Goal: Task Accomplishment & Management: Manage account settings

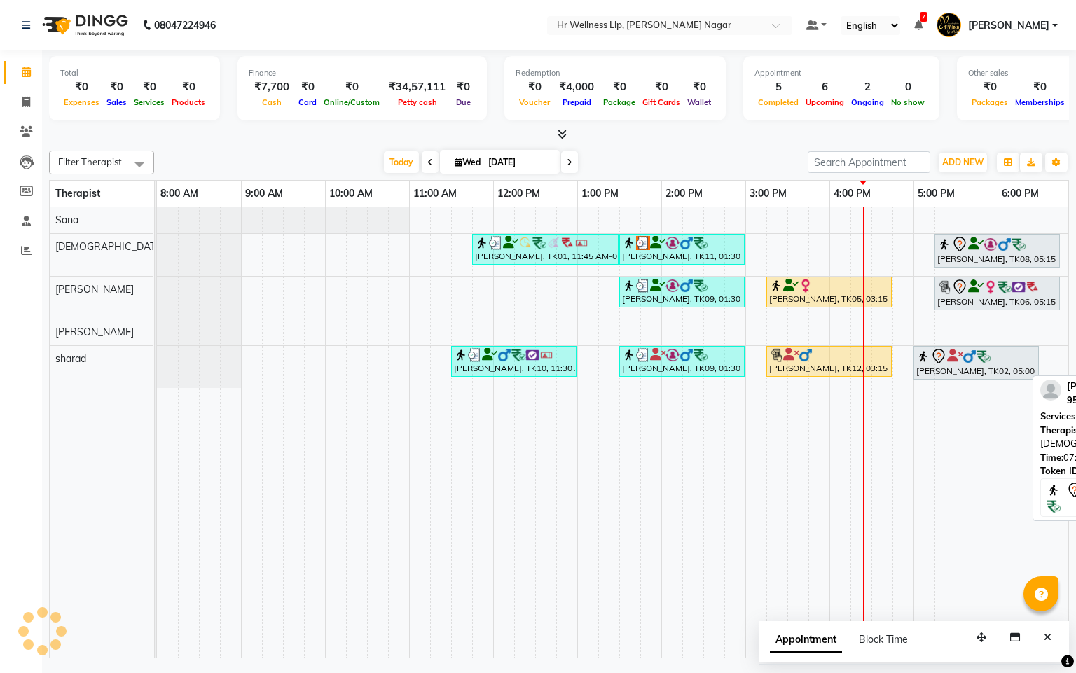
scroll to position [0, 181]
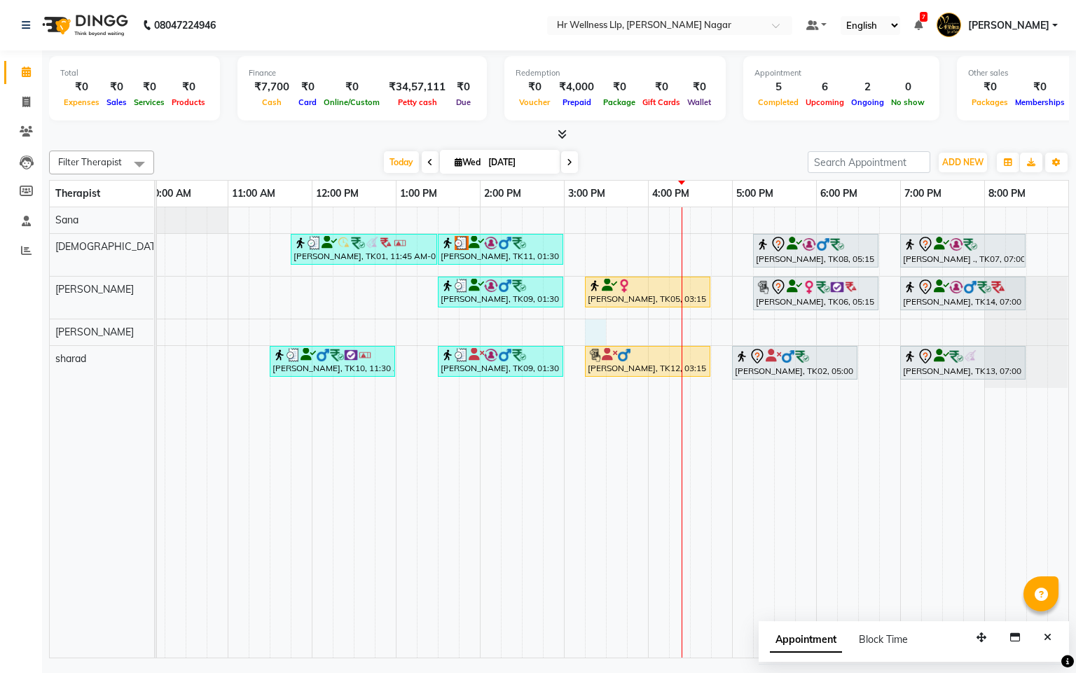
click at [602, 345] on div "Pooja Shimpi., TK01, 11:45 AM-01:30 PM, Massage 60 Min Deepak Shinde, TK11, 01:…" at bounding box center [521, 432] width 1092 height 450
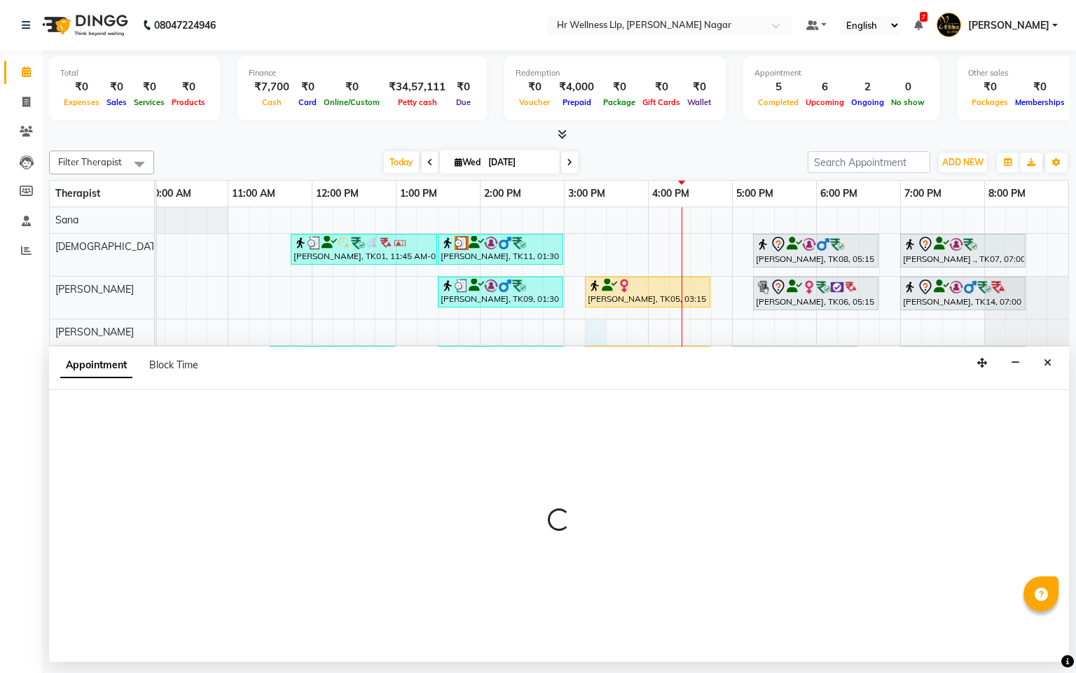
select select "86678"
select select "915"
select select "tentative"
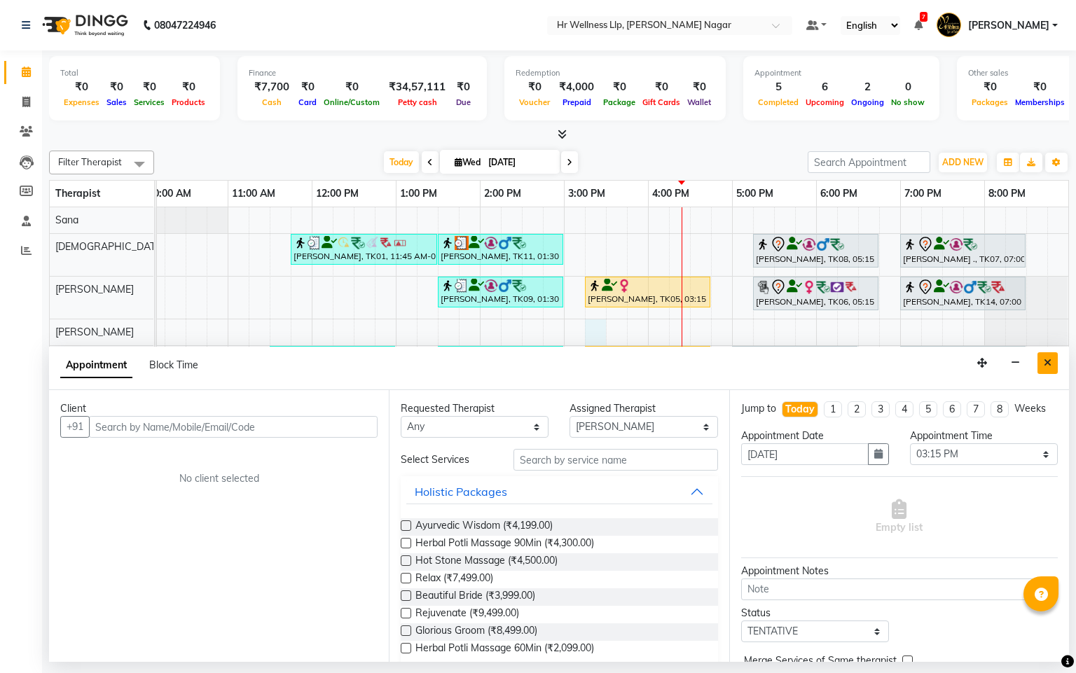
click at [1046, 366] on icon "Close" at bounding box center [1047, 363] width 8 height 10
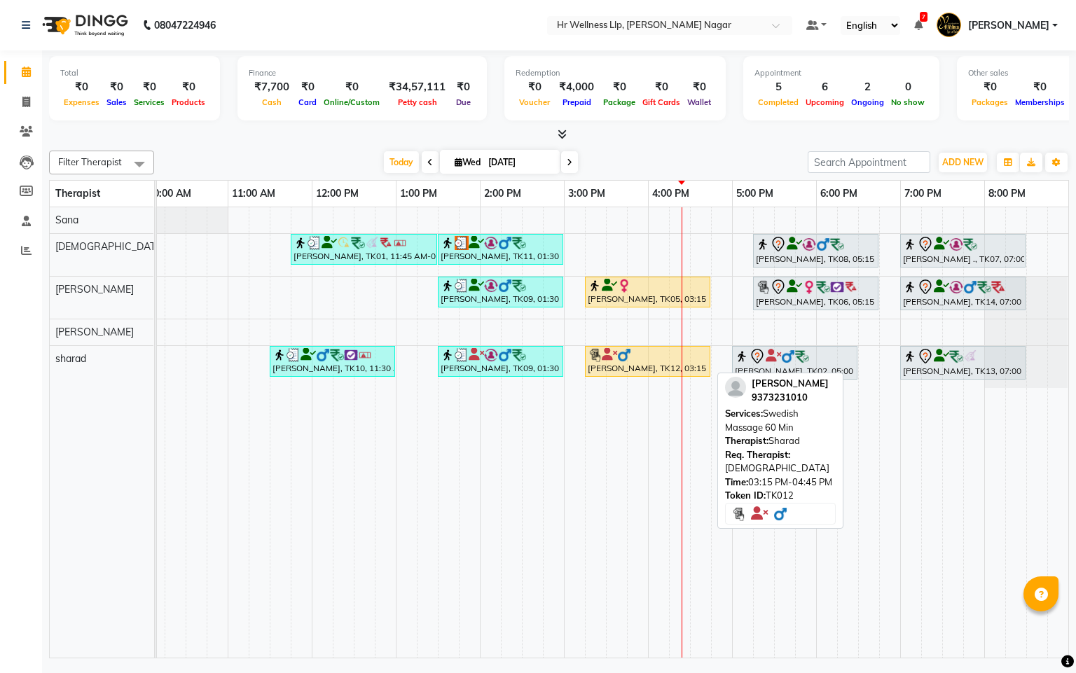
click at [652, 372] on div "Vijay J, TK12, 03:15 PM-04:45 PM, Swedish Massage 60 Min" at bounding box center [647, 361] width 123 height 27
select select "1"
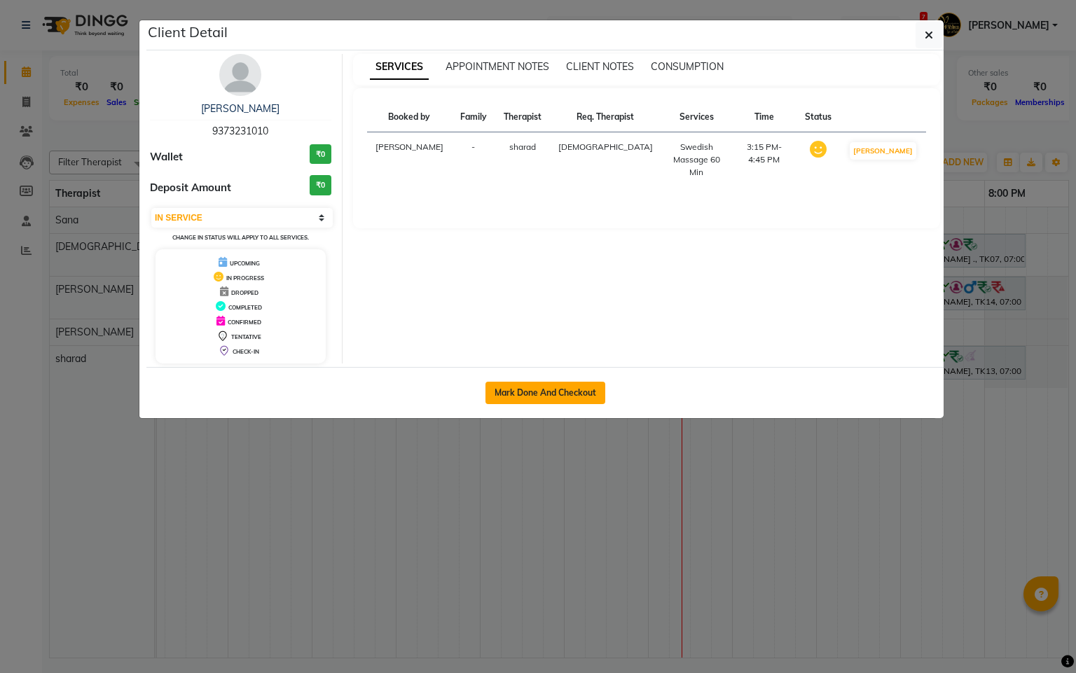
click at [599, 395] on button "Mark Done And Checkout" at bounding box center [545, 393] width 120 height 22
select select "service"
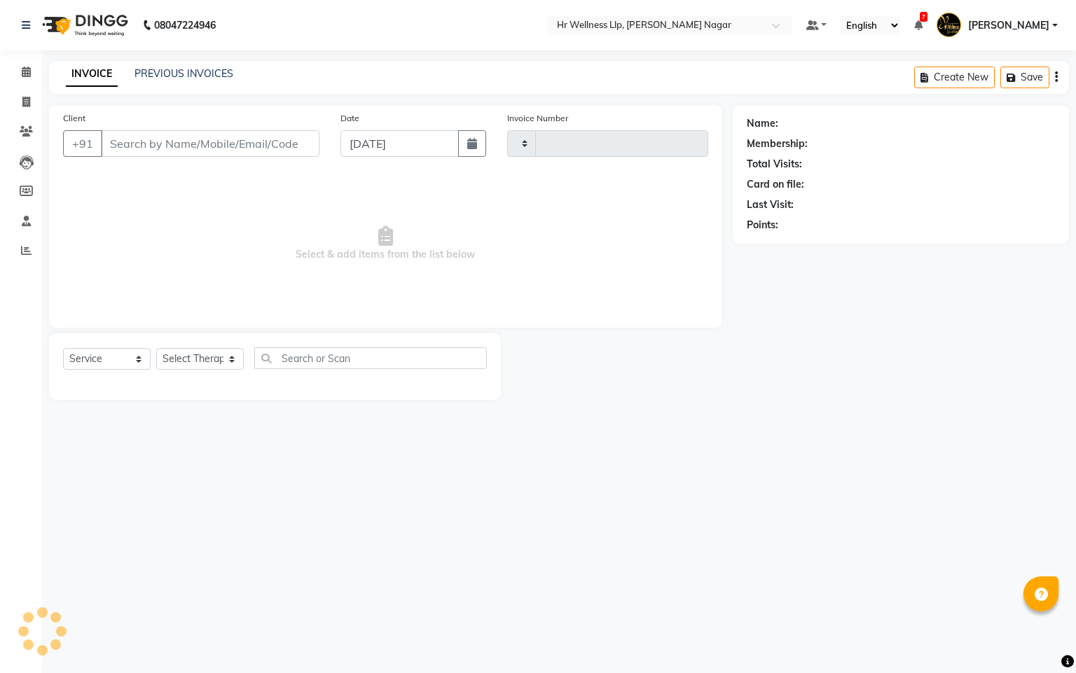
type input "1110"
select select "4289"
type input "9373231010"
select select "86679"
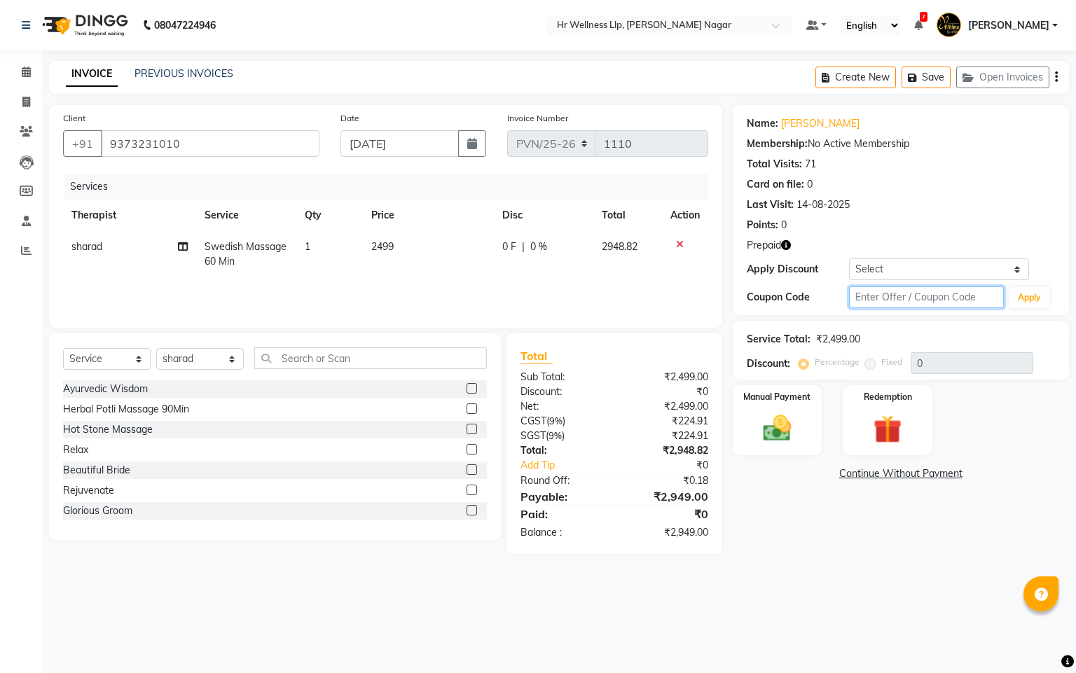
click at [866, 300] on input "text" at bounding box center [926, 297] width 154 height 22
click at [1034, 296] on button "Apply" at bounding box center [1029, 297] width 40 height 21
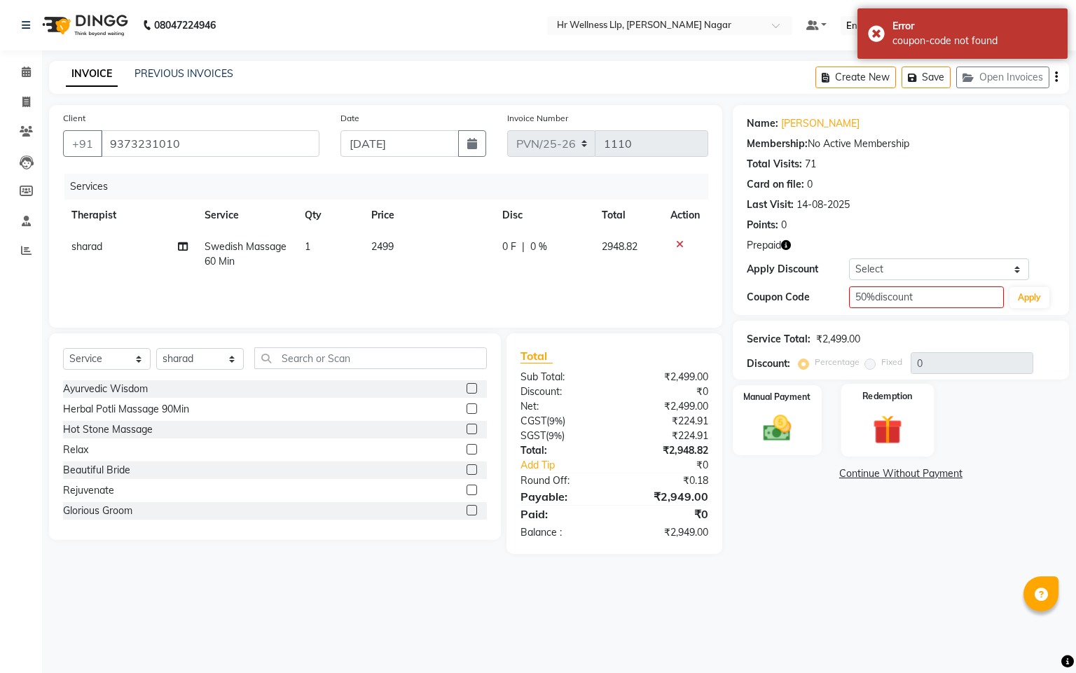
click at [887, 436] on img at bounding box center [887, 430] width 48 height 36
click at [898, 473] on span "Prepaid 1" at bounding box center [903, 476] width 46 height 16
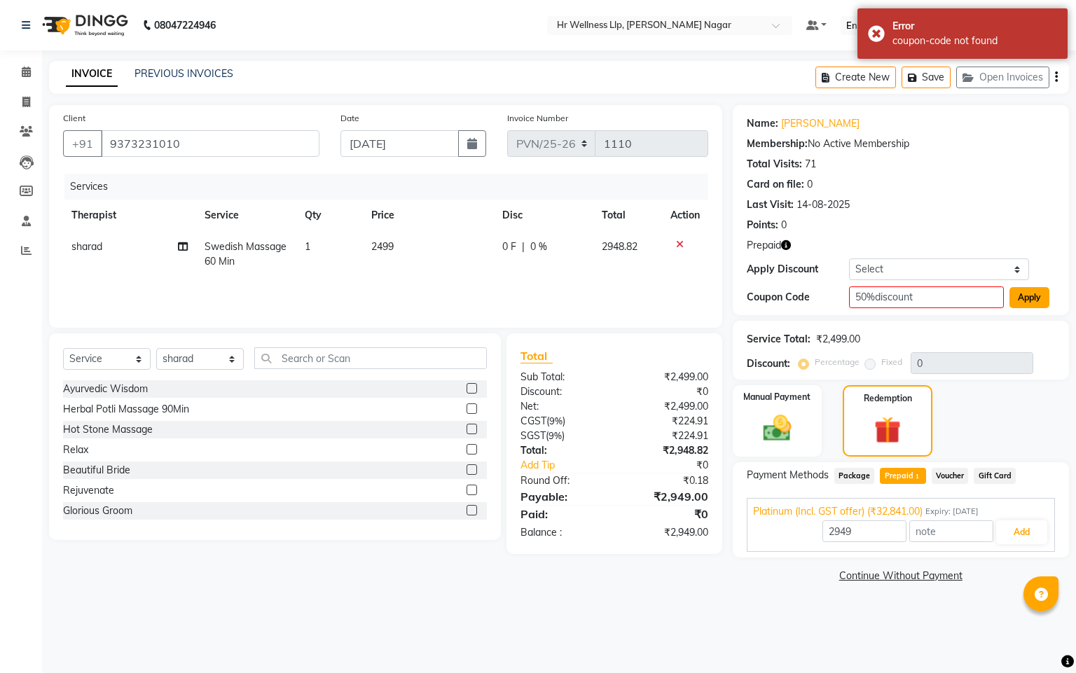
click at [1034, 289] on button "Apply" at bounding box center [1029, 297] width 40 height 21
click at [883, 296] on input "50%discount" at bounding box center [926, 297] width 154 height 22
click at [1032, 294] on button "Apply" at bounding box center [1029, 297] width 40 height 21
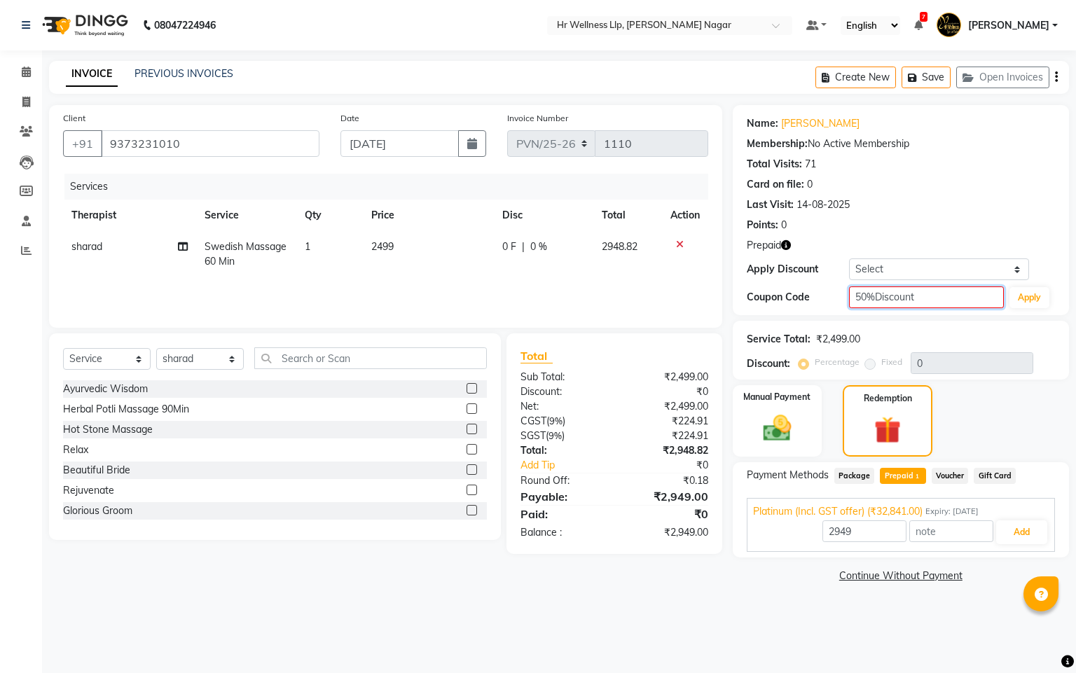
drag, startPoint x: 872, startPoint y: 296, endPoint x: 880, endPoint y: 301, distance: 9.7
click at [874, 297] on input "50%Discount" at bounding box center [926, 297] width 154 height 22
type input "50% Discount"
click at [954, 229] on div "Points: 0" at bounding box center [901, 225] width 308 height 15
click at [1024, 303] on button "Apply" at bounding box center [1029, 297] width 40 height 21
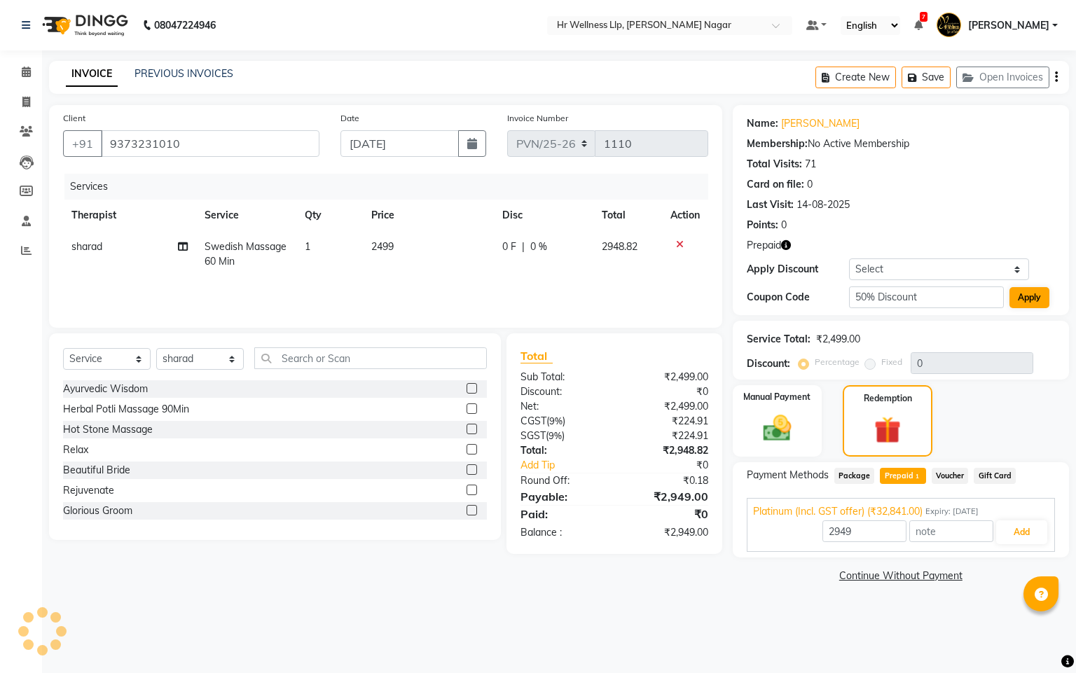
type input "50"
type input "32841"
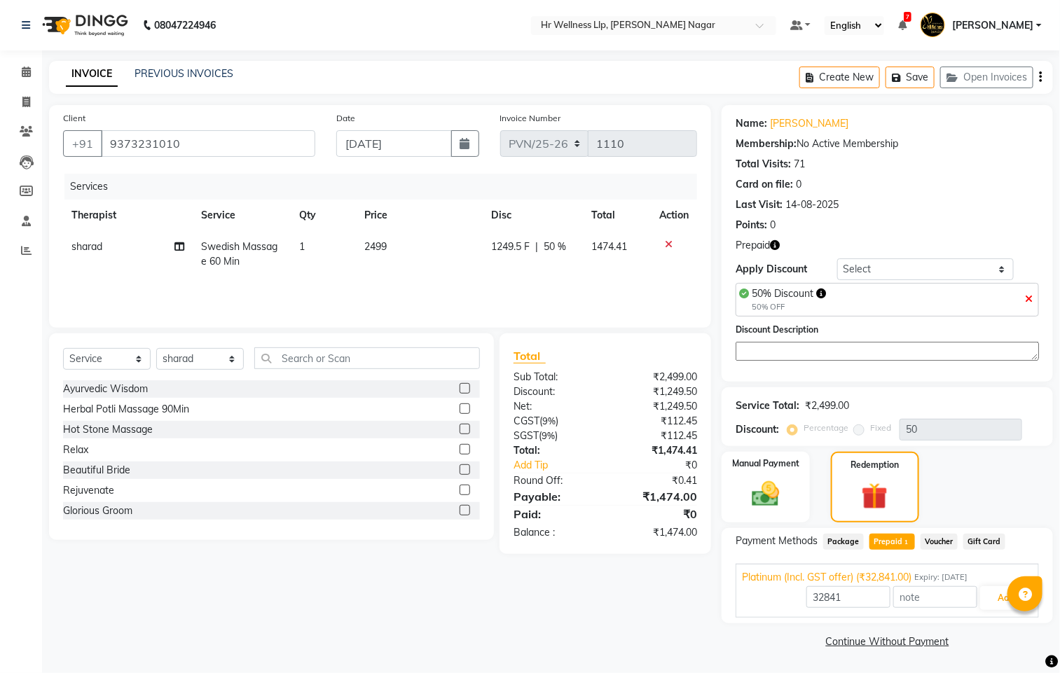
click at [845, 542] on span "Package" at bounding box center [843, 542] width 41 height 16
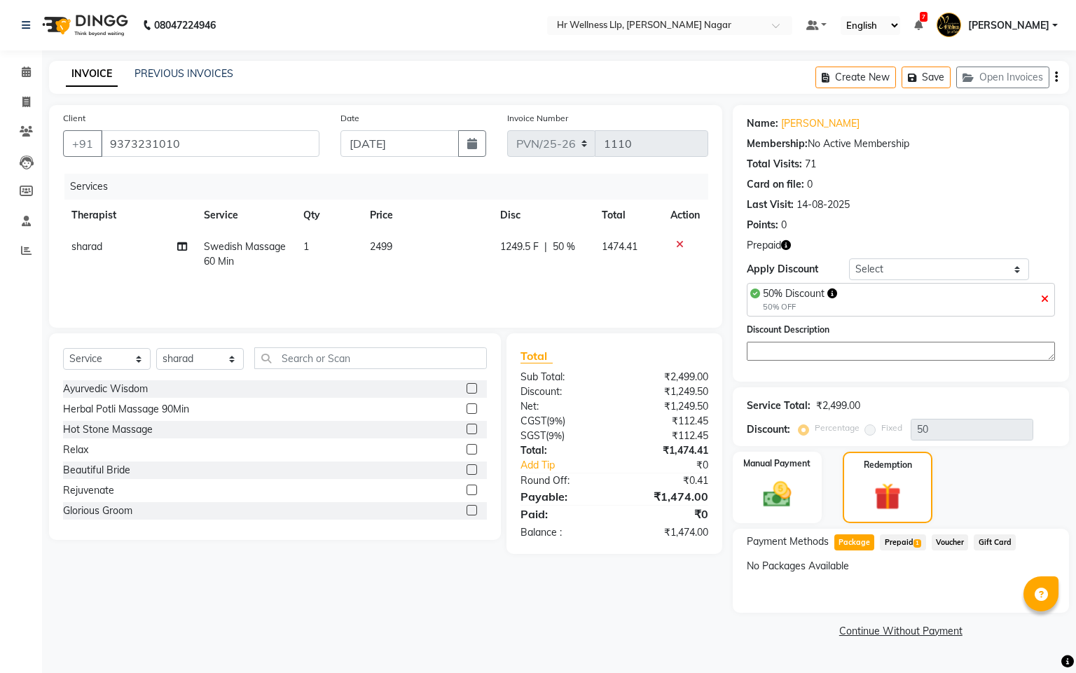
click at [889, 541] on span "Prepaid 1" at bounding box center [903, 542] width 46 height 16
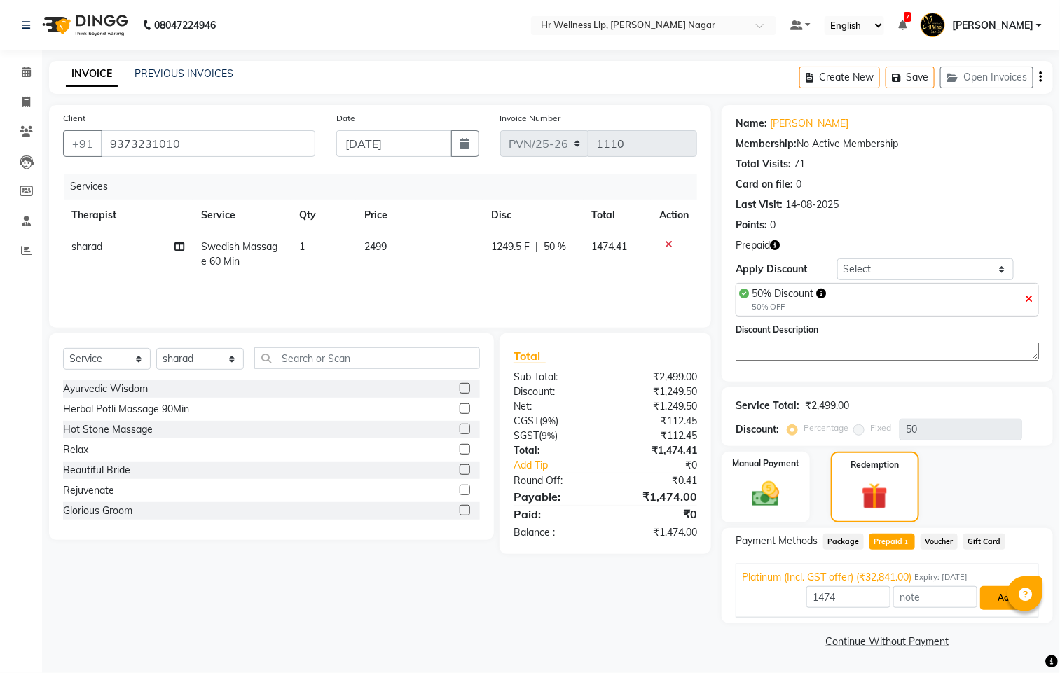
click at [987, 588] on button "Add" at bounding box center [1005, 598] width 51 height 24
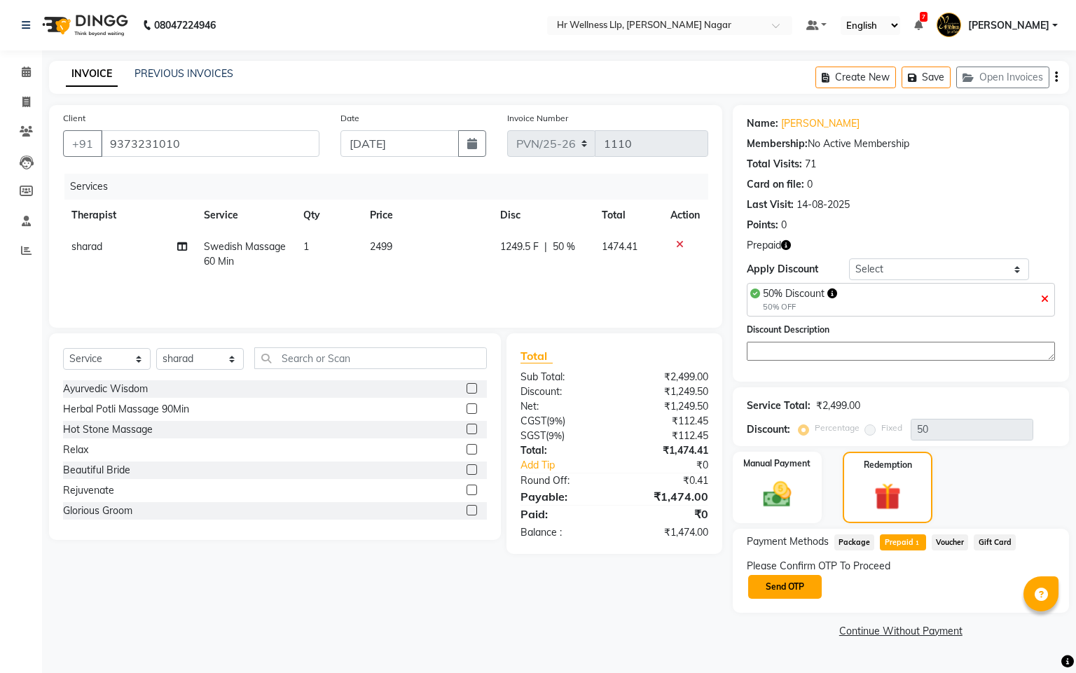
click at [782, 583] on button "Send OTP" at bounding box center [785, 587] width 74 height 24
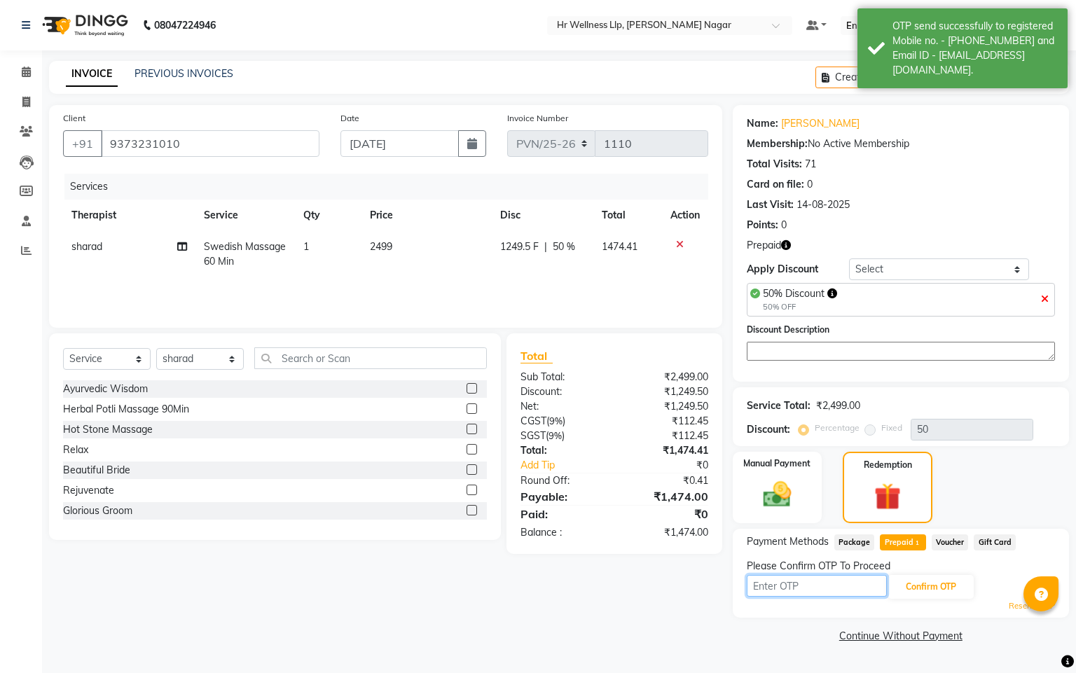
click at [782, 583] on input "text" at bounding box center [817, 586] width 140 height 22
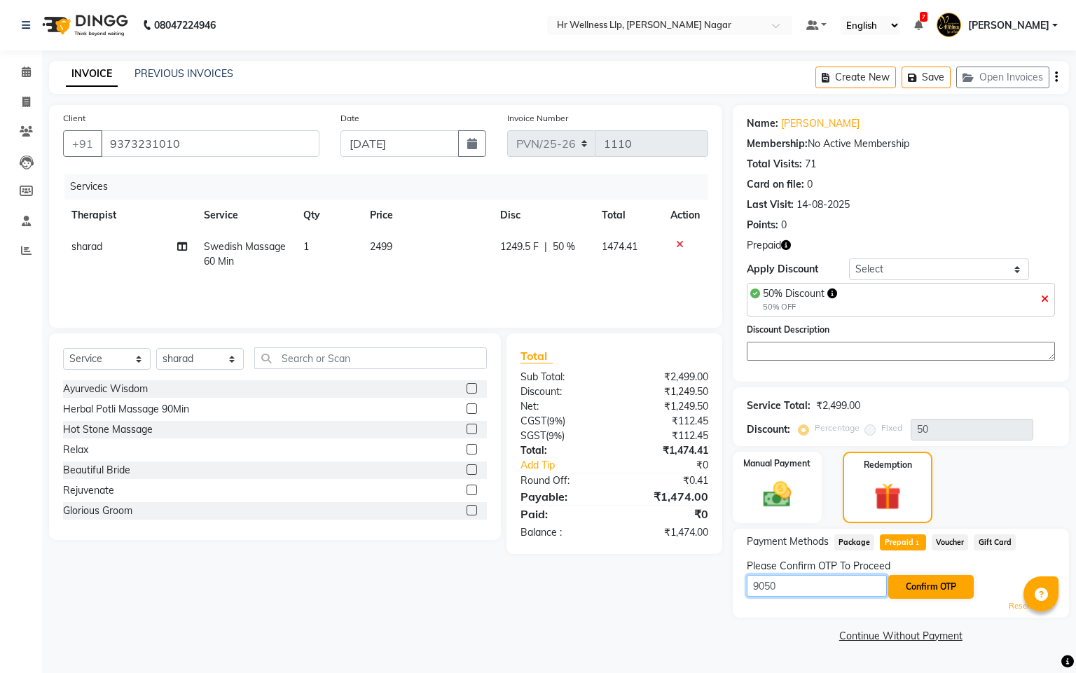
type input "9050"
click at [925, 581] on button "Confirm OTP" at bounding box center [930, 587] width 85 height 24
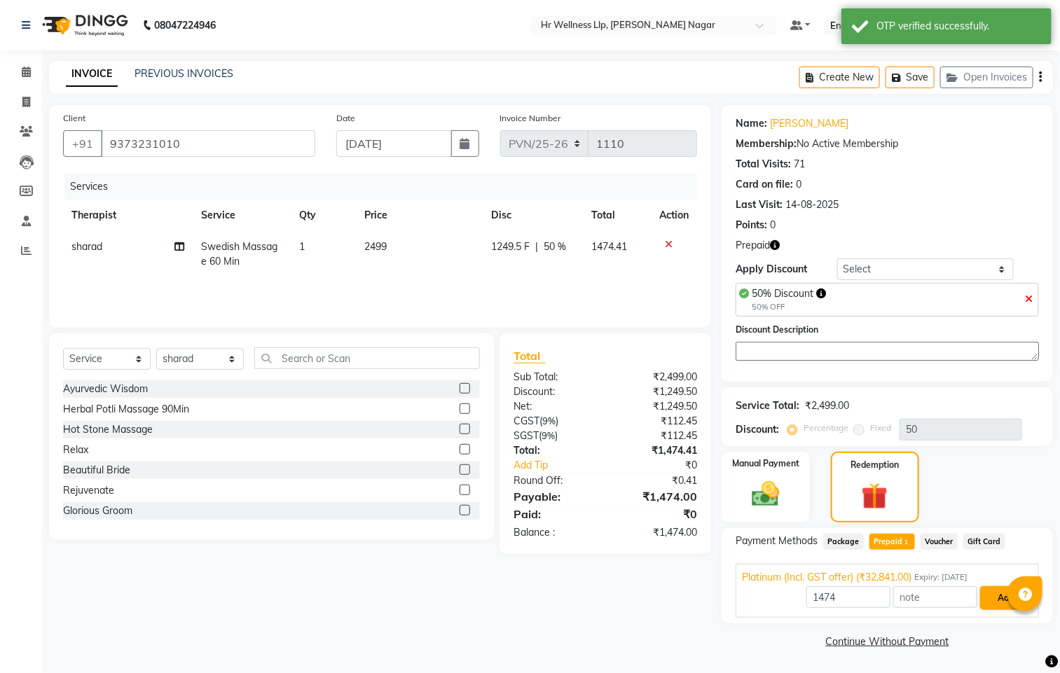
drag, startPoint x: 978, startPoint y: 605, endPoint x: 985, endPoint y: 605, distance: 7.7
click at [985, 605] on div "1474 Add" at bounding box center [887, 598] width 291 height 27
click at [986, 605] on button "Add" at bounding box center [1005, 598] width 51 height 24
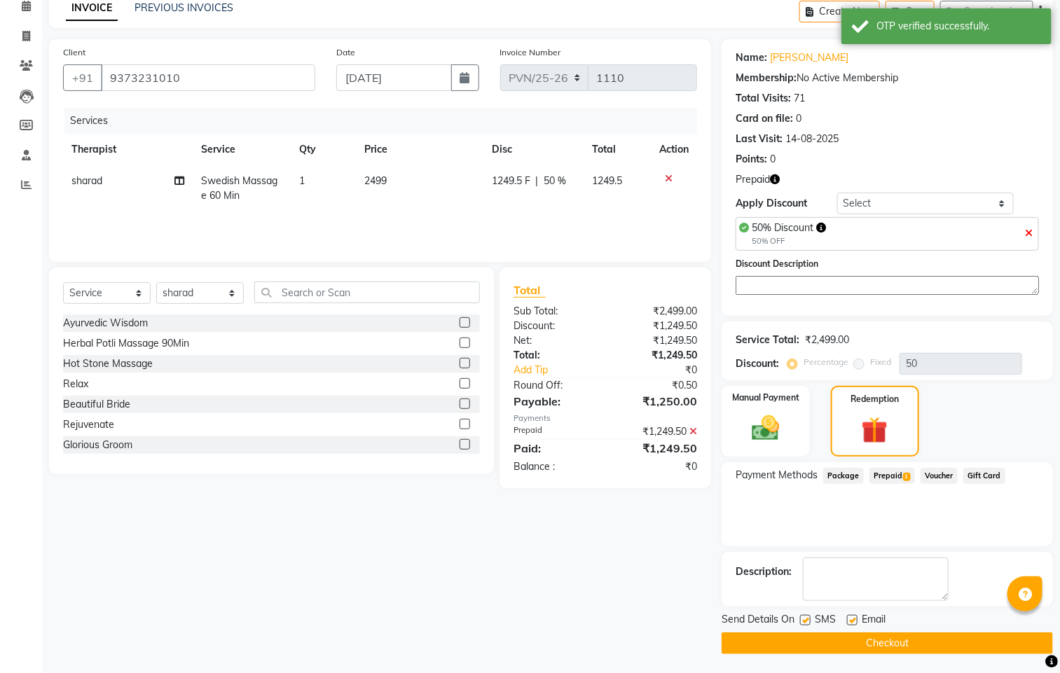
scroll to position [69, 0]
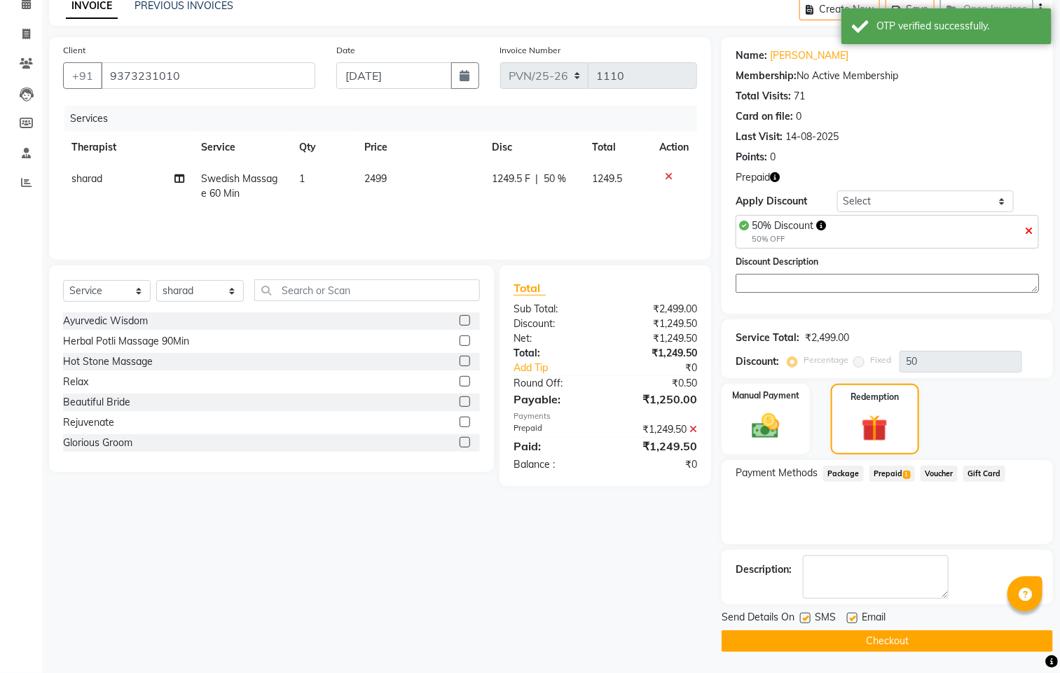
click at [854, 647] on button "Checkout" at bounding box center [886, 641] width 331 height 22
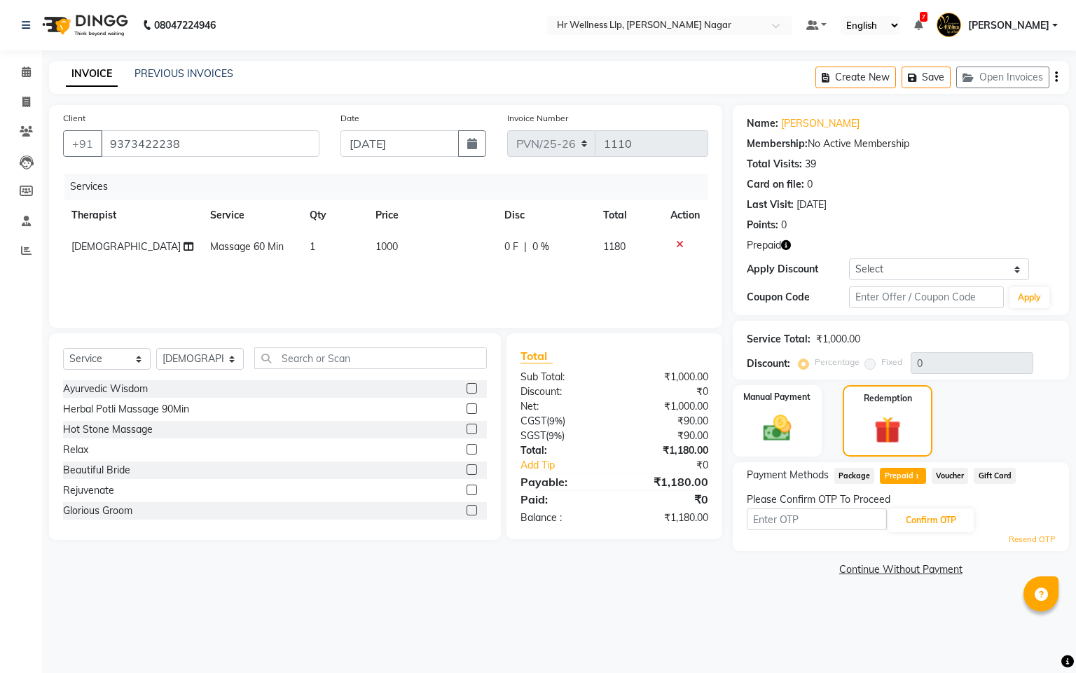
select select "service"
select select "19732"
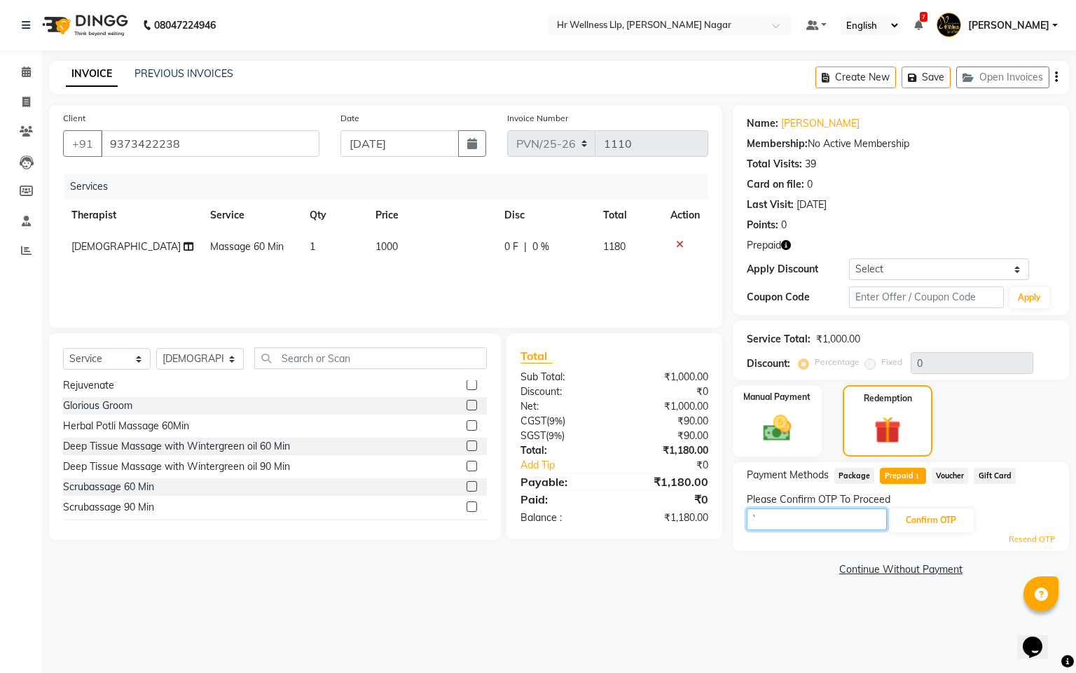
type input "`"
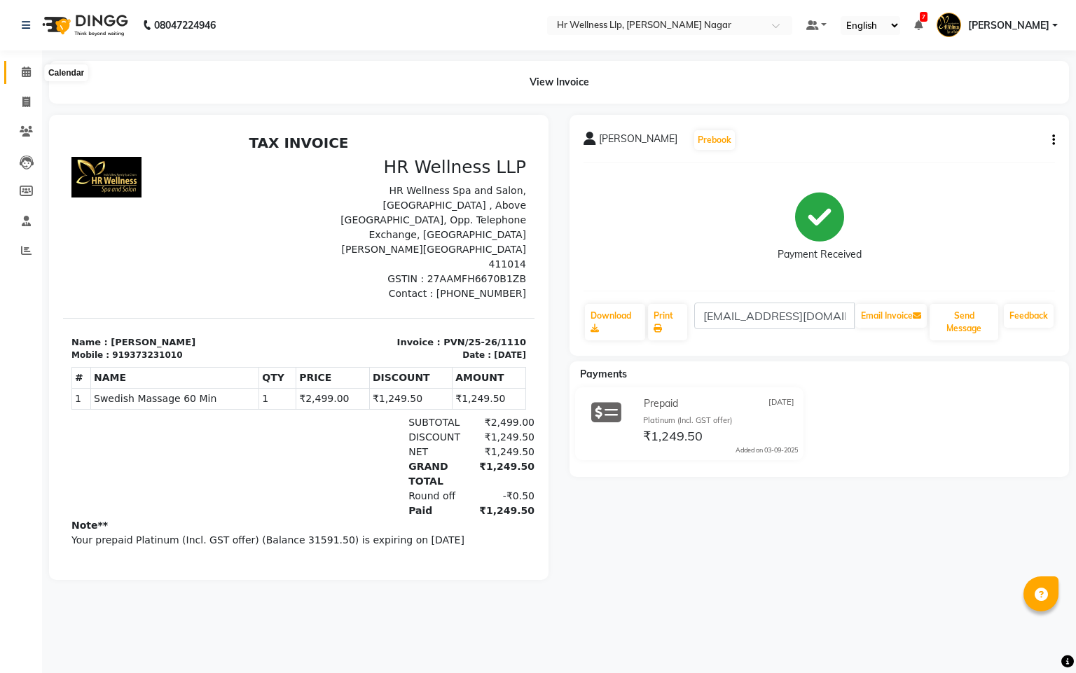
click at [28, 74] on icon at bounding box center [26, 72] width 9 height 11
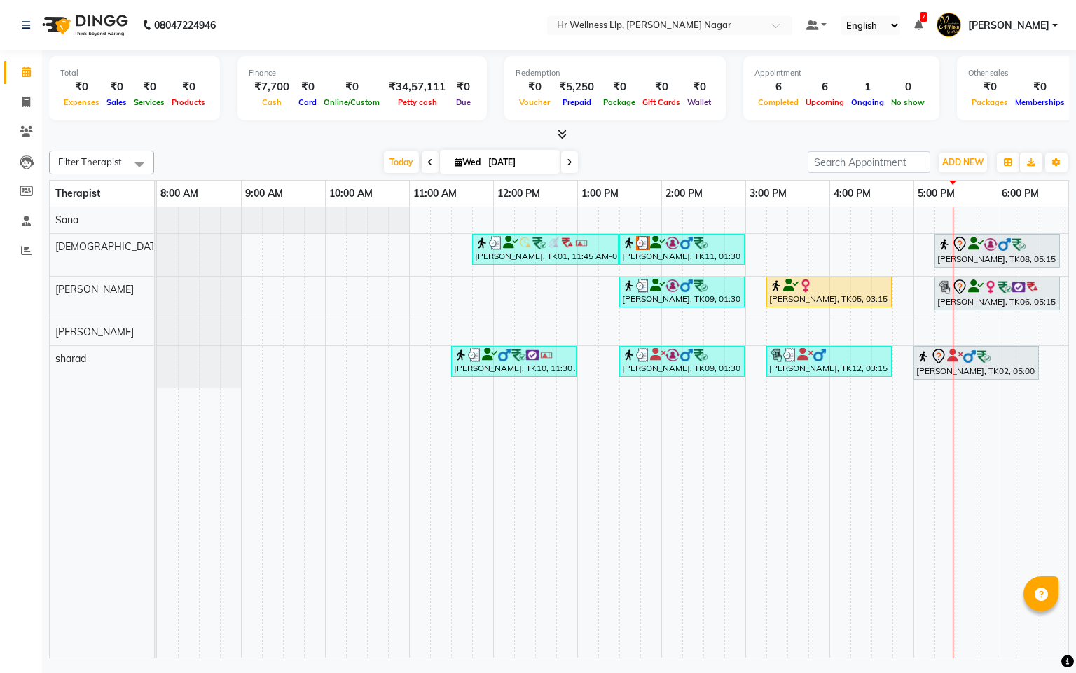
click at [455, 166] on icon at bounding box center [459, 162] width 8 height 9
select select "9"
select select "2025"
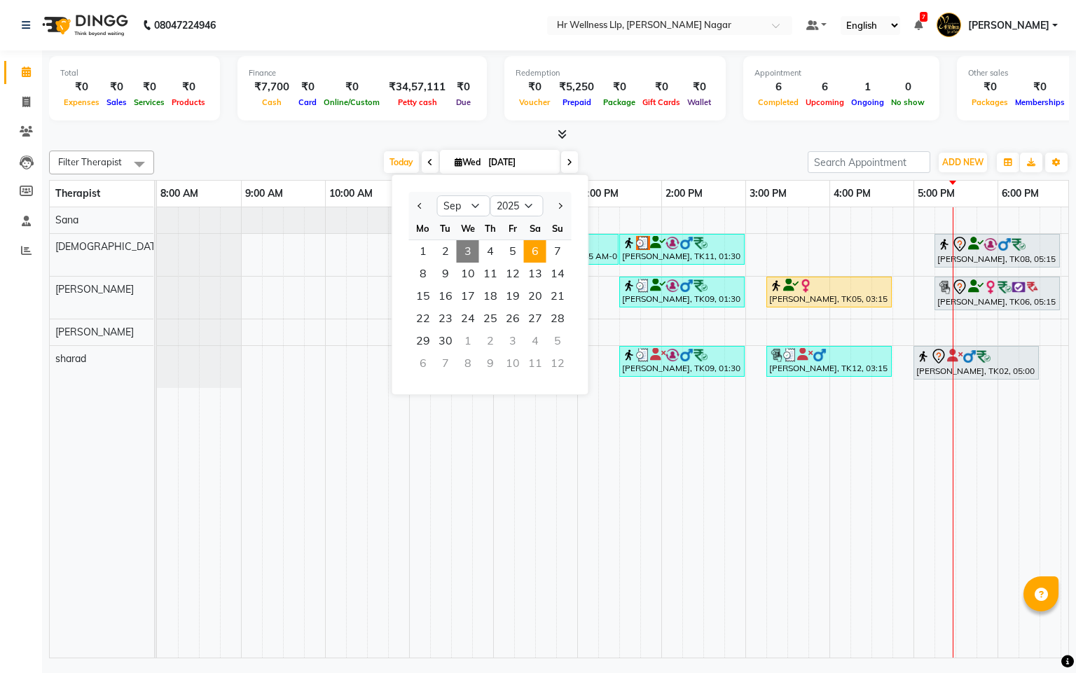
click at [532, 253] on span "6" at bounding box center [535, 251] width 22 height 22
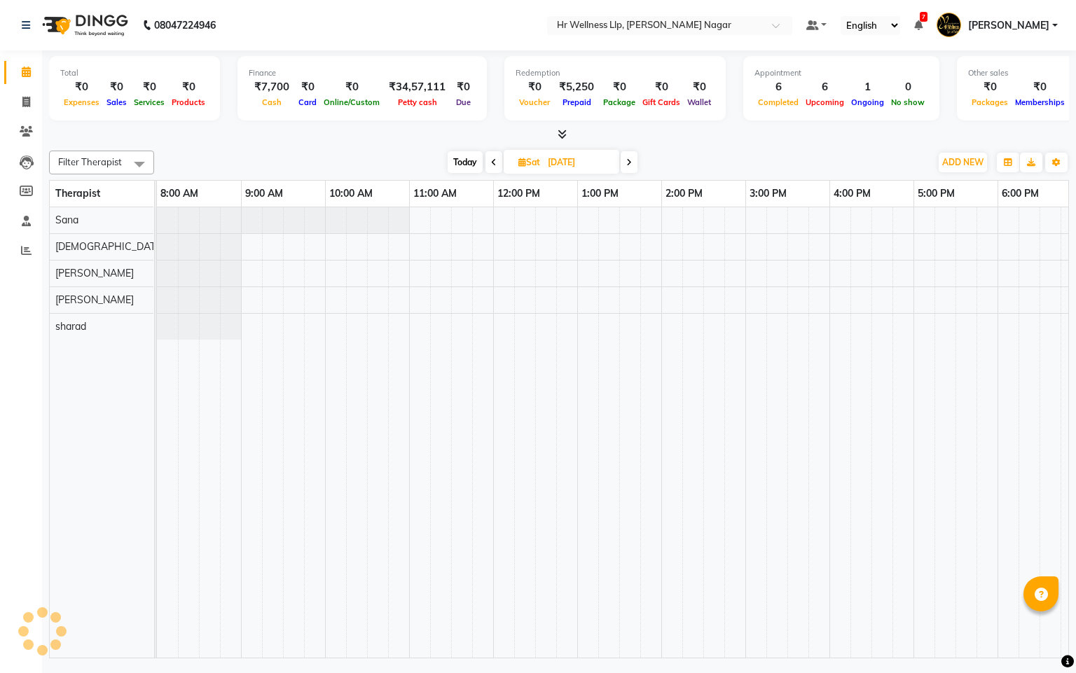
scroll to position [0, 181]
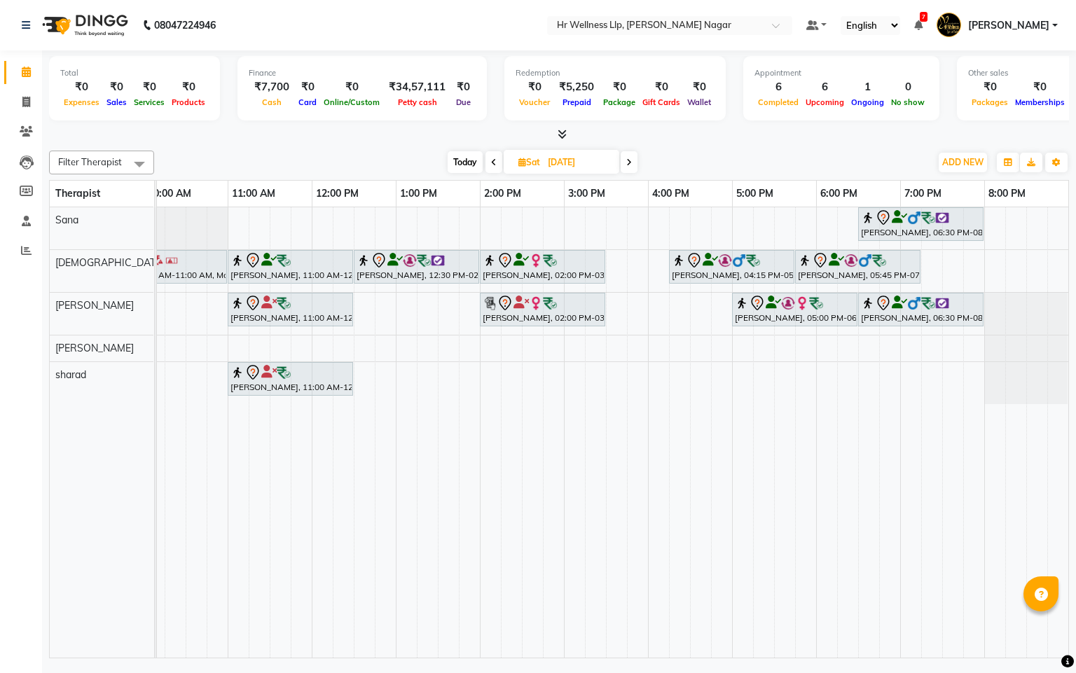
click at [454, 162] on span "Today" at bounding box center [465, 162] width 35 height 22
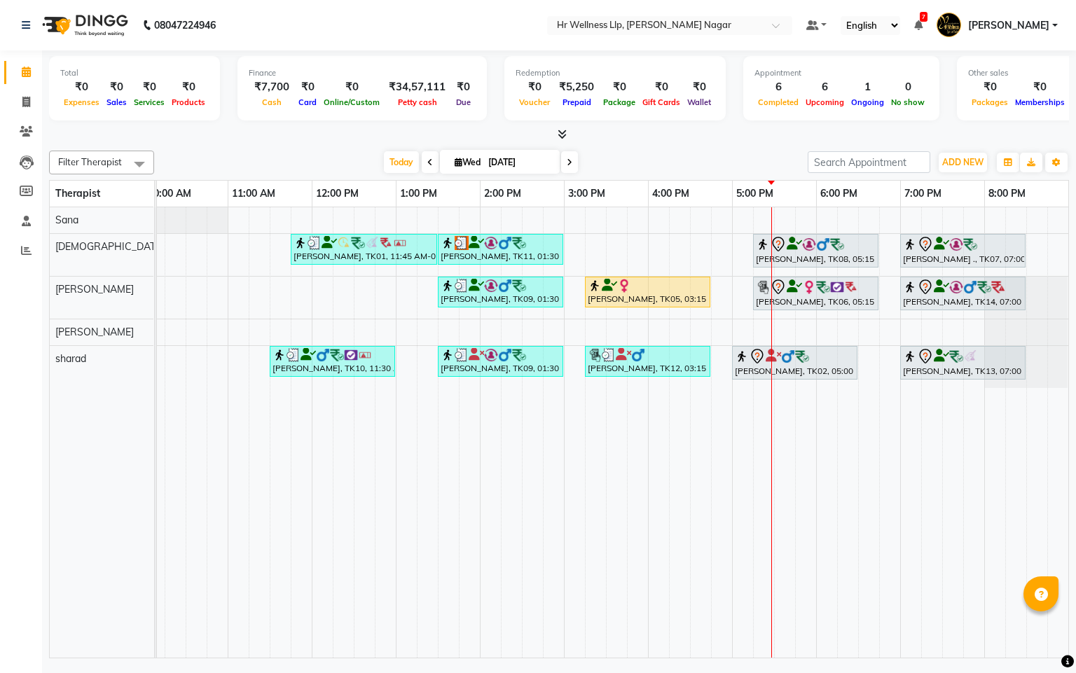
click at [569, 155] on span at bounding box center [569, 162] width 17 height 22
type input "04-09-2025"
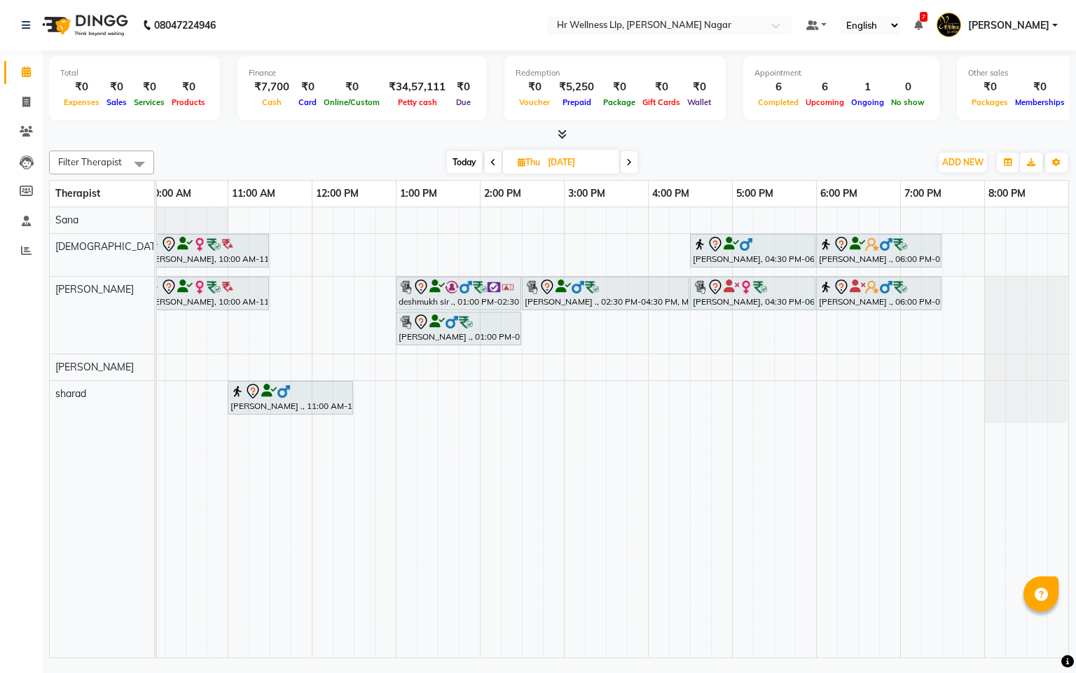
click at [406, 400] on div "Chanchal Bajoria, 10:00 AM-11:30 AM, Massage 60 Min suyog pawar, 04:30 PM-06:00…" at bounding box center [521, 432] width 1092 height 450
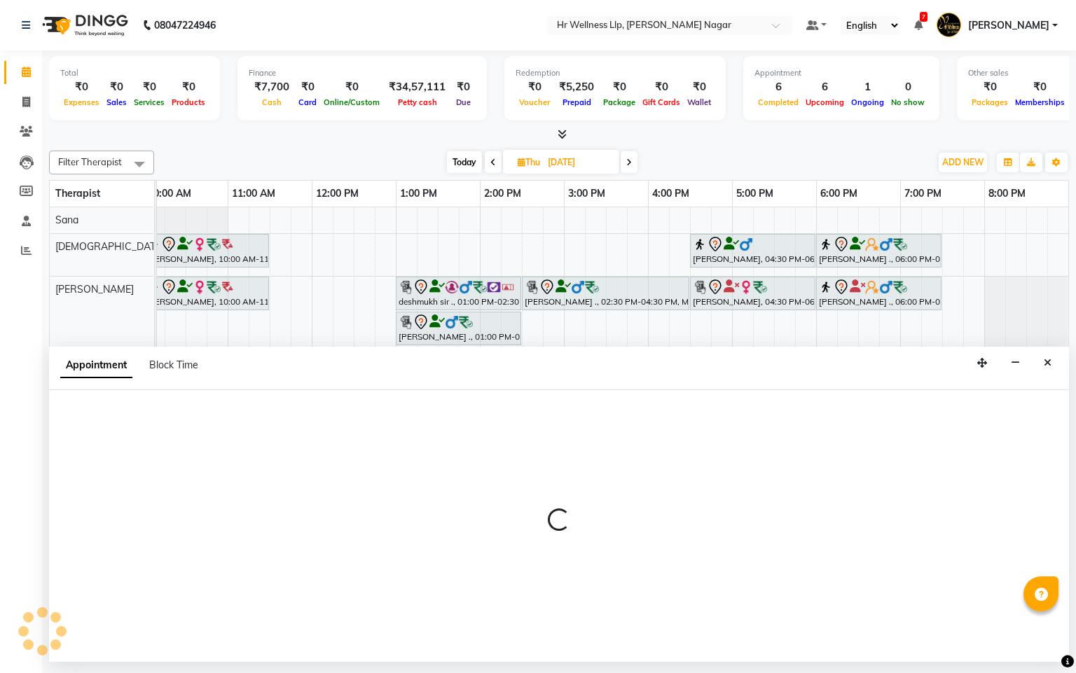
select select "86679"
select select "780"
select select "tentative"
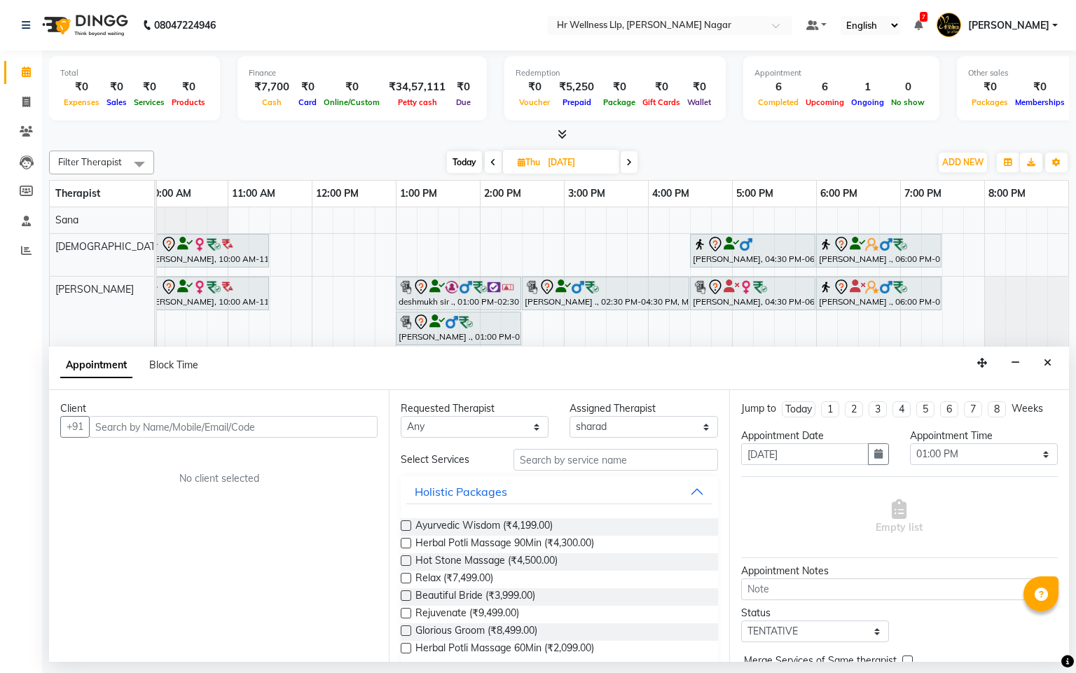
click at [213, 439] on div "Client +91 No client selected" at bounding box center [219, 526] width 340 height 272
click at [223, 433] on input "text" at bounding box center [233, 427] width 289 height 22
click at [1053, 364] on button "Close" at bounding box center [1047, 363] width 20 height 22
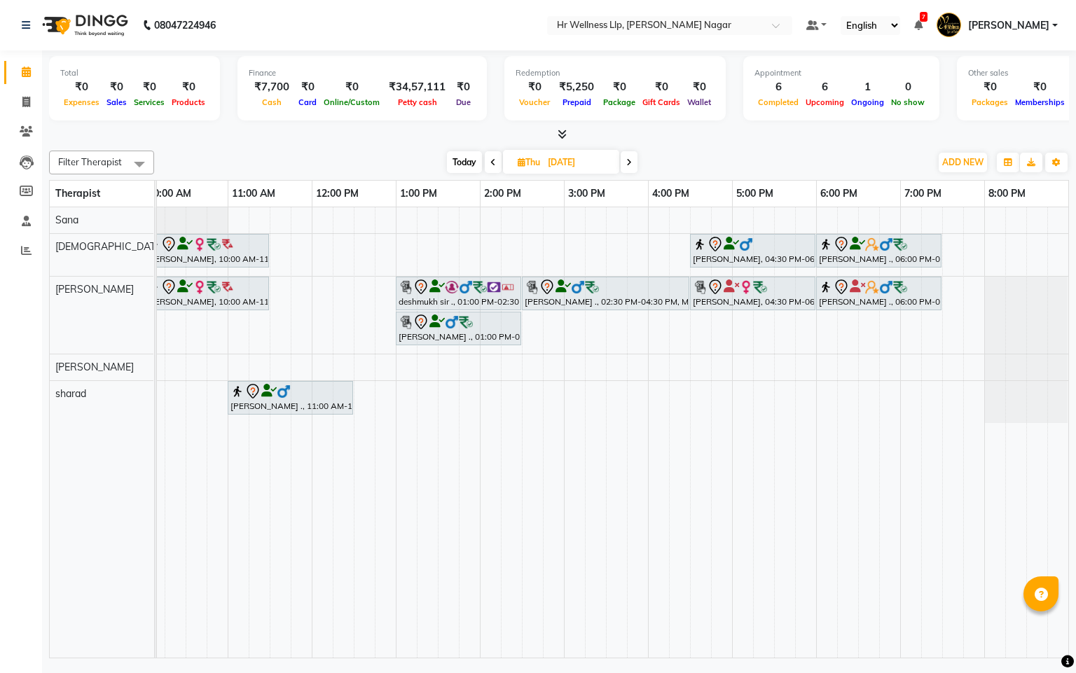
click at [464, 160] on span "Today" at bounding box center [464, 162] width 35 height 22
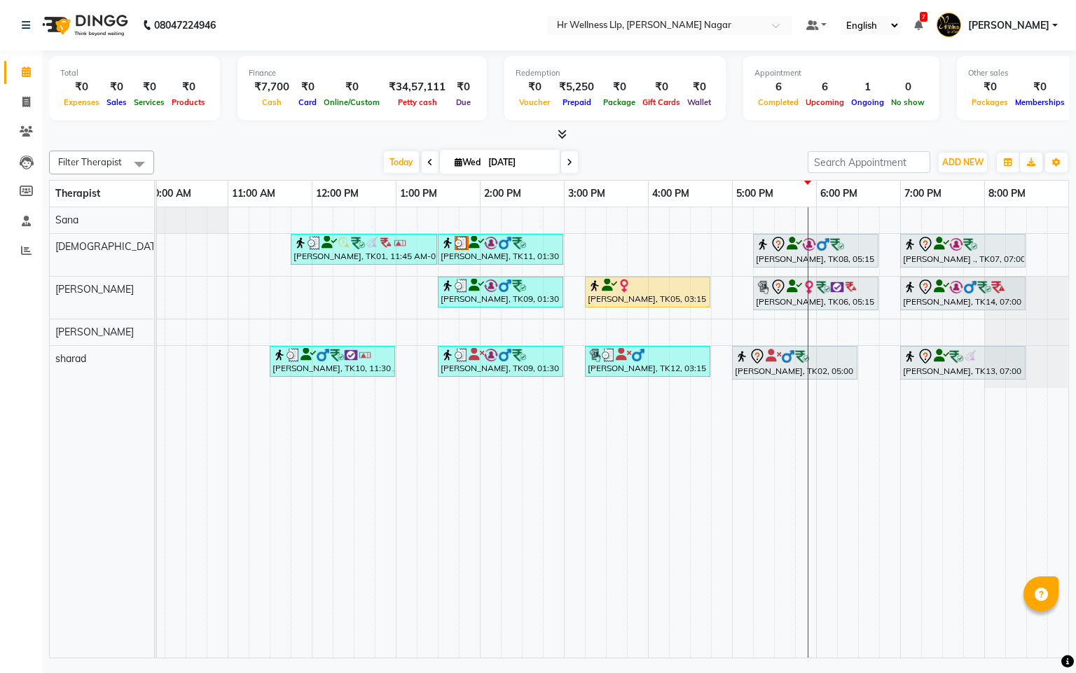
click at [567, 166] on icon at bounding box center [570, 162] width 6 height 8
type input "04-09-2025"
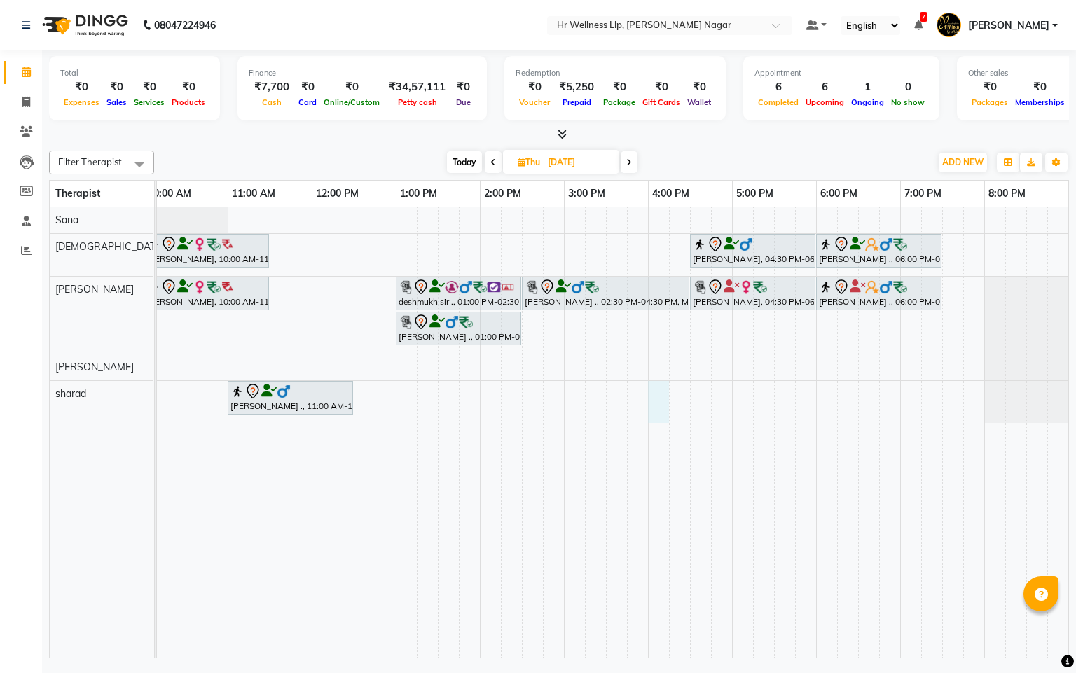
click at [662, 389] on div "Chanchal Bajoria, 10:00 AM-11:30 AM, Massage 60 Min suyog pawar, 04:30 PM-06:00…" at bounding box center [521, 432] width 1092 height 450
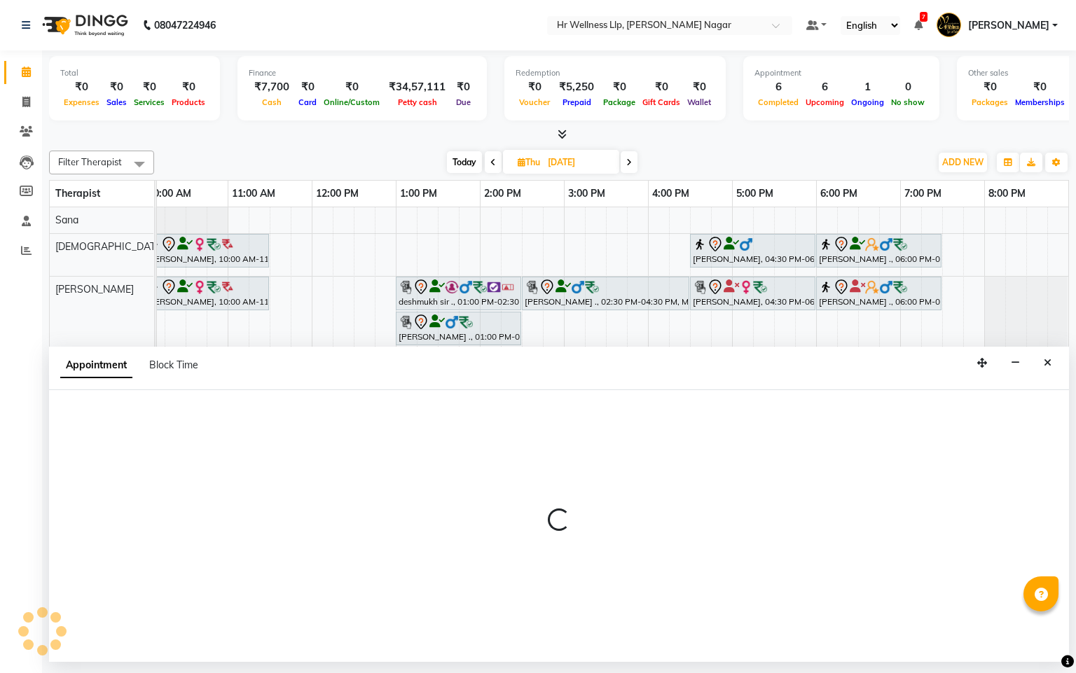
select select "86679"
select select "960"
select select "tentative"
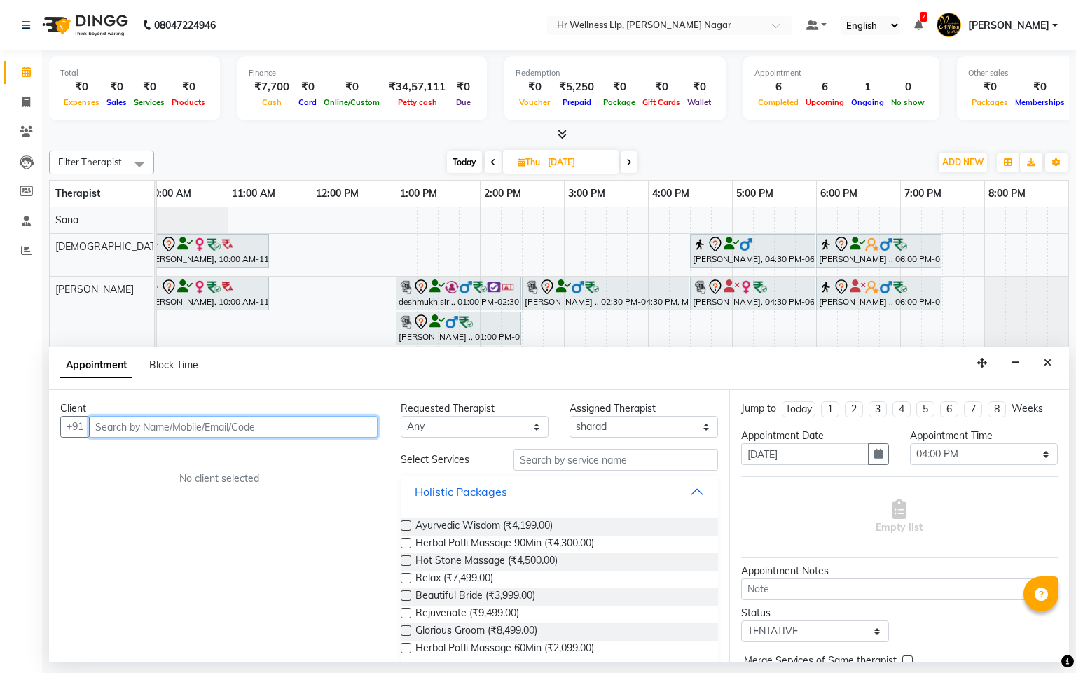
click at [235, 431] on input "text" at bounding box center [233, 427] width 289 height 22
click at [208, 427] on input "text" at bounding box center [233, 427] width 289 height 22
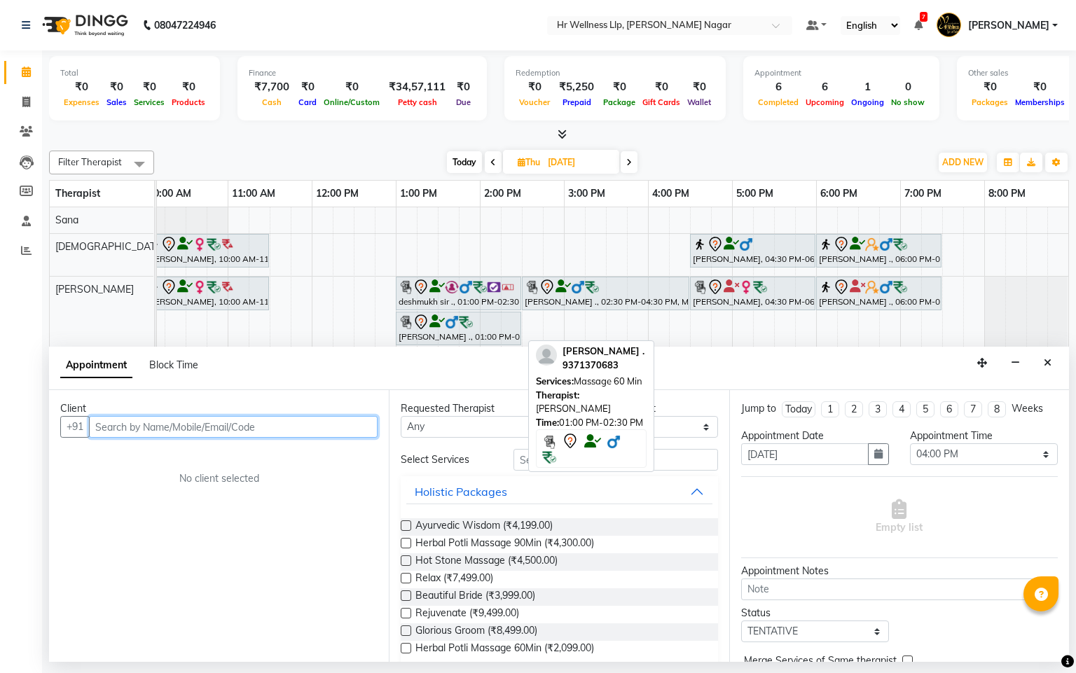
type input "m"
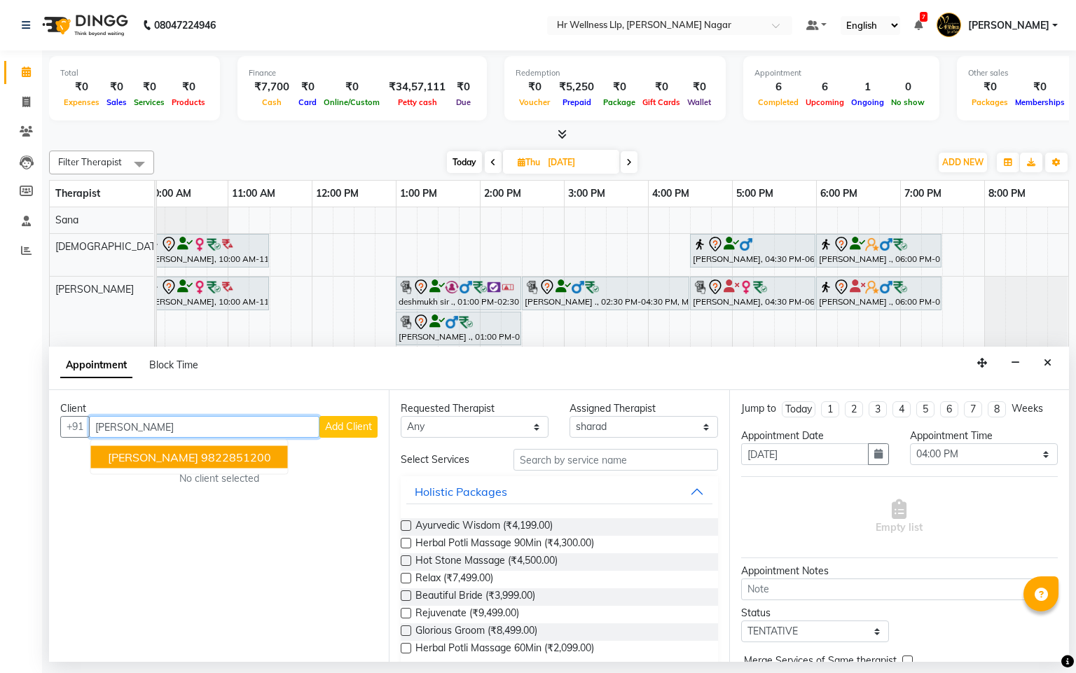
click at [265, 459] on ngb-highlight "9822851200" at bounding box center [236, 457] width 70 height 14
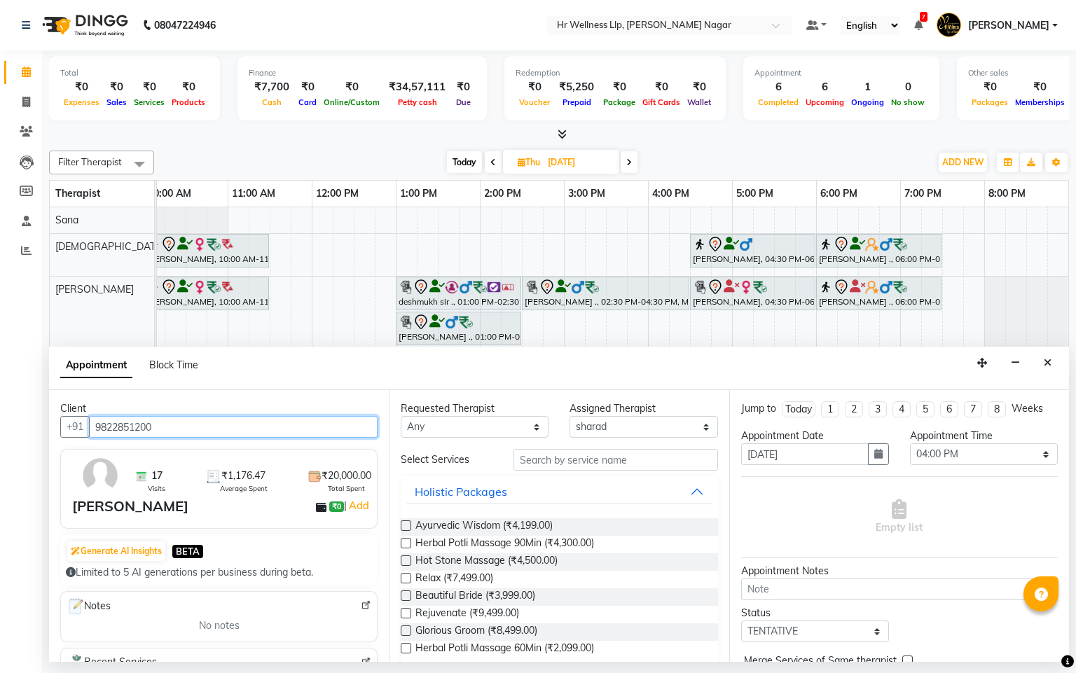
type input "9822851200"
click at [505, 438] on select "Any Krishna lucy Sakshi Shinde Sana sharad" at bounding box center [475, 427] width 148 height 22
select select "86679"
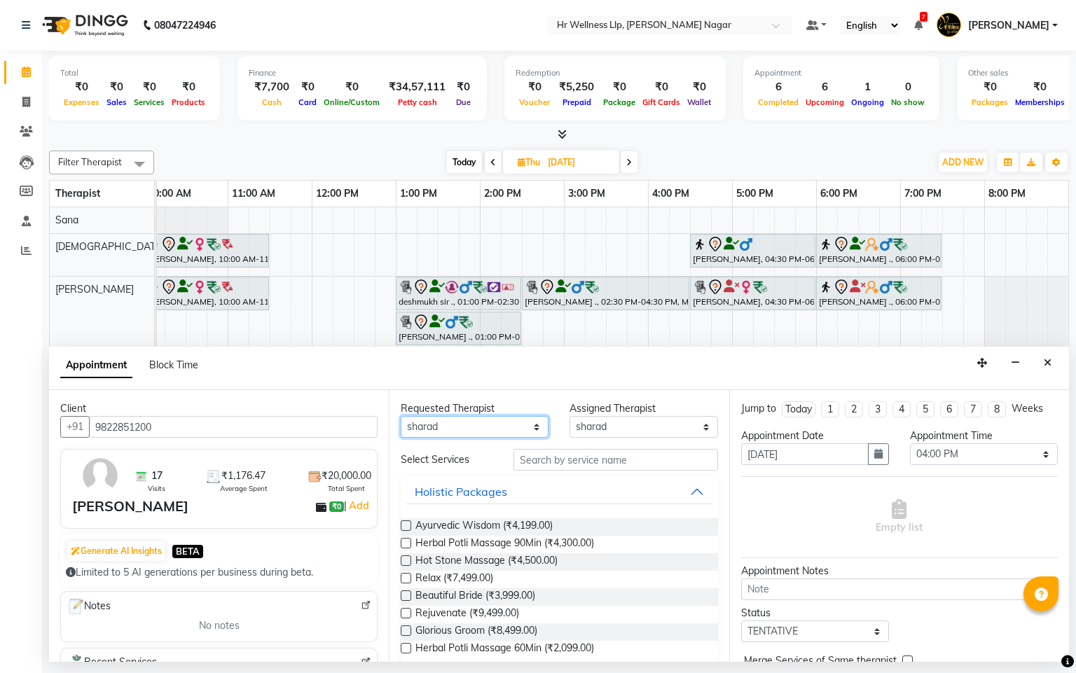
click at [401, 417] on select "Any Krishna lucy Sakshi Shinde Sana sharad" at bounding box center [475, 427] width 148 height 22
drag, startPoint x: 590, startPoint y: 464, endPoint x: 588, endPoint y: 351, distance: 113.5
click at [590, 460] on input "text" at bounding box center [615, 460] width 204 height 22
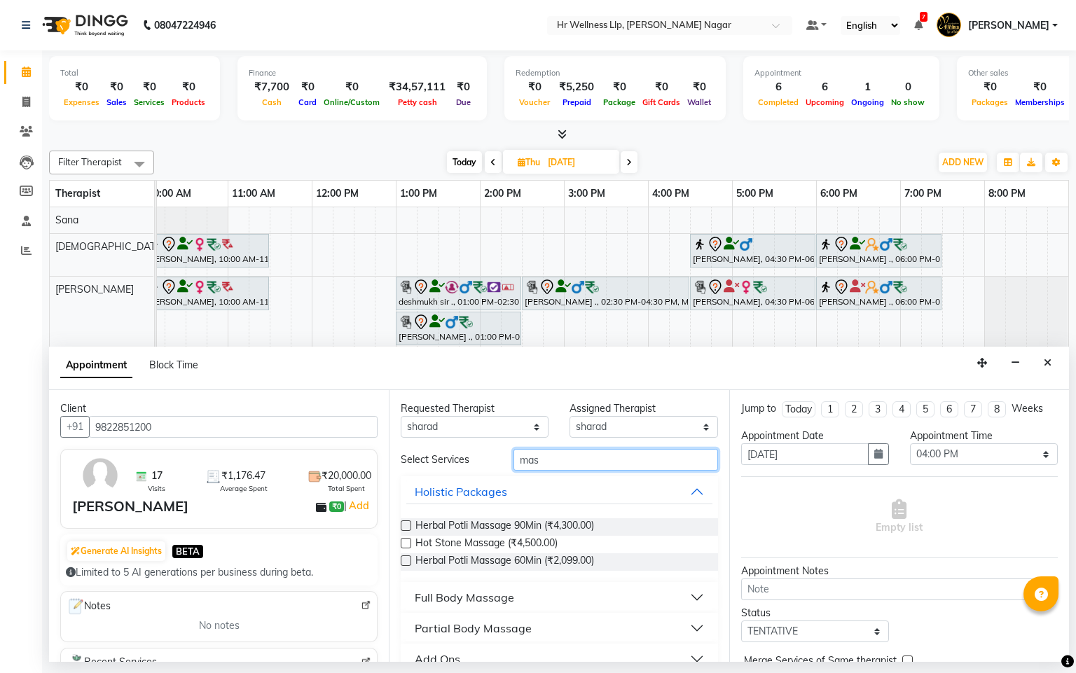
type input "mas"
click at [509, 595] on div "Full Body Massage" at bounding box center [464, 597] width 99 height 17
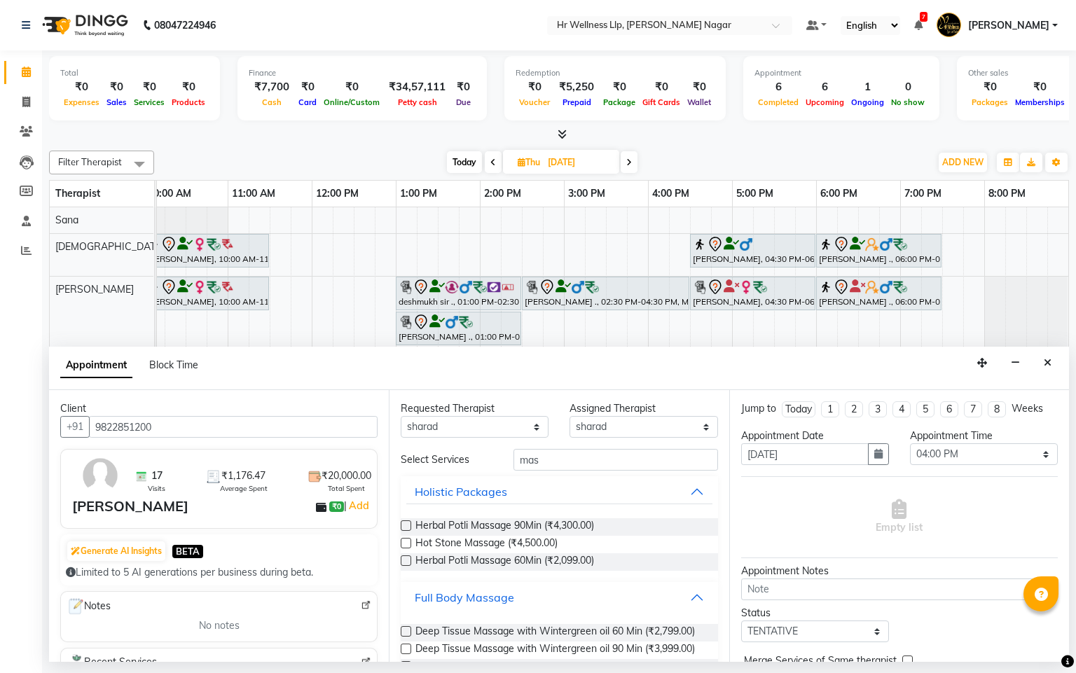
scroll to position [626, 0]
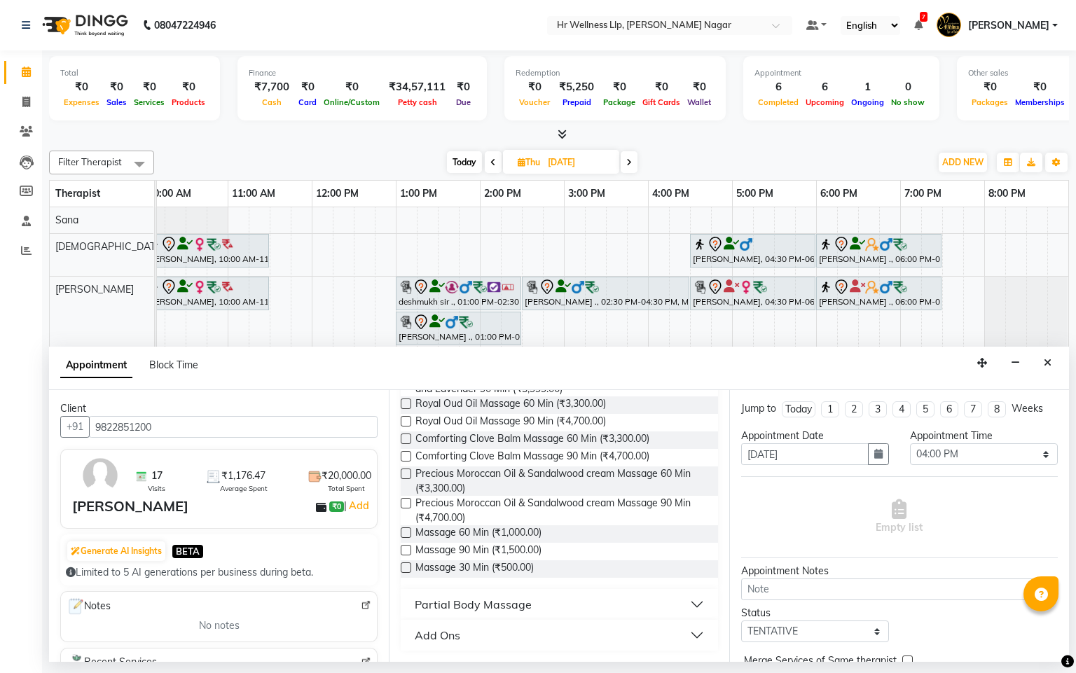
click at [401, 536] on label at bounding box center [406, 532] width 11 height 11
click at [401, 536] on input "checkbox" at bounding box center [405, 533] width 9 height 9
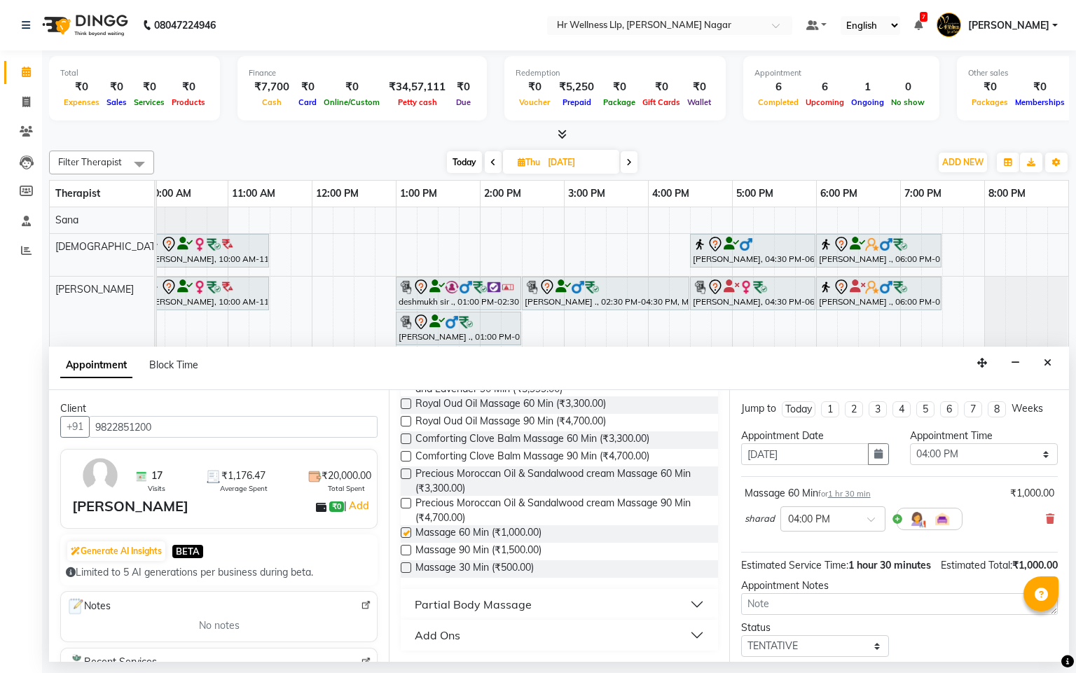
checkbox input "false"
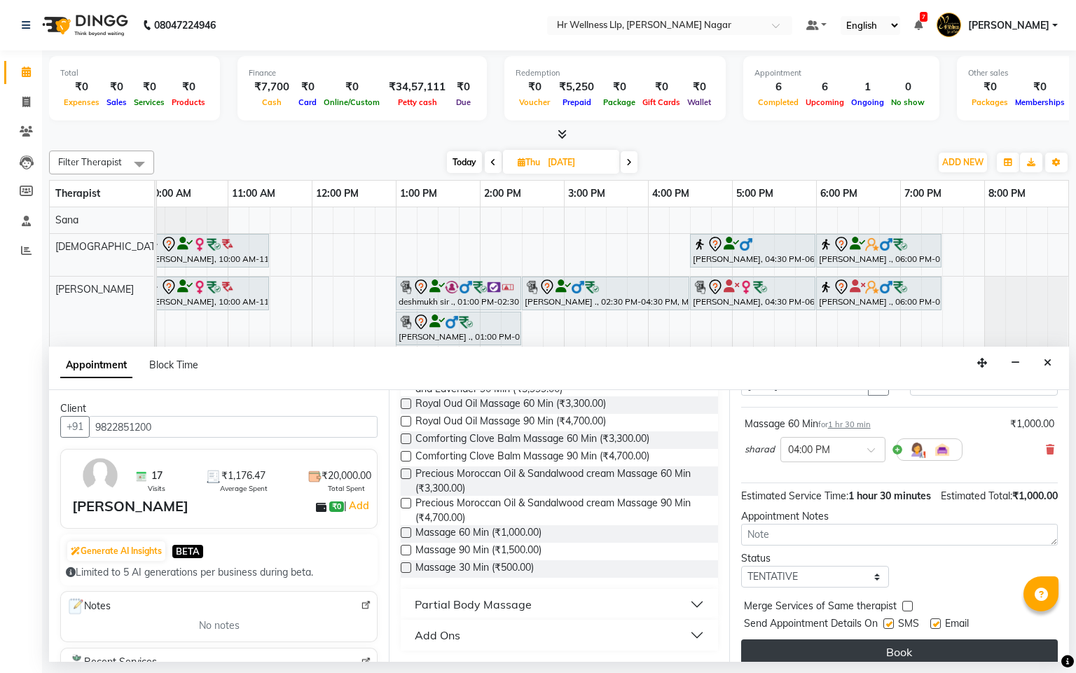
scroll to position [105, 0]
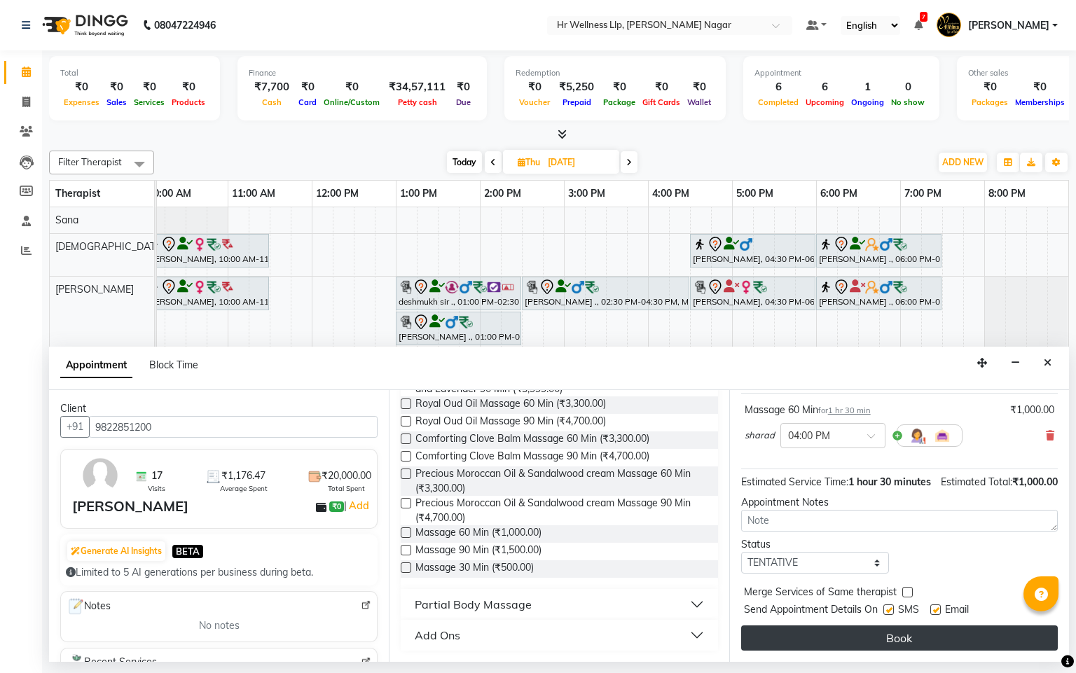
click at [872, 647] on button "Book" at bounding box center [899, 637] width 317 height 25
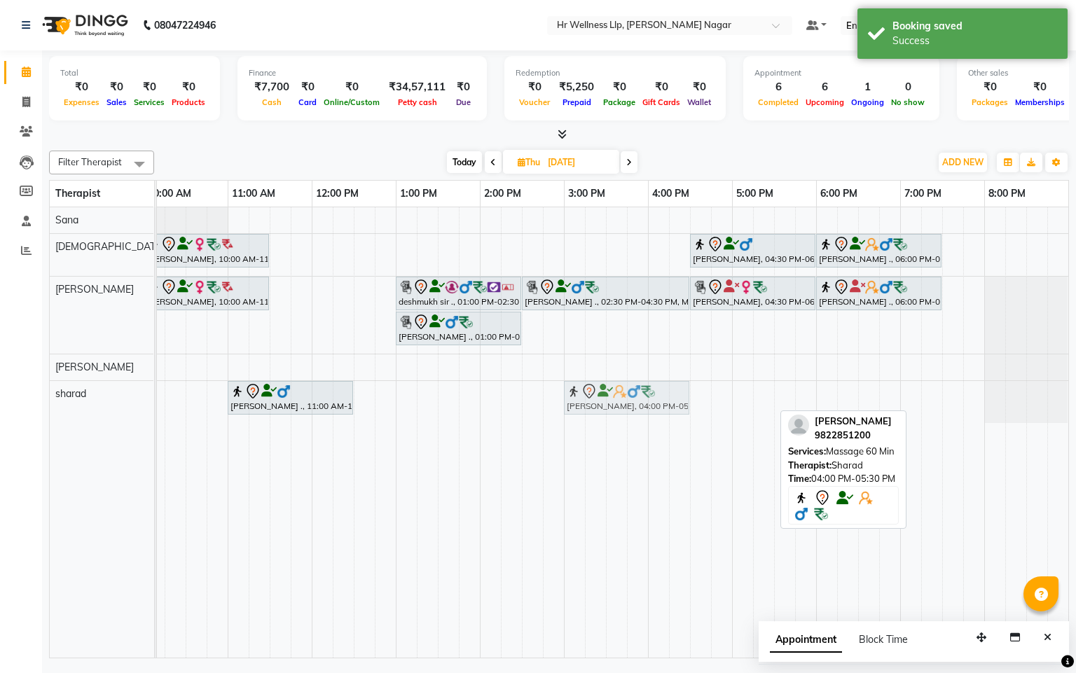
drag, startPoint x: 677, startPoint y: 403, endPoint x: 587, endPoint y: 410, distance: 90.6
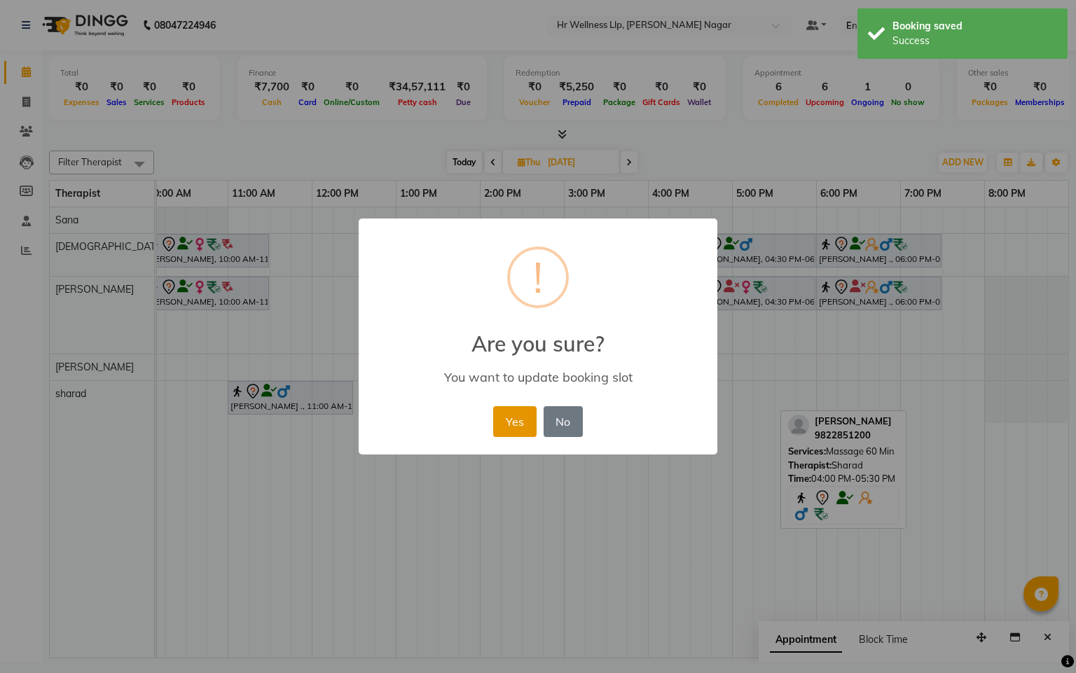
click at [513, 426] on button "Yes" at bounding box center [514, 421] width 43 height 31
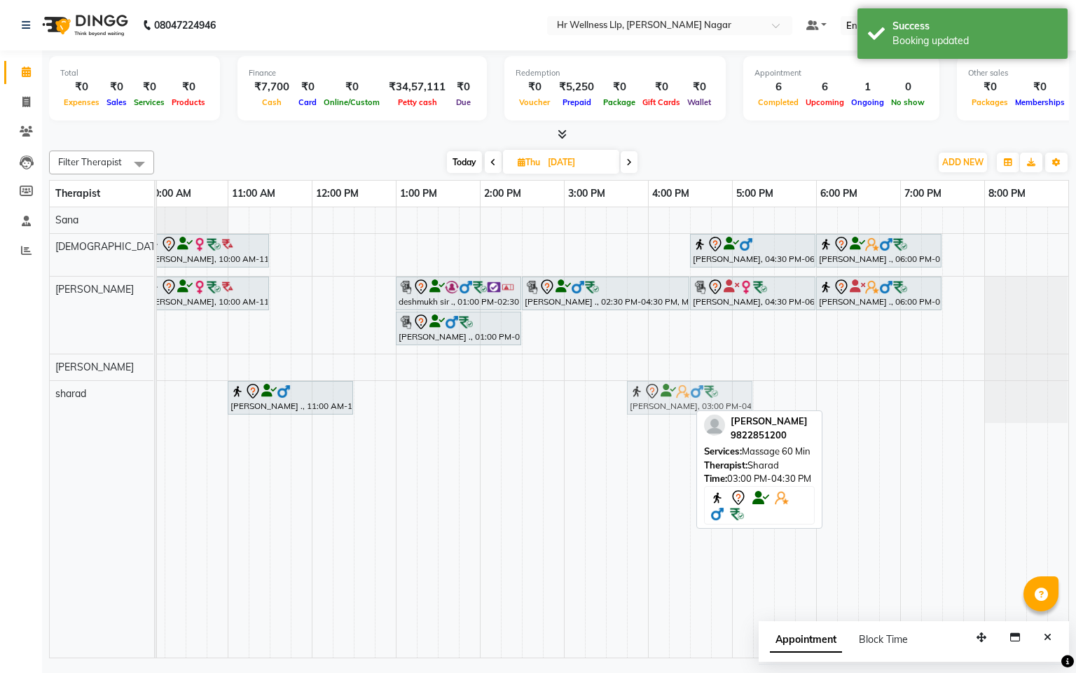
drag, startPoint x: 632, startPoint y: 408, endPoint x: 641, endPoint y: 412, distance: 9.8
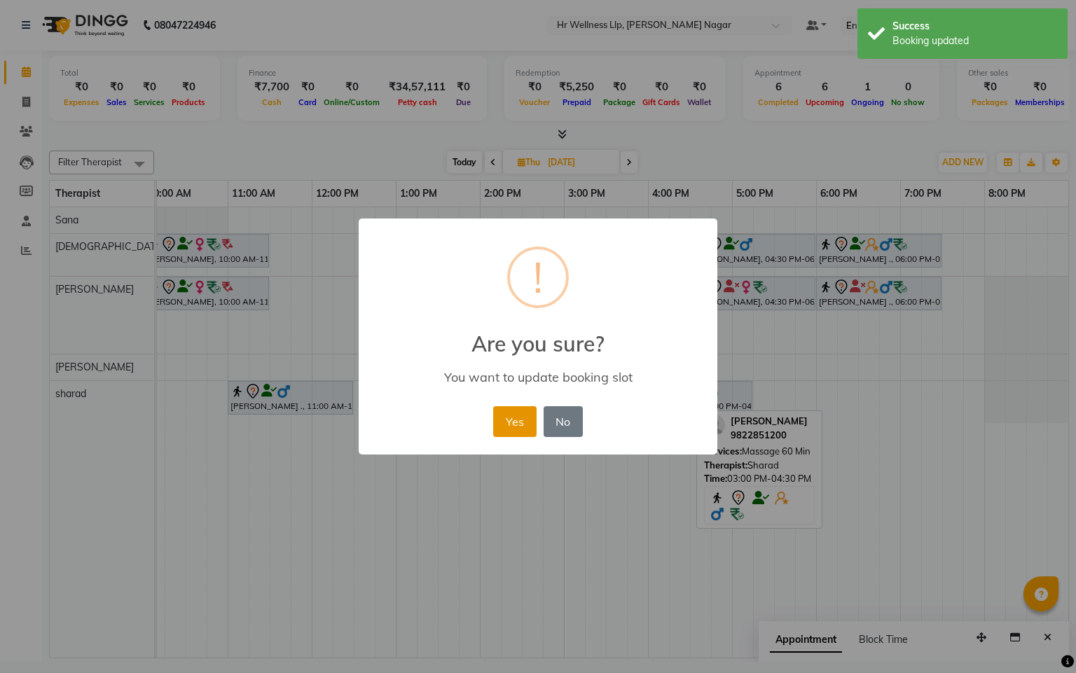
click at [517, 421] on button "Yes" at bounding box center [514, 421] width 43 height 31
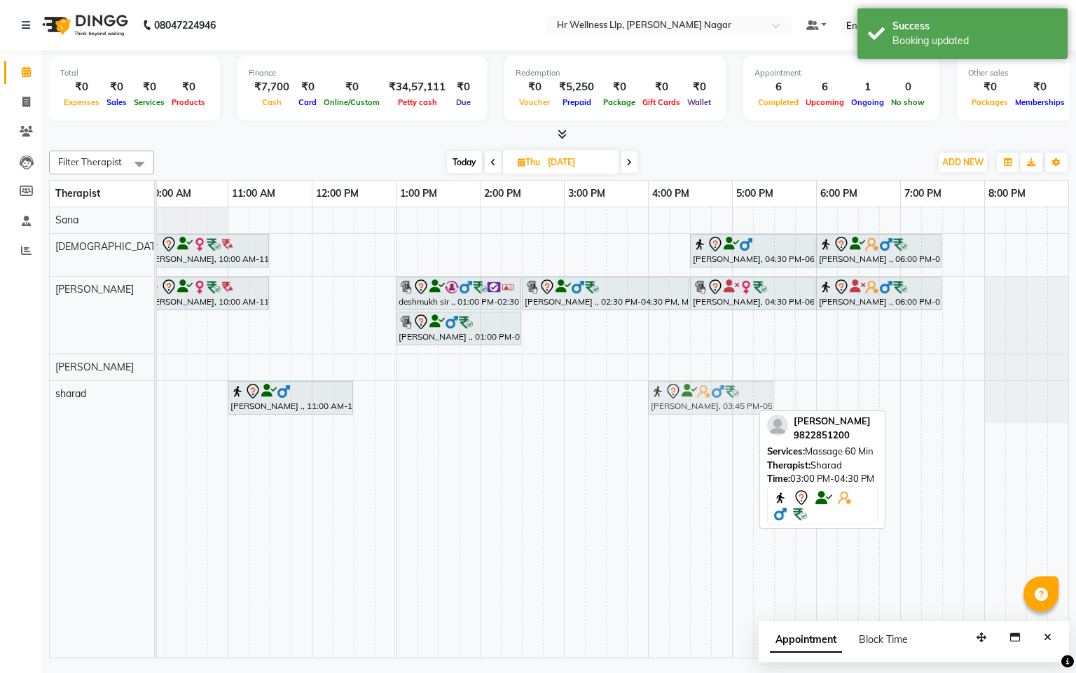
drag, startPoint x: 668, startPoint y: 408, endPoint x: 689, endPoint y: 422, distance: 25.3
click at [689, 422] on div "Chanchal Bajoria, 10:00 AM-11:30 AM, Massage 60 Min suyog pawar, 04:30 PM-06:00…" at bounding box center [521, 432] width 1092 height 450
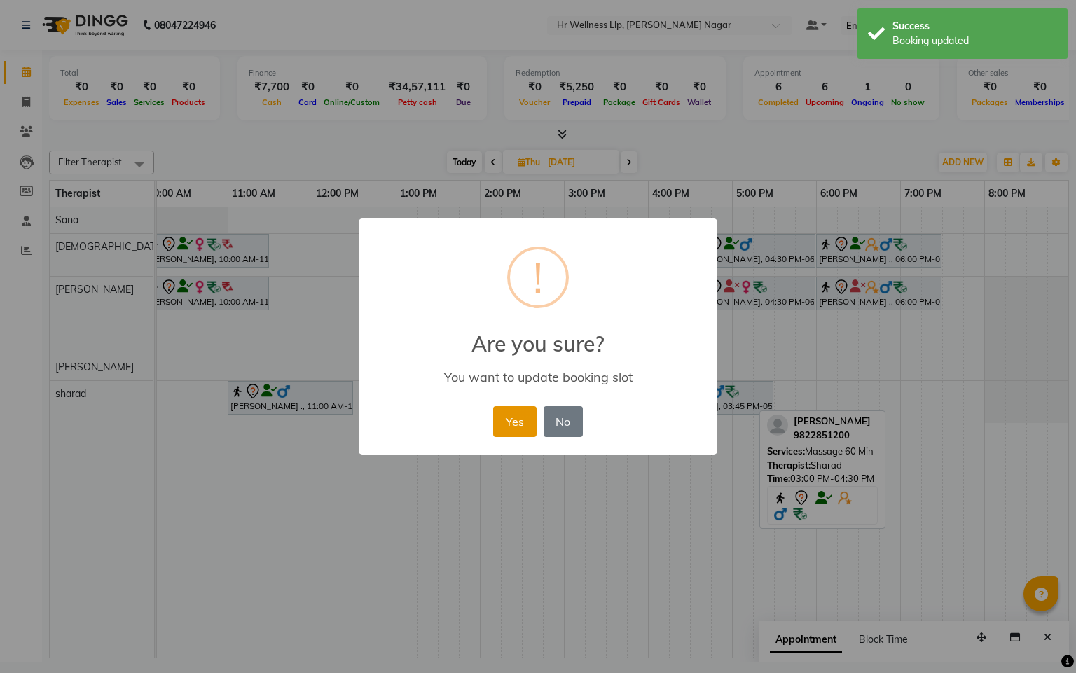
click at [500, 433] on button "Yes" at bounding box center [514, 421] width 43 height 31
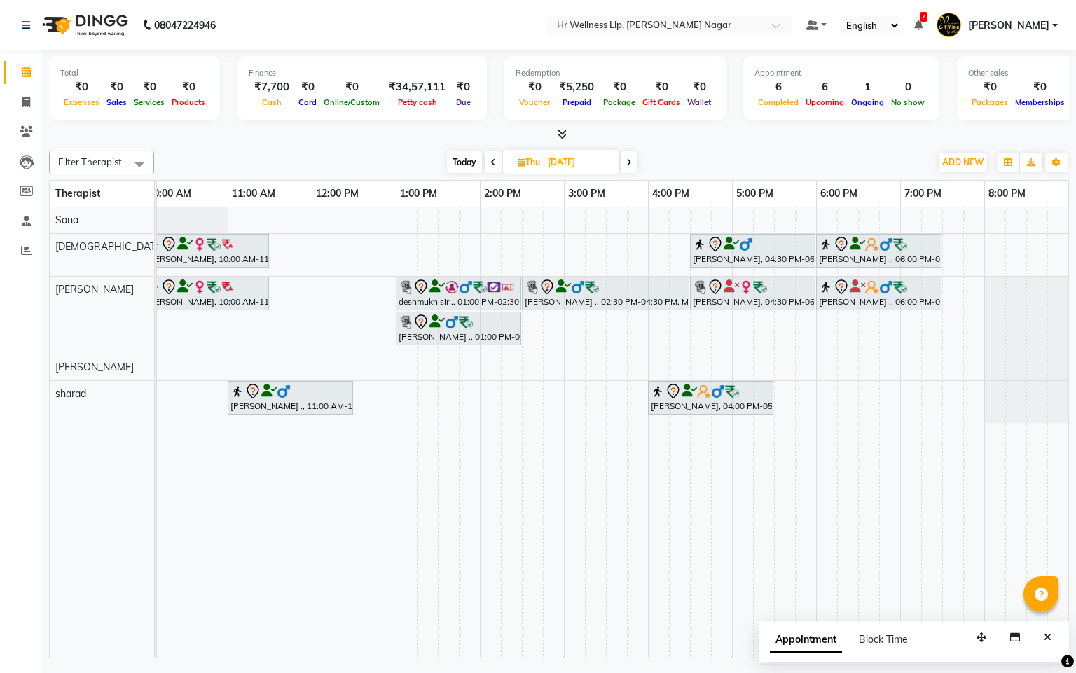
click at [534, 395] on div "Chanchal Bajoria, 10:00 AM-11:30 AM, Massage 60 Min suyog pawar, 04:30 PM-06:00…" at bounding box center [521, 432] width 1092 height 450
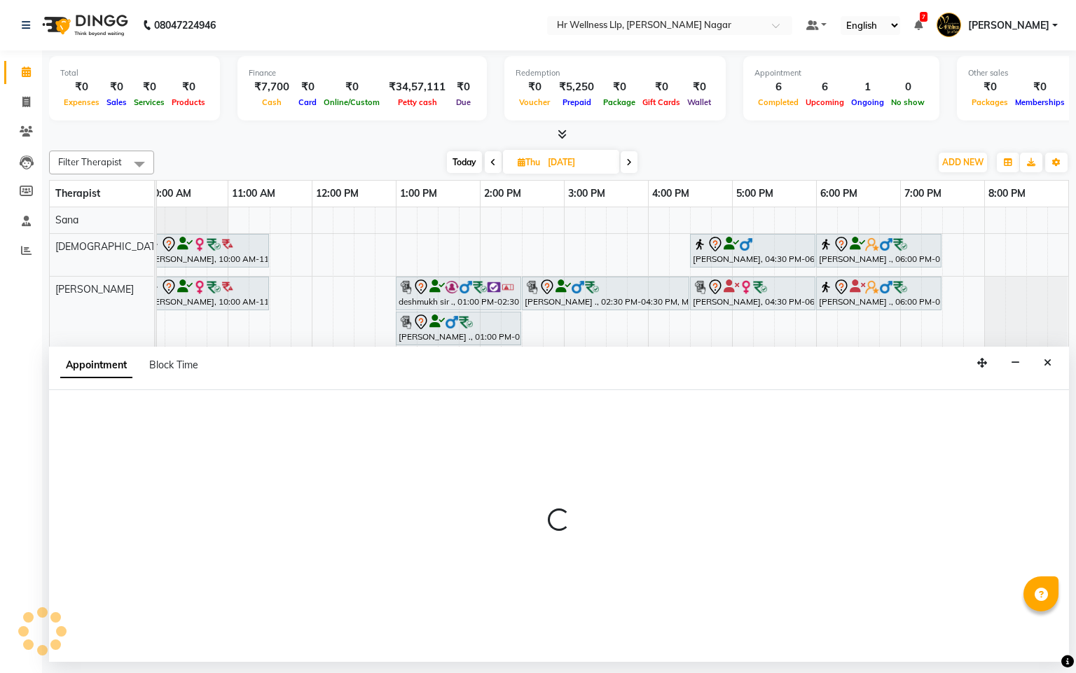
select select "86679"
select select "870"
select select "tentative"
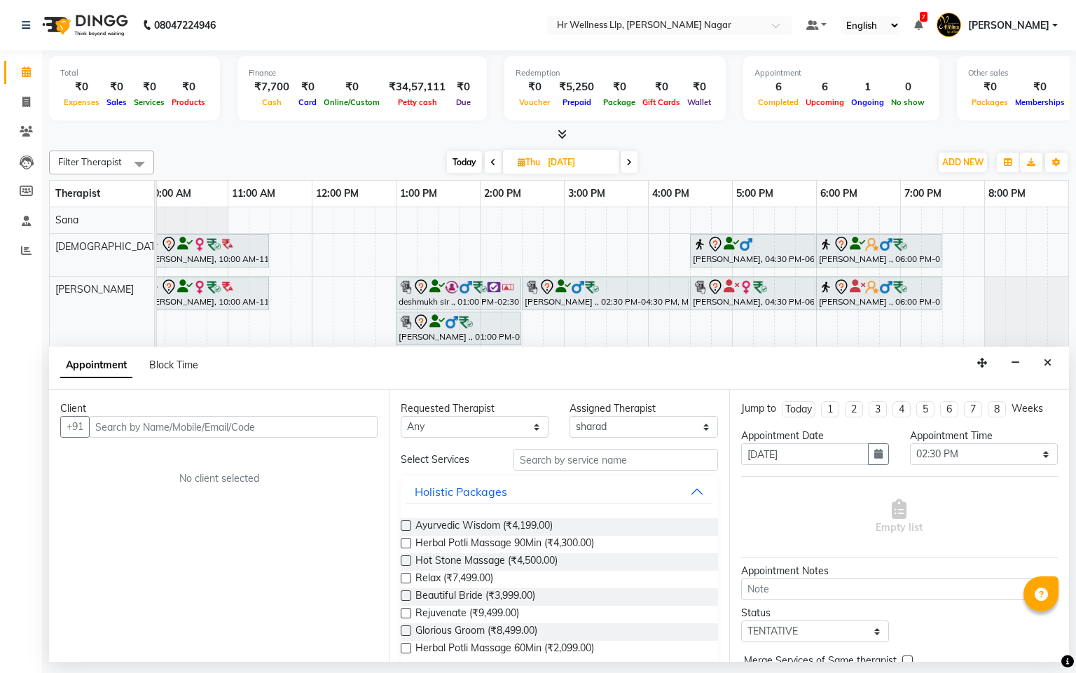
click at [313, 436] on input "text" at bounding box center [233, 427] width 289 height 22
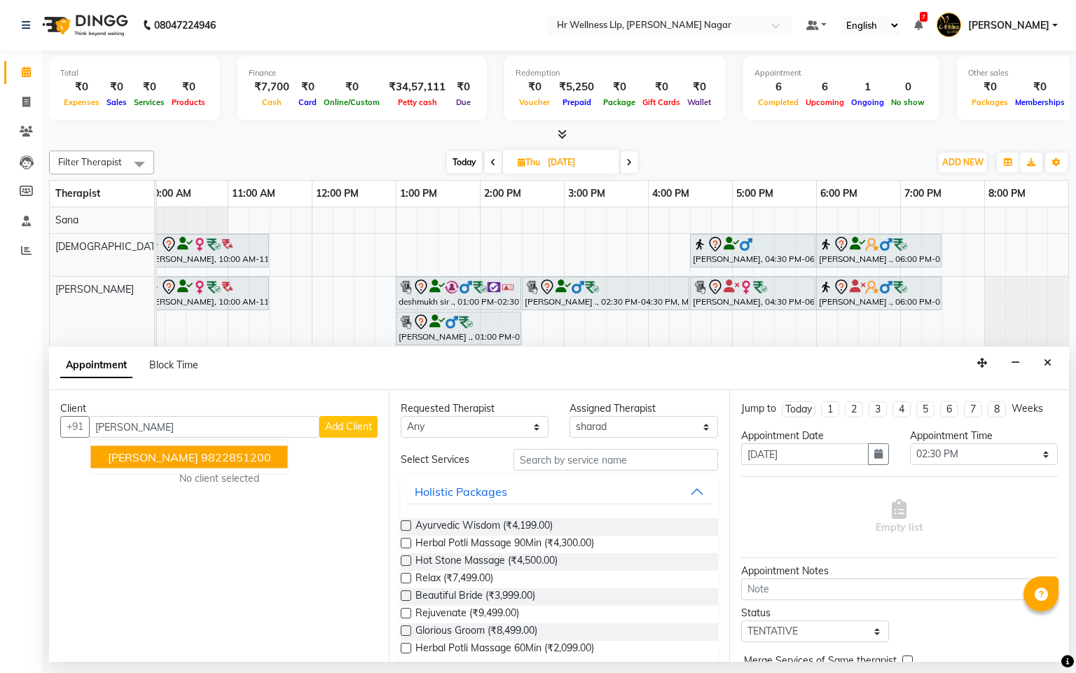
drag, startPoint x: 244, startPoint y: 454, endPoint x: 380, endPoint y: 457, distance: 136.6
click at [244, 456] on ngb-highlight "9822851200" at bounding box center [236, 457] width 70 height 14
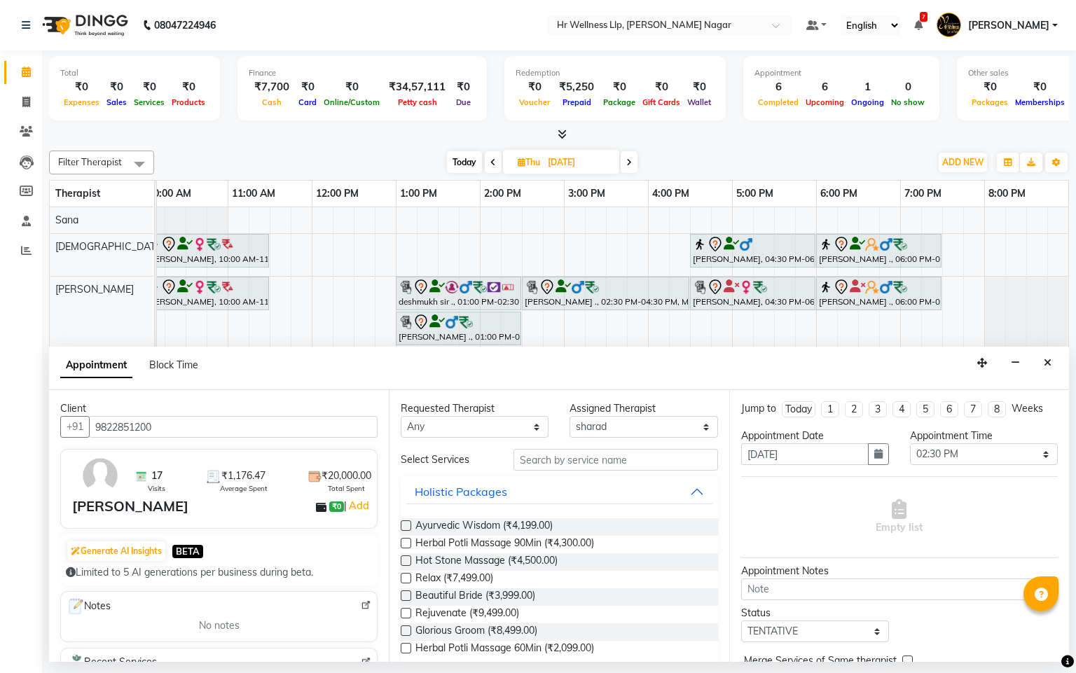
type input "9822851200"
click at [433, 435] on select "Any Krishna lucy Sakshi Shinde Sana sharad" at bounding box center [475, 427] width 148 height 22
select select "86679"
click at [401, 417] on select "Any Krishna lucy Sakshi Shinde Sana sharad" at bounding box center [475, 427] width 148 height 22
click at [576, 457] on input "text" at bounding box center [615, 460] width 204 height 22
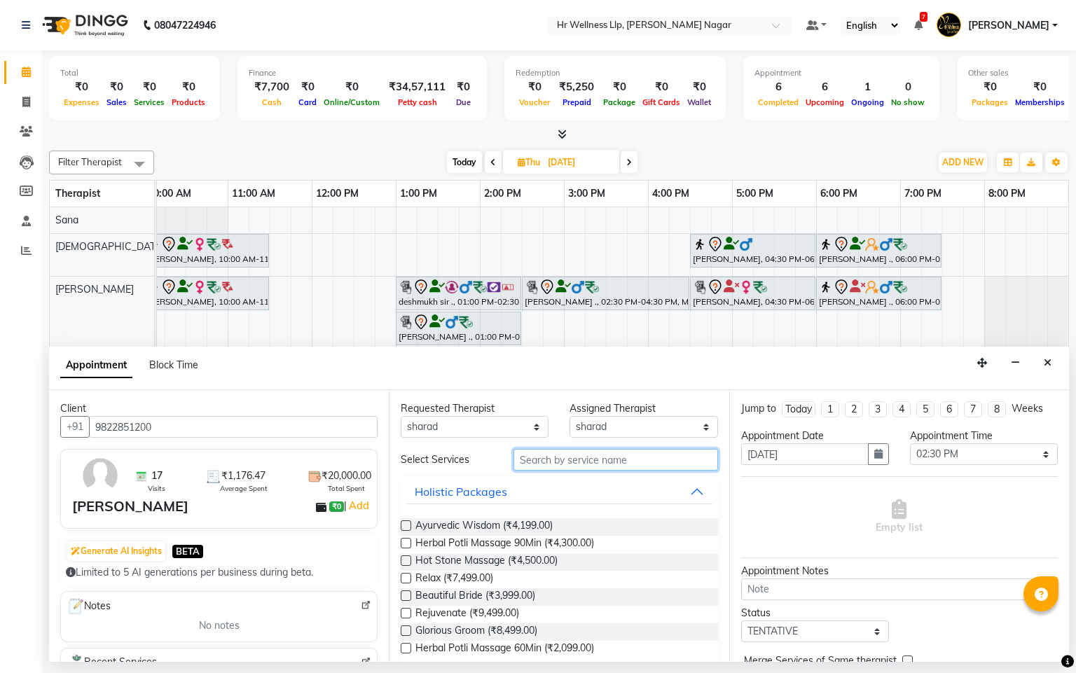
type input "m"
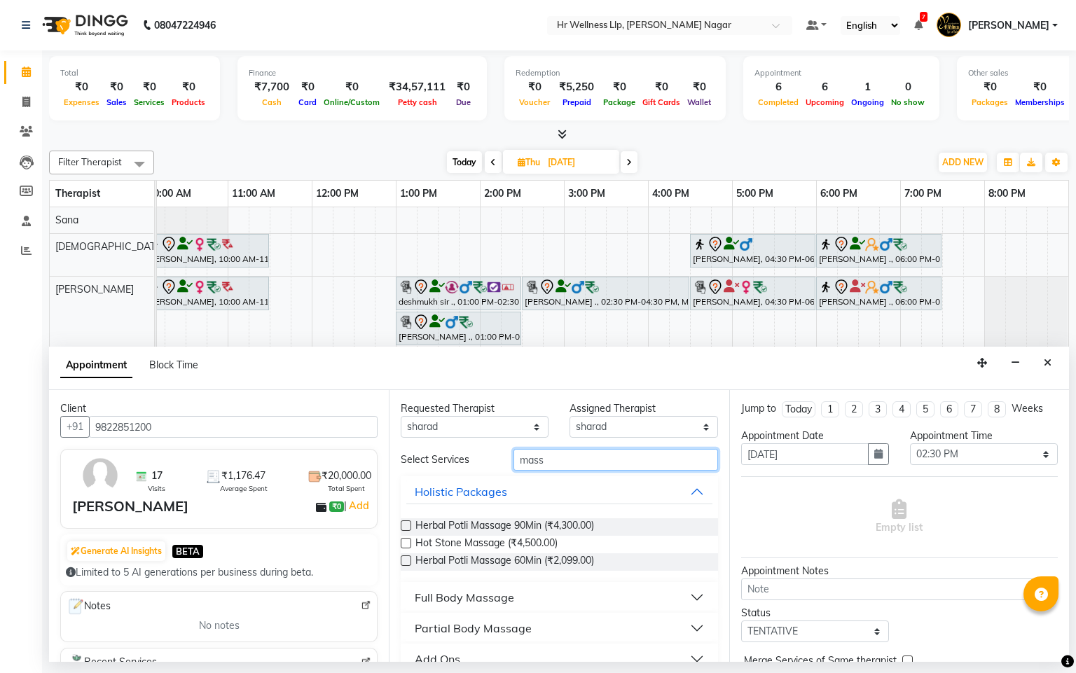
type input "mass"
click at [455, 603] on div "Full Body Massage" at bounding box center [464, 597] width 99 height 17
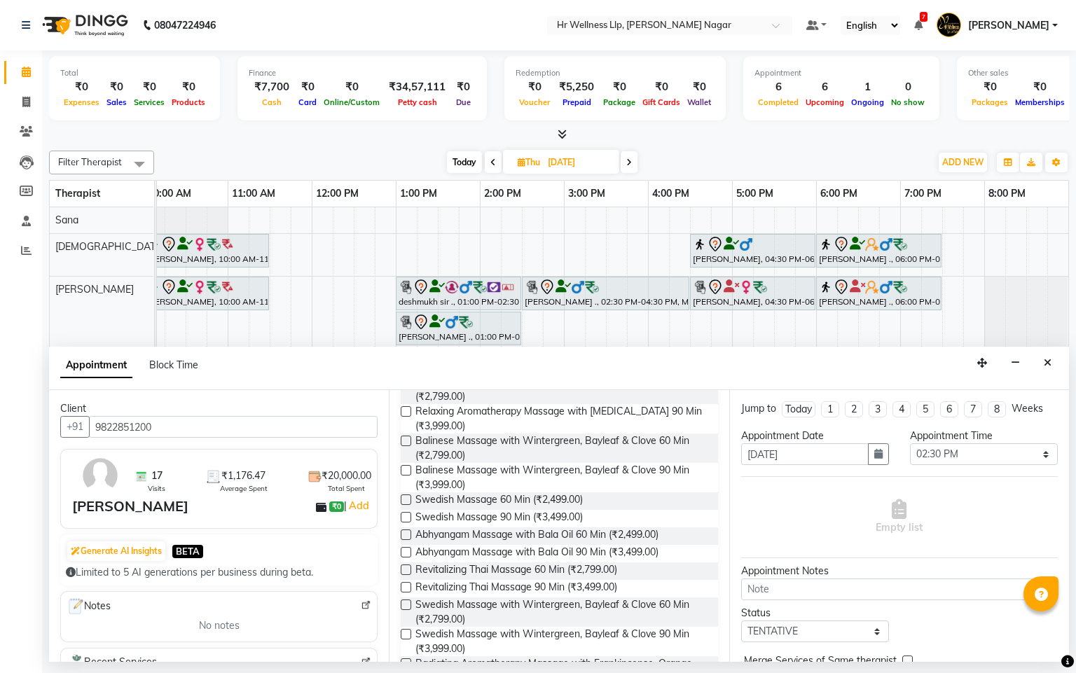
scroll to position [626, 0]
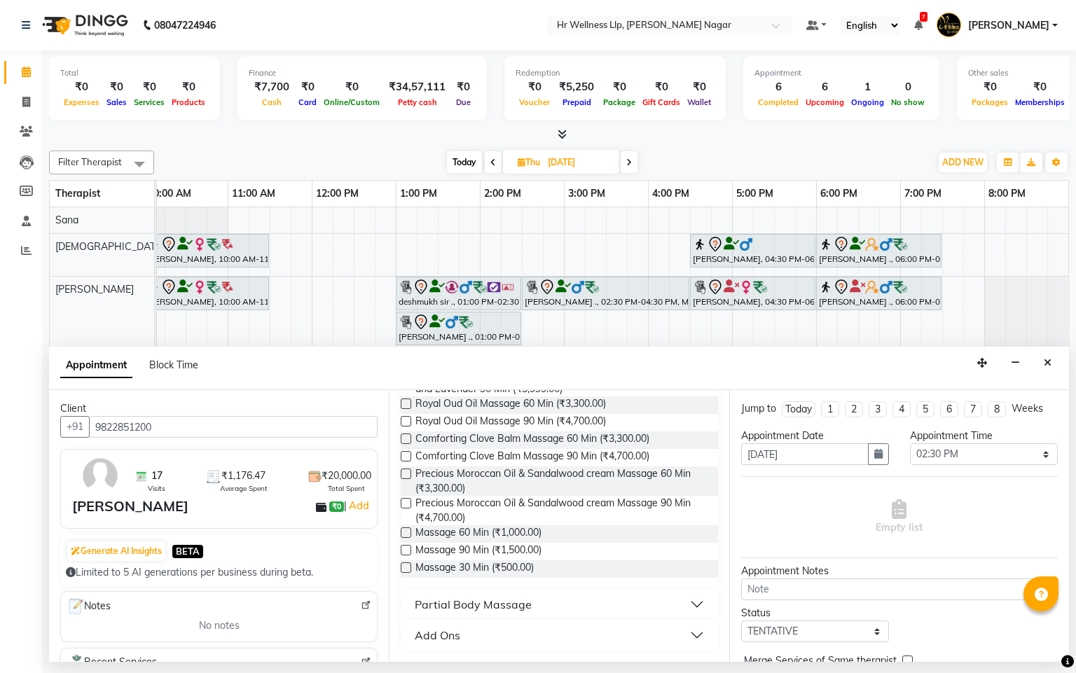
click at [404, 534] on label at bounding box center [406, 532] width 11 height 11
click at [404, 534] on input "checkbox" at bounding box center [405, 533] width 9 height 9
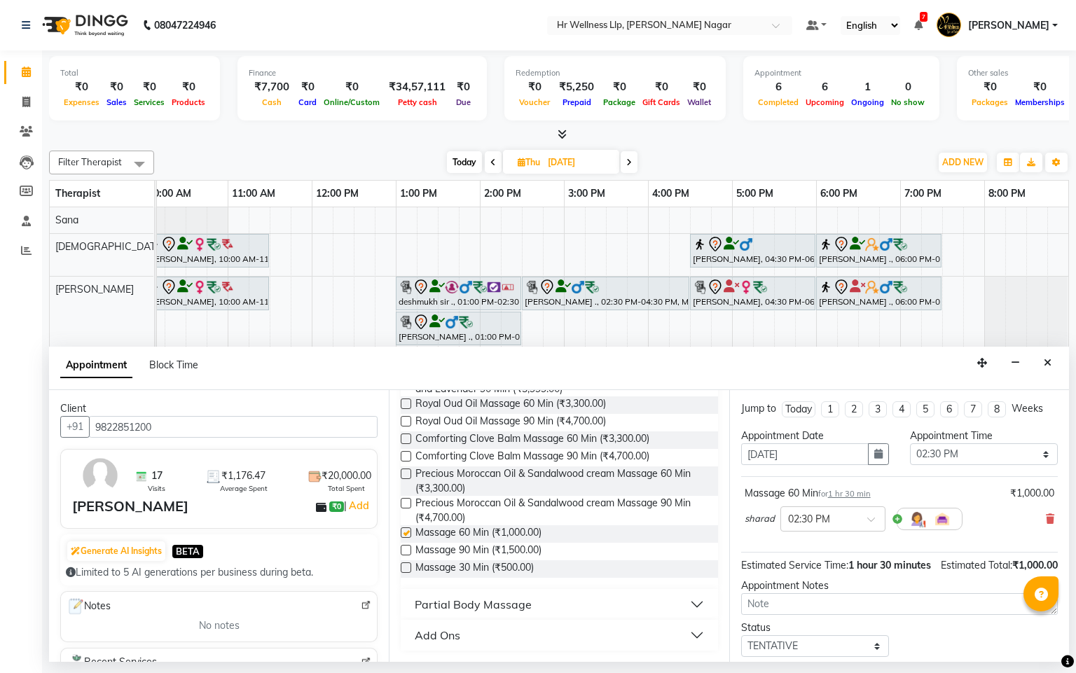
checkbox input "false"
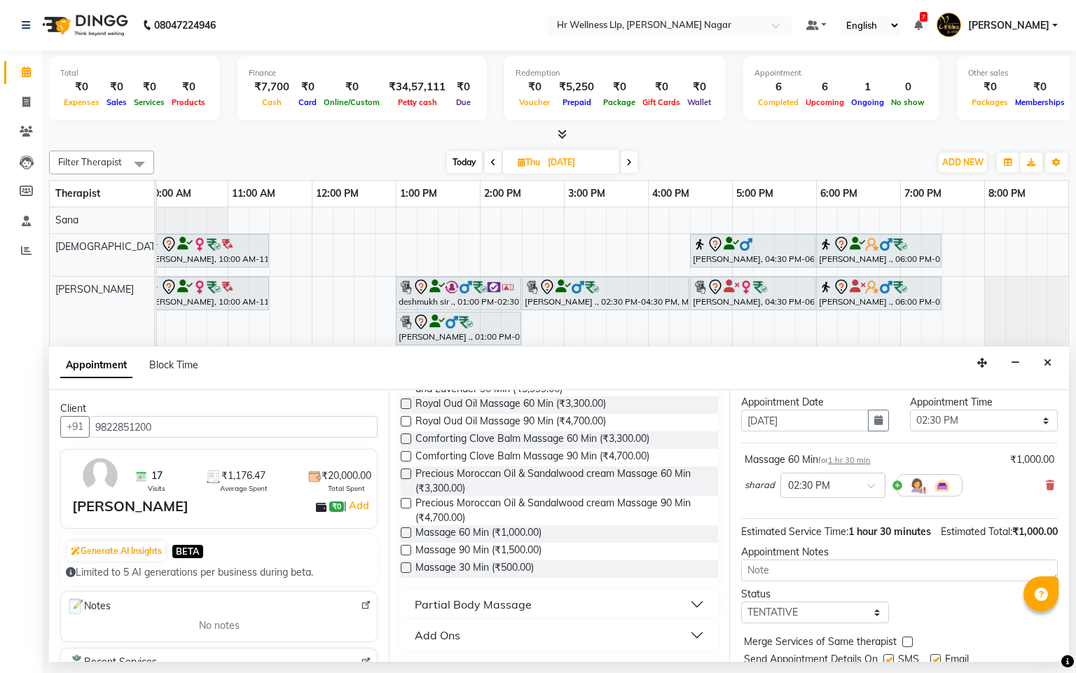
scroll to position [113, 0]
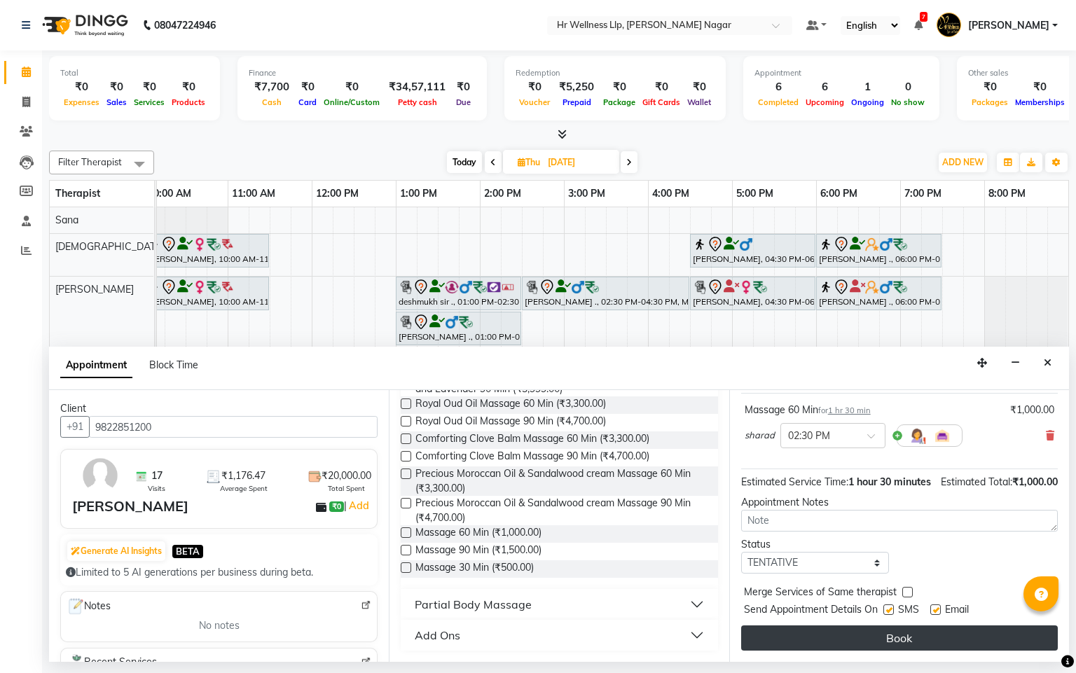
click at [889, 637] on button "Book" at bounding box center [899, 637] width 317 height 25
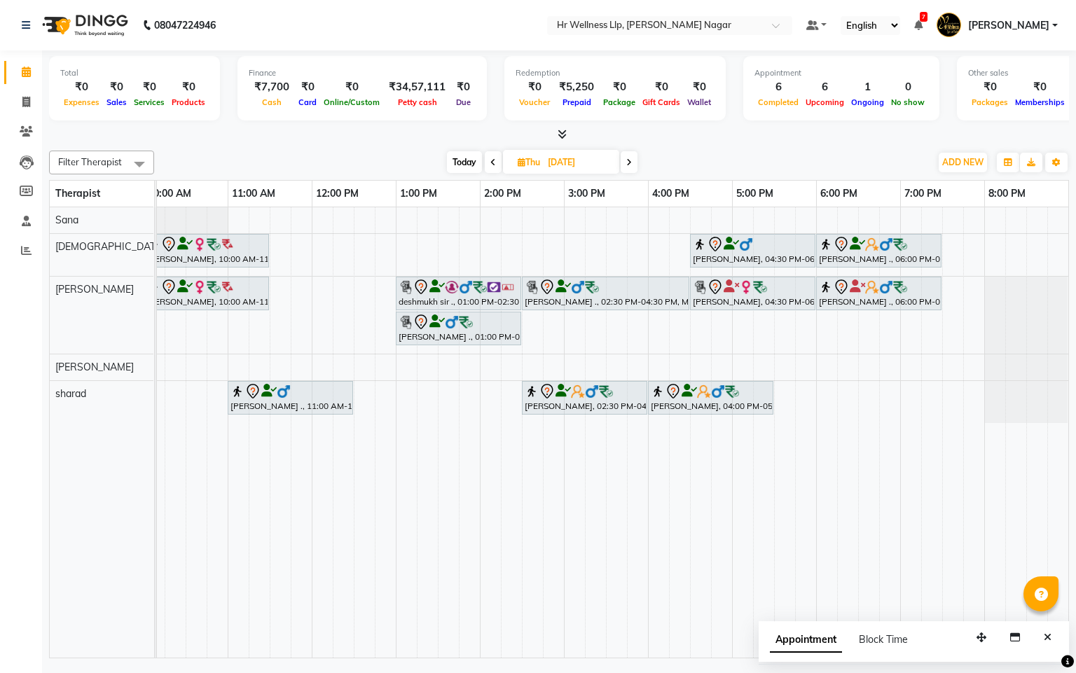
click at [465, 158] on span "Today" at bounding box center [464, 162] width 35 height 22
type input "[DATE]"
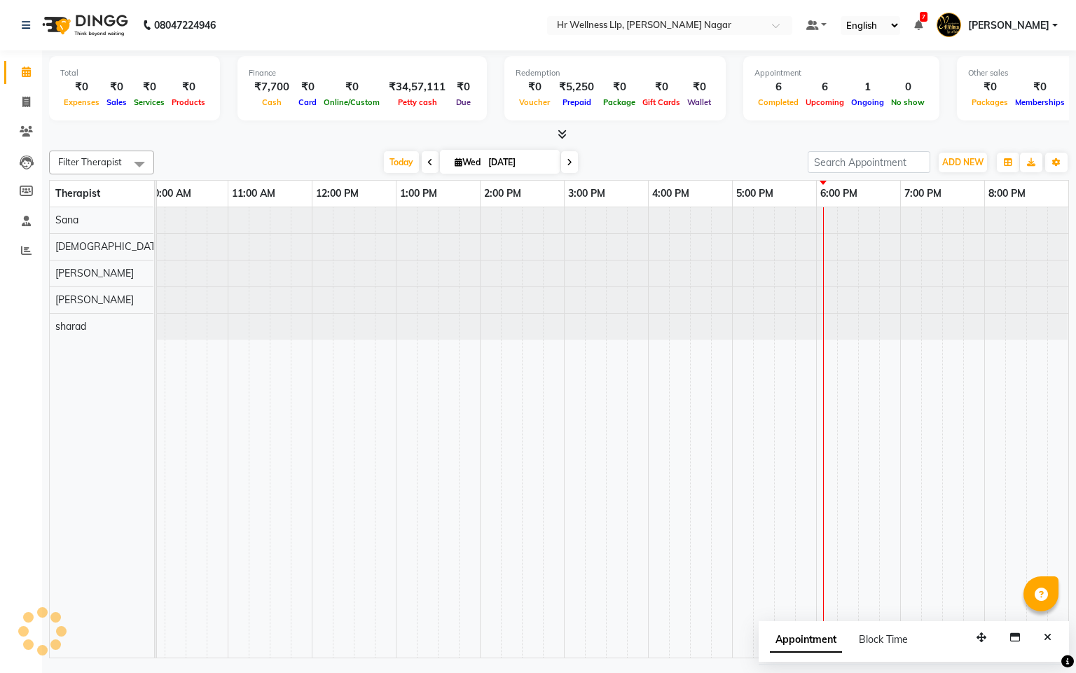
scroll to position [0, 181]
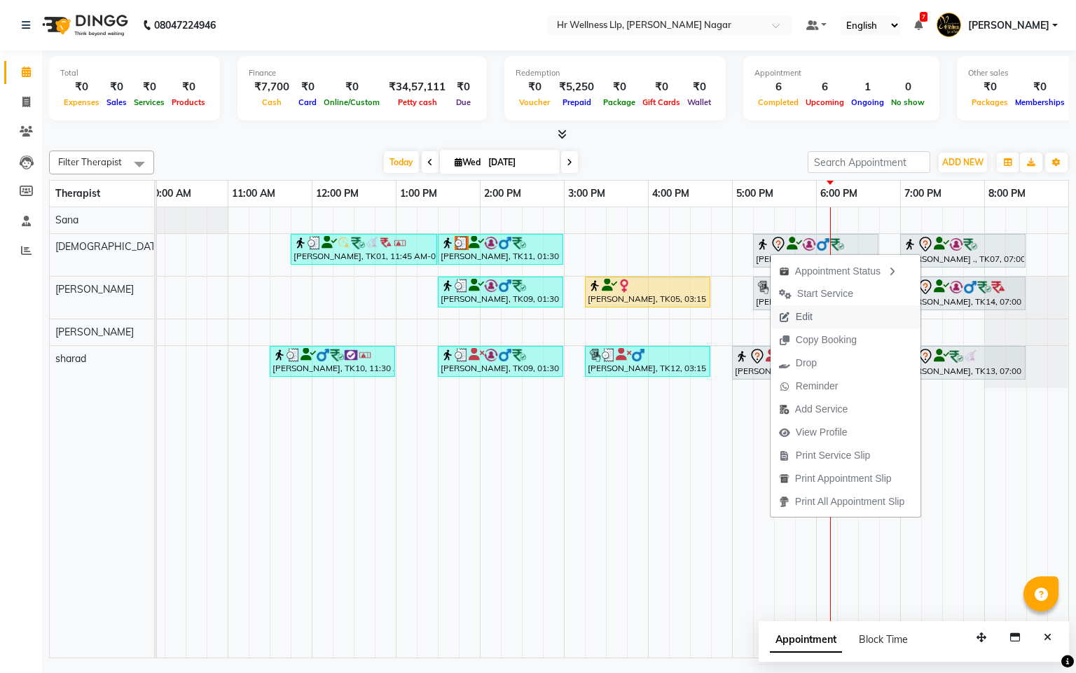
click at [805, 316] on span "Edit" at bounding box center [804, 317] width 17 height 15
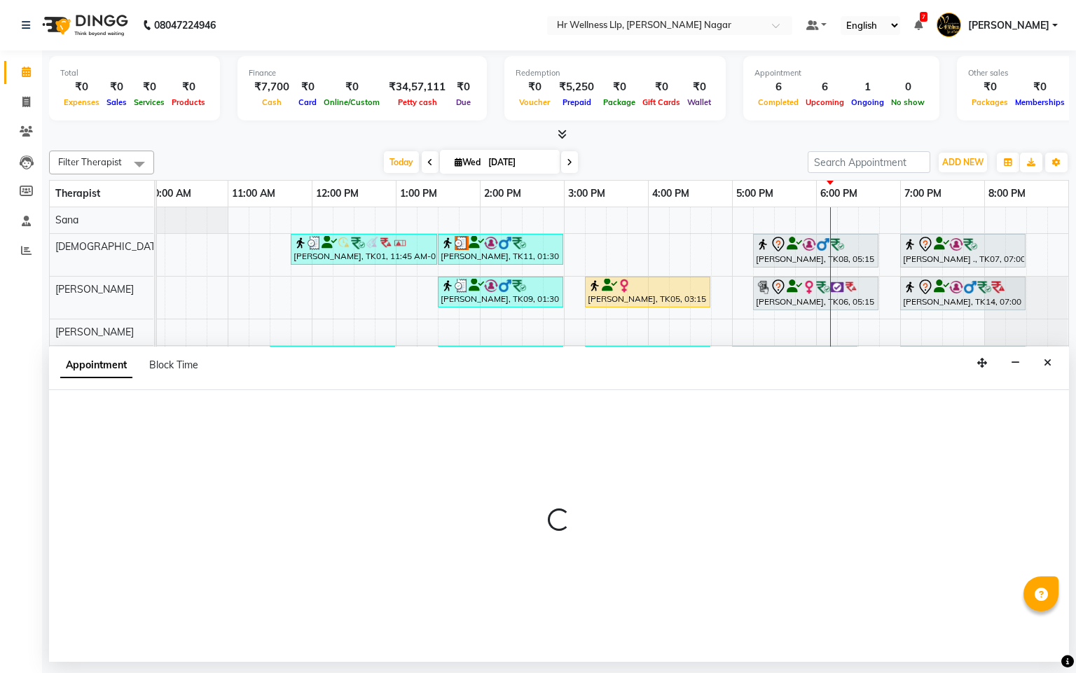
select select "tentative"
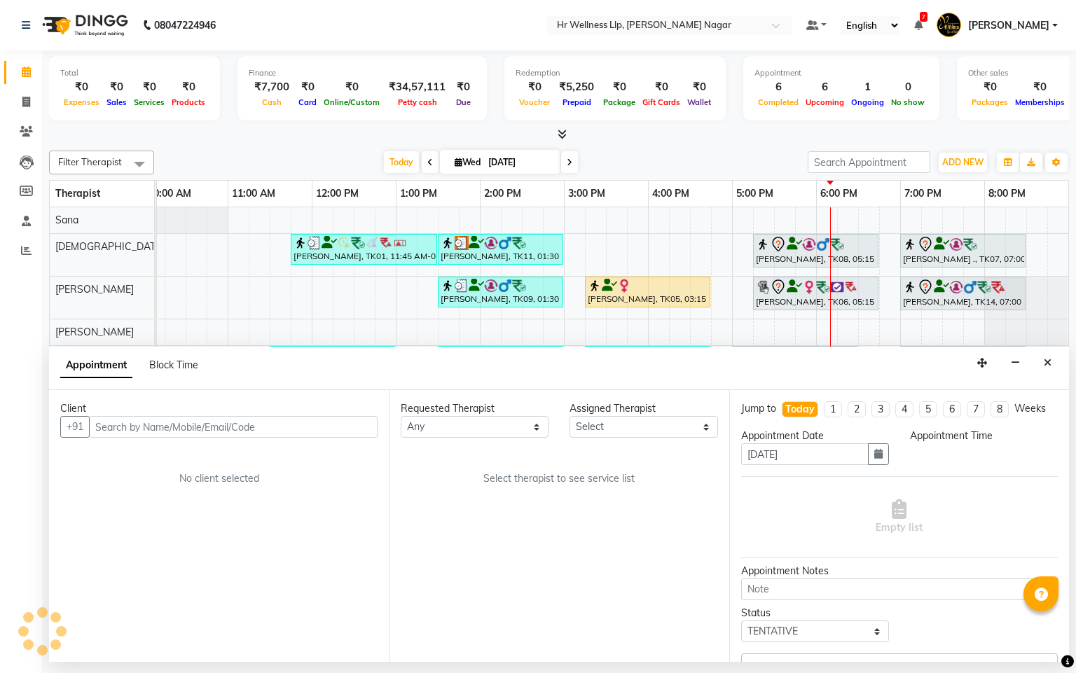
scroll to position [0, 0]
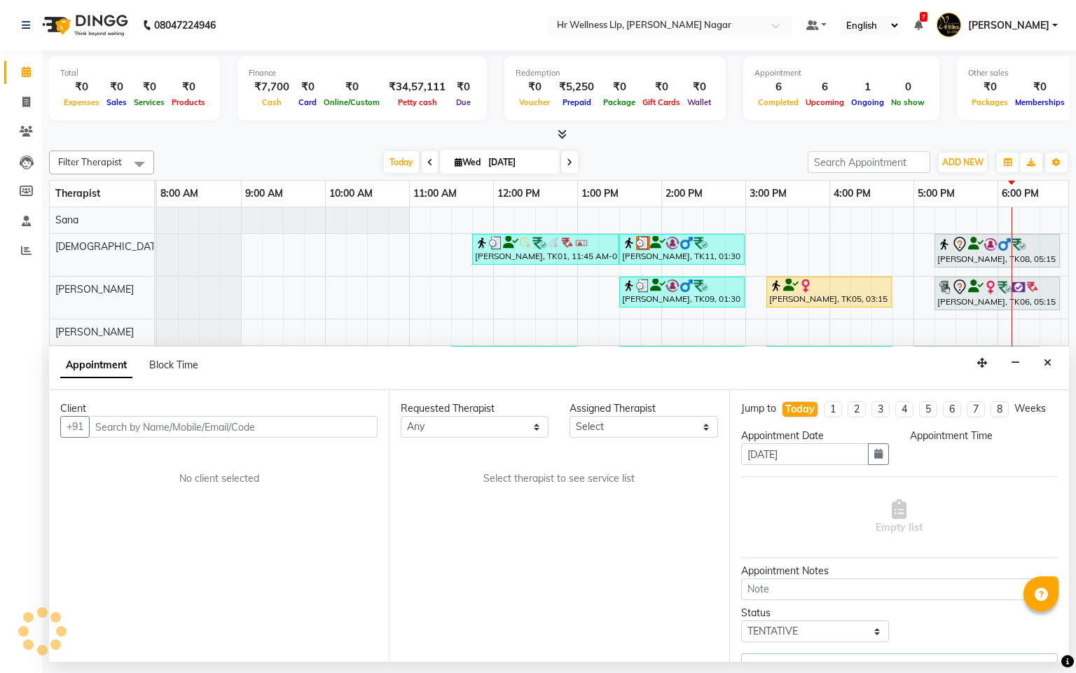
select select "1140"
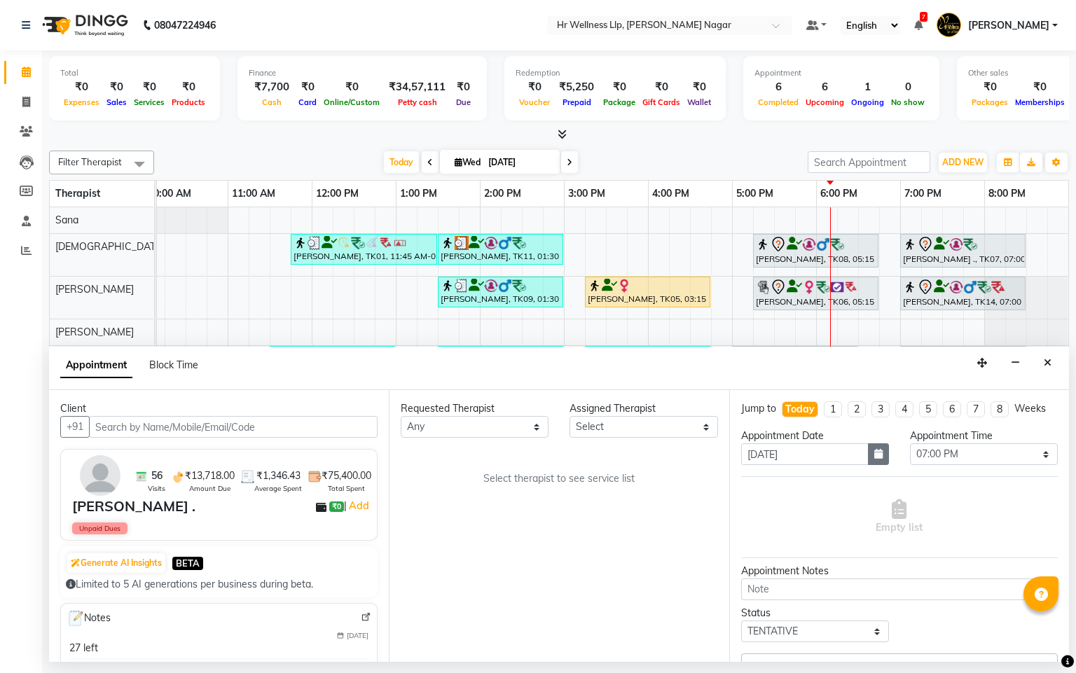
click at [874, 459] on icon "button" at bounding box center [878, 454] width 8 height 10
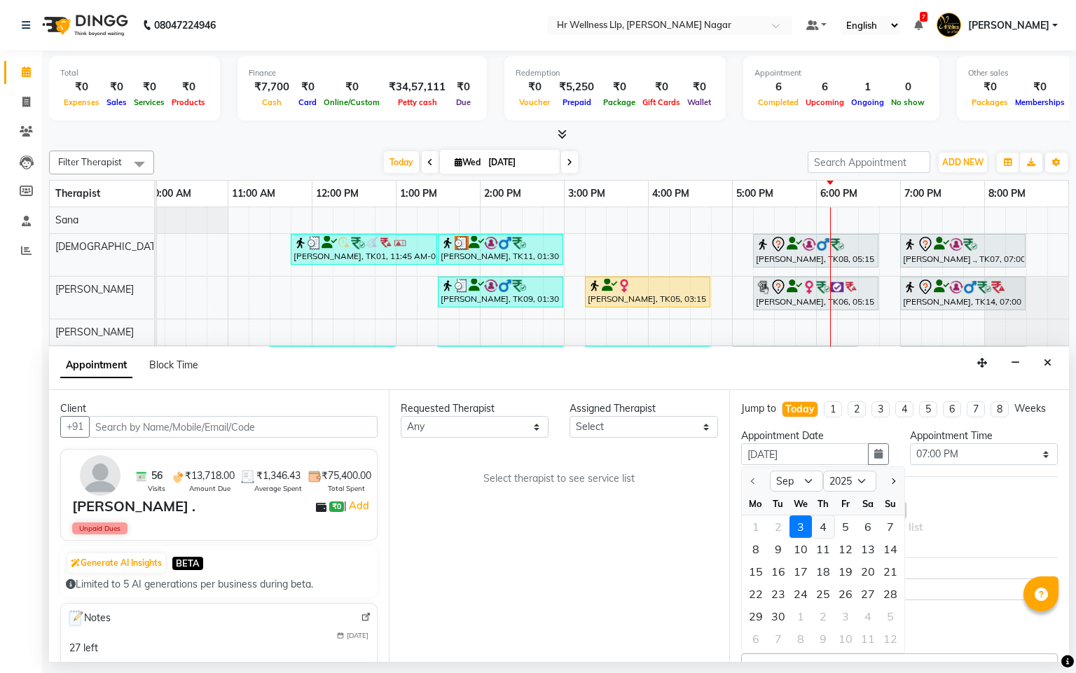
click at [824, 538] on div "4" at bounding box center [823, 526] width 22 height 22
type input "04-09-2025"
select select "1140"
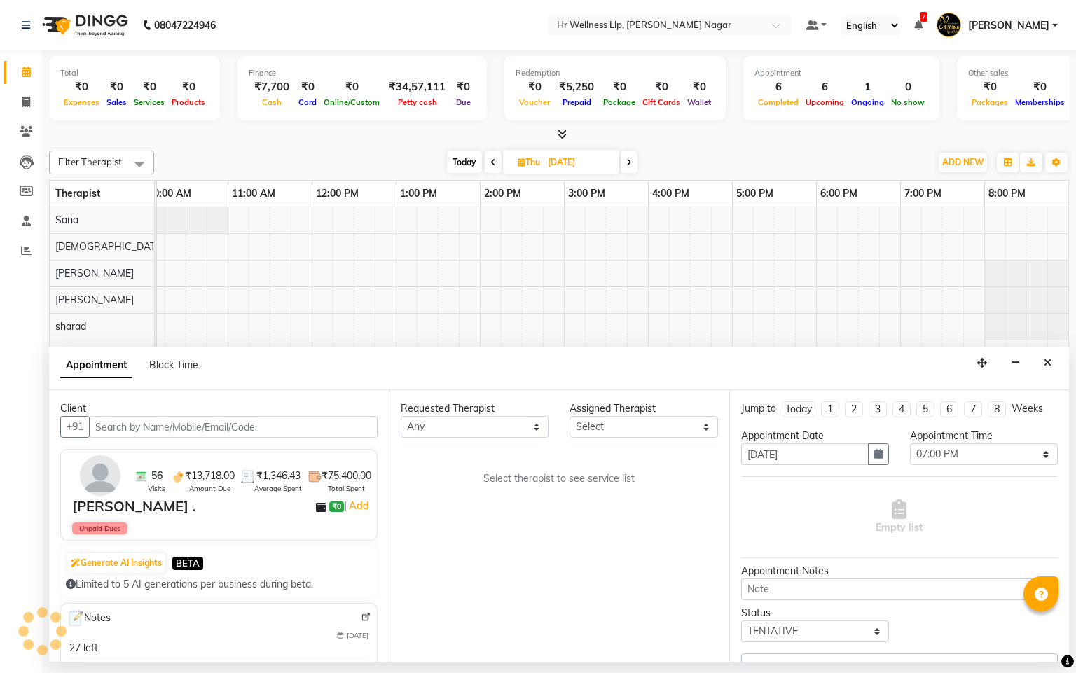
select select "19732"
select select "1867"
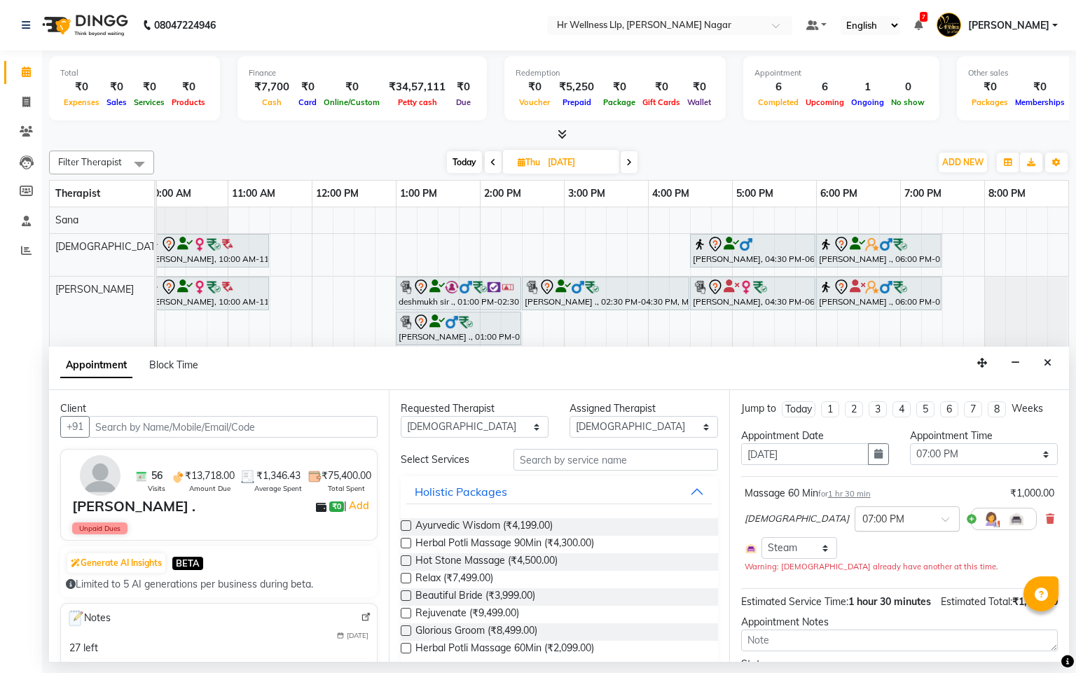
click at [862, 525] on input "text" at bounding box center [893, 518] width 62 height 15
click at [855, 627] on div "02:30 PM" at bounding box center [907, 614] width 104 height 26
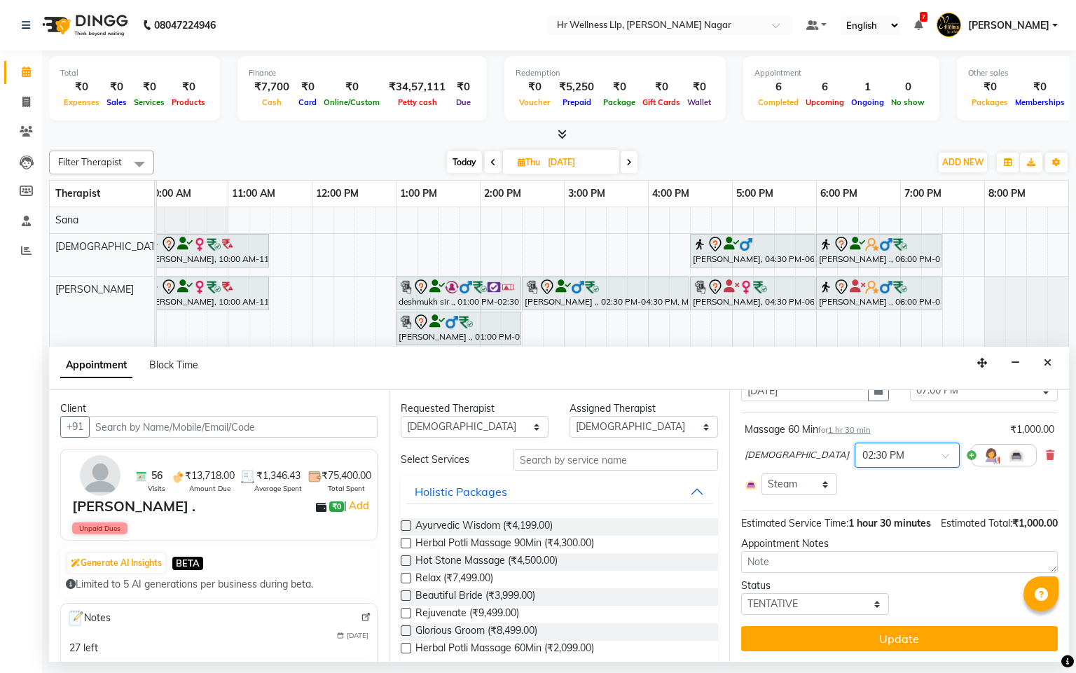
scroll to position [95, 0]
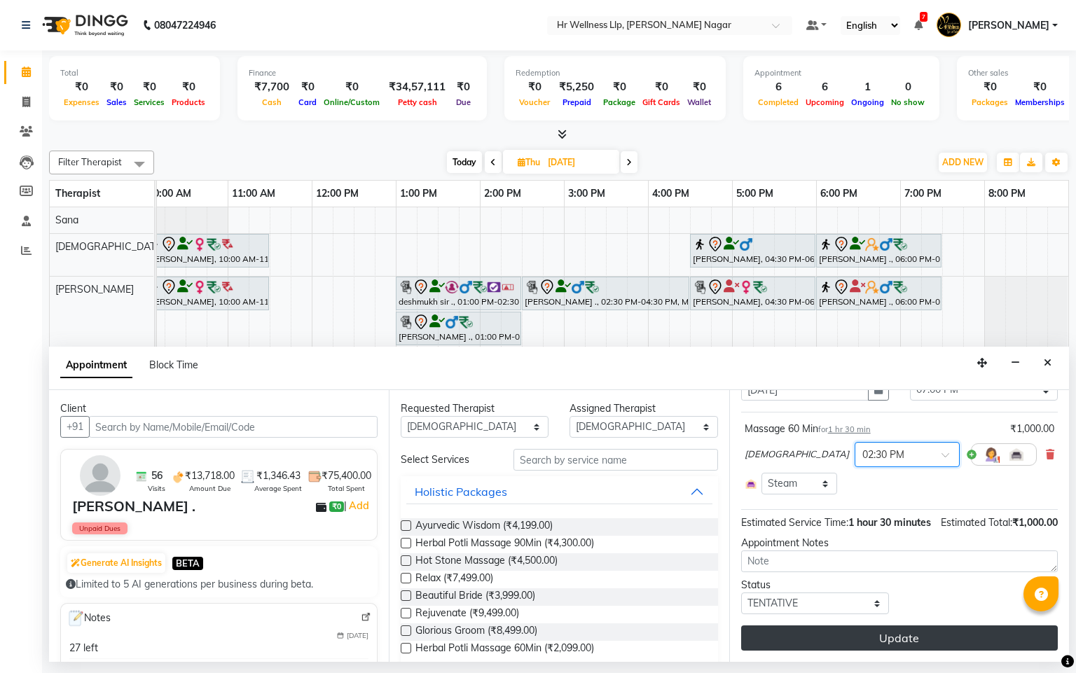
click at [879, 644] on button "Update" at bounding box center [899, 637] width 317 height 25
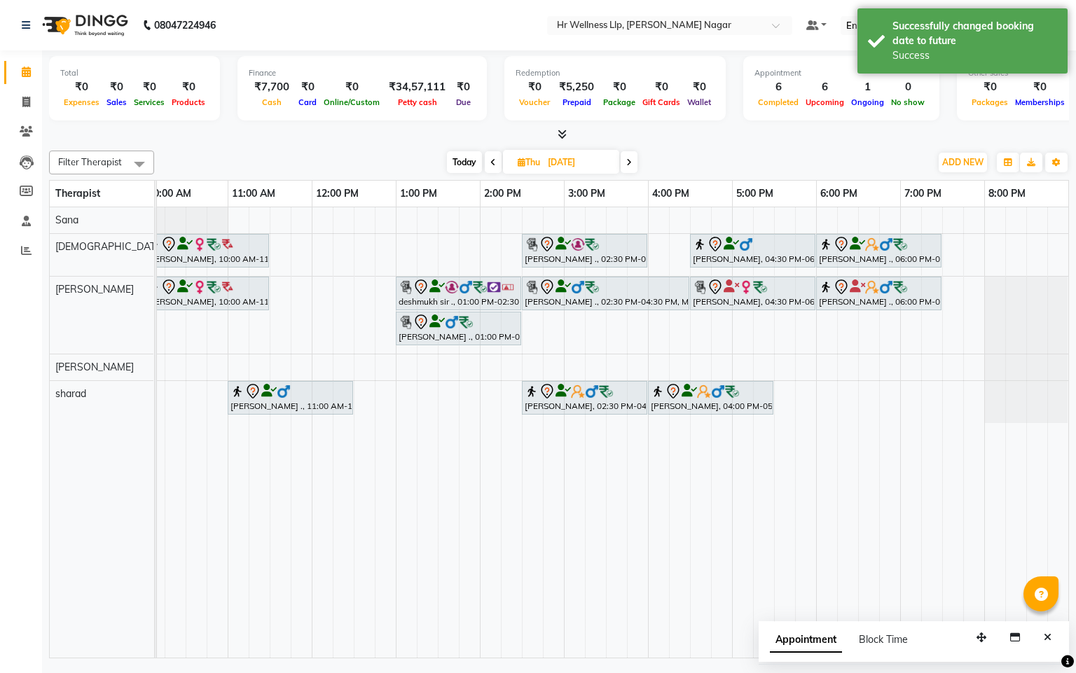
click at [460, 169] on span "Today" at bounding box center [464, 162] width 35 height 22
type input "[DATE]"
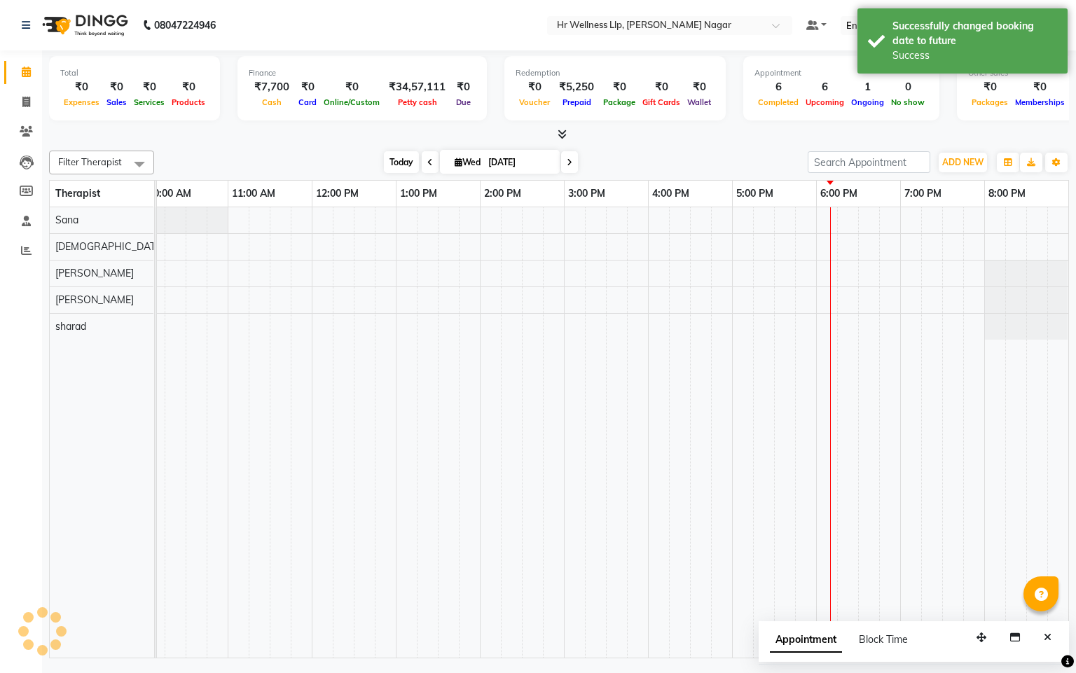
scroll to position [0, 181]
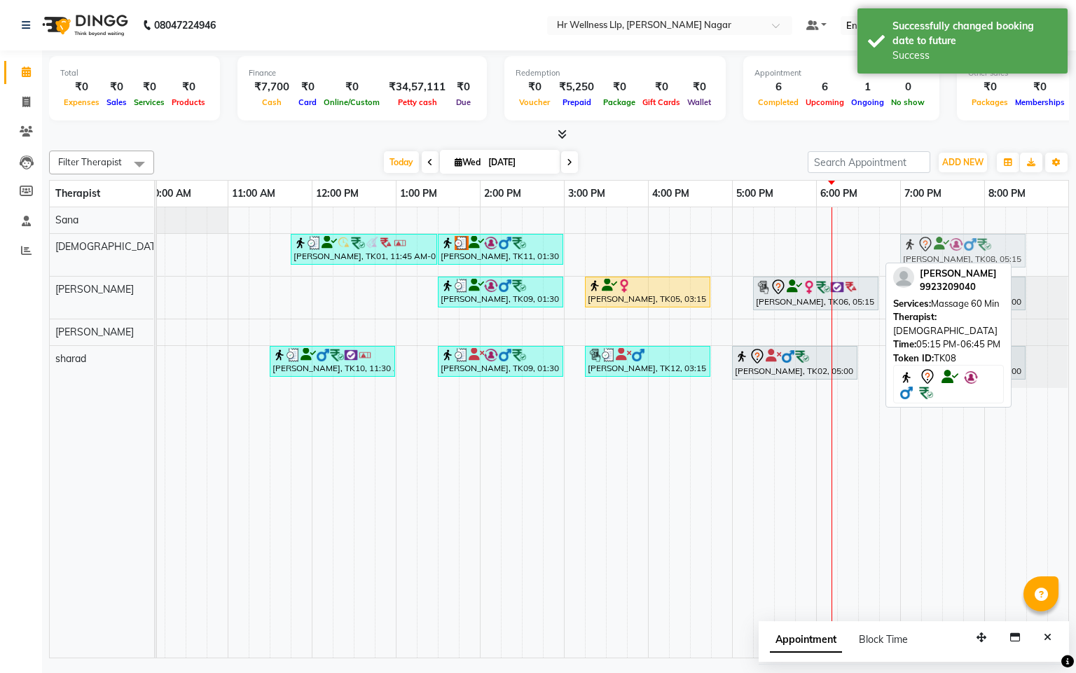
drag, startPoint x: 793, startPoint y: 253, endPoint x: 929, endPoint y: 251, distance: 136.6
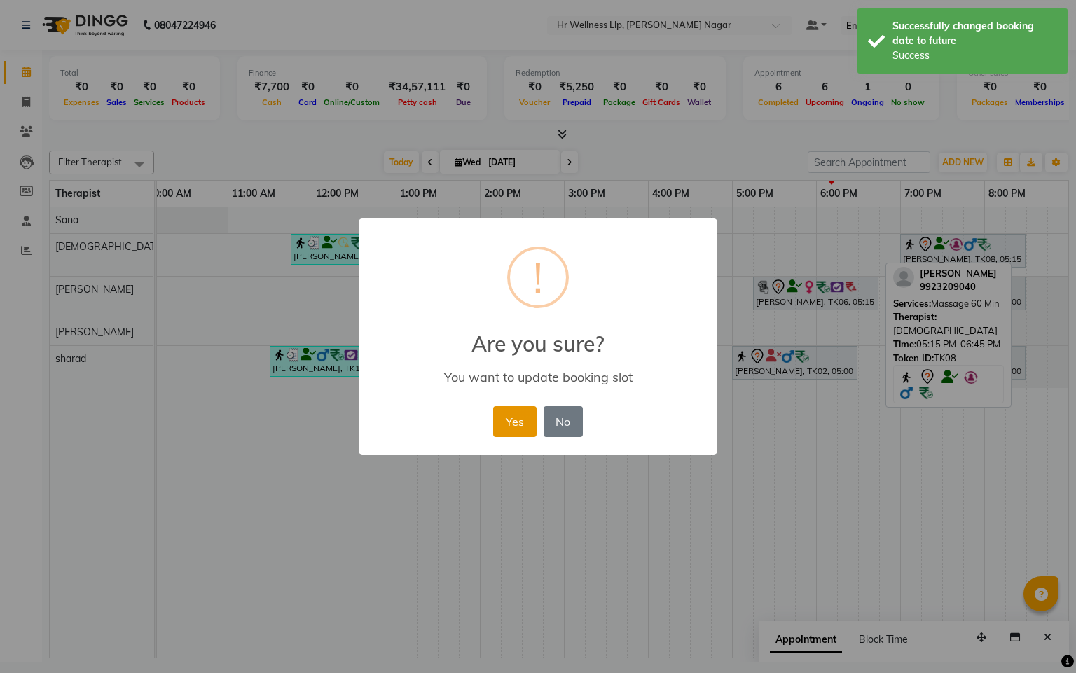
click at [506, 410] on button "Yes" at bounding box center [514, 421] width 43 height 31
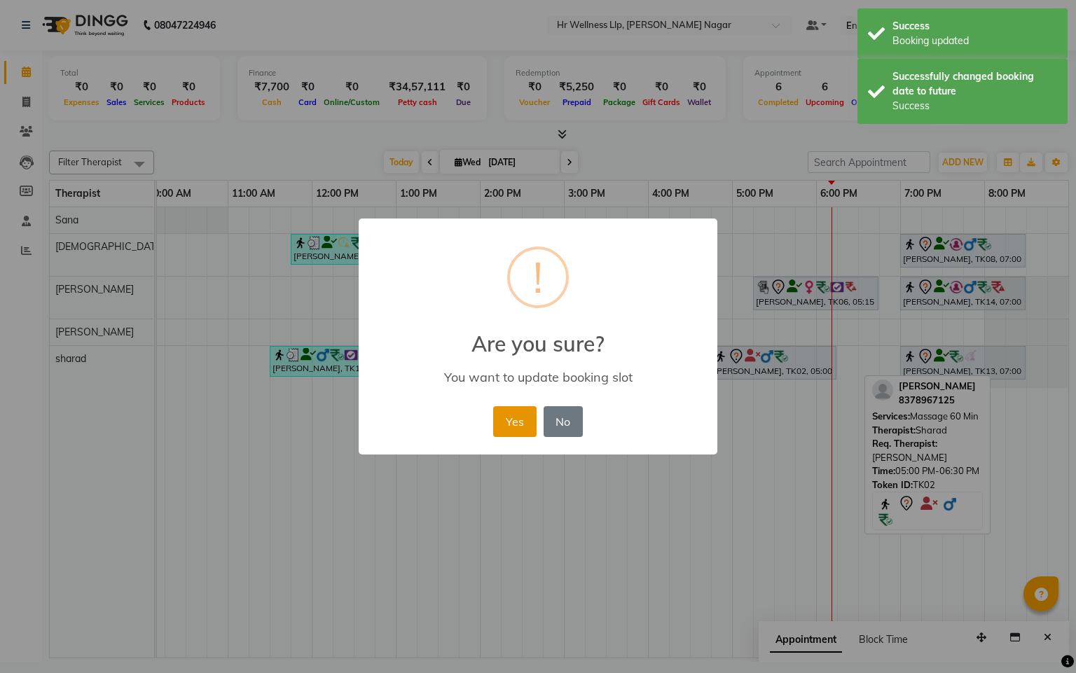
click at [524, 422] on button "Yes" at bounding box center [514, 421] width 43 height 31
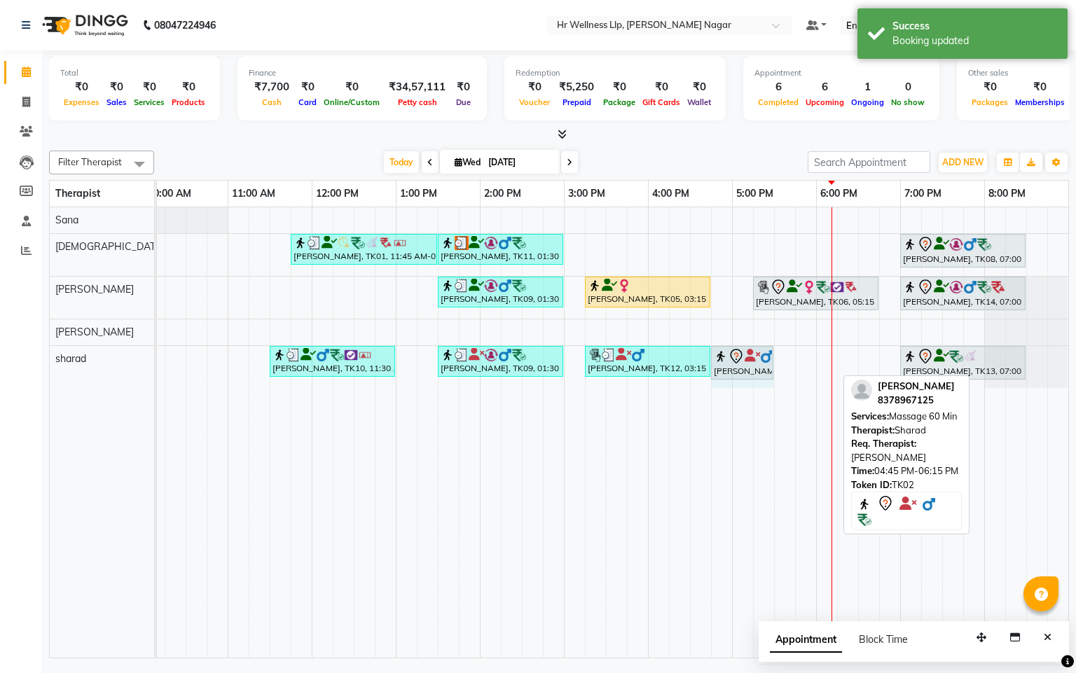
drag, startPoint x: 836, startPoint y: 358, endPoint x: 773, endPoint y: 372, distance: 64.6
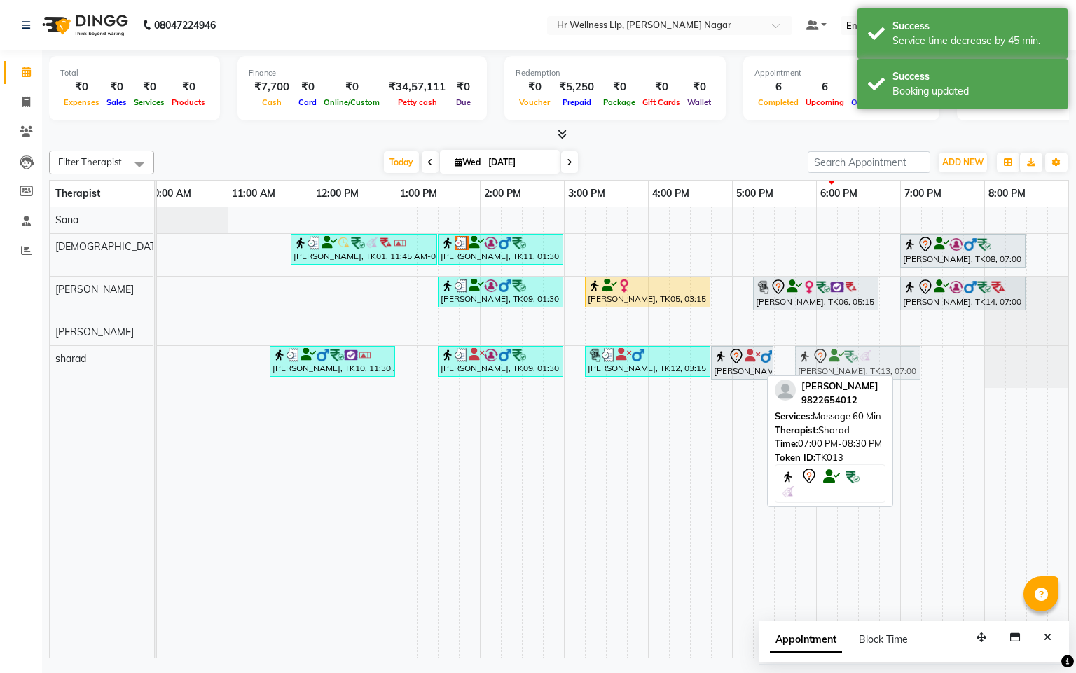
drag, startPoint x: 957, startPoint y: 366, endPoint x: 852, endPoint y: 380, distance: 106.1
click at [852, 380] on div "Filter Therapist Select All Krishna lucy Sakshi Shinde Sana sharad Today Wed 03…" at bounding box center [559, 401] width 1020 height 513
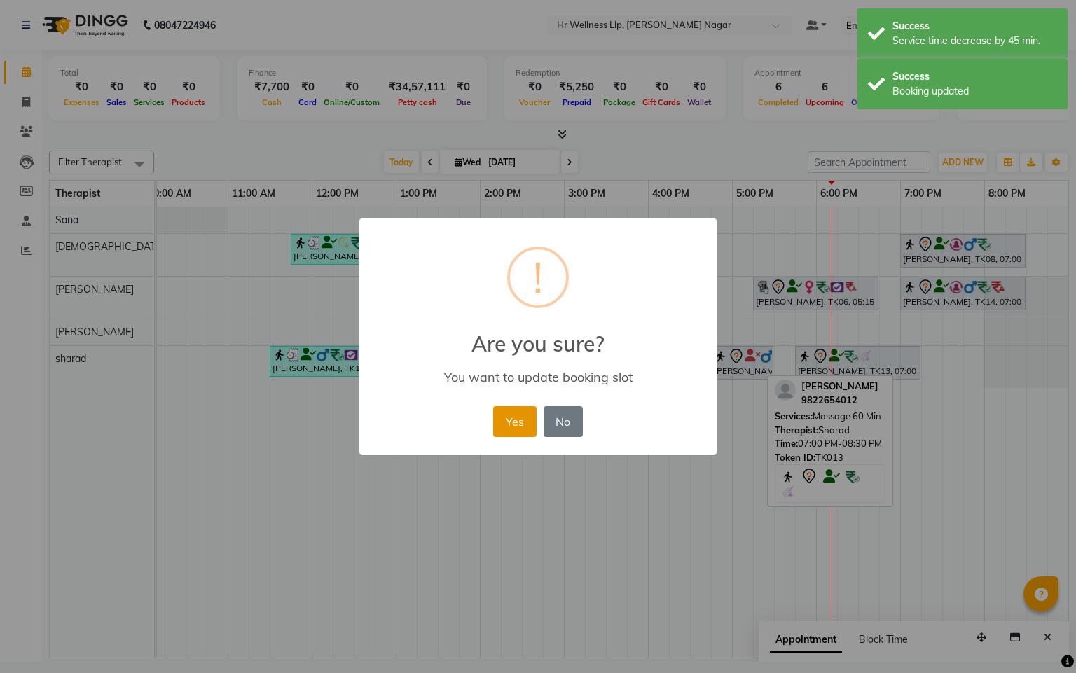
drag, startPoint x: 509, startPoint y: 416, endPoint x: 540, endPoint y: 377, distance: 49.9
click at [511, 414] on button "Yes" at bounding box center [514, 421] width 43 height 31
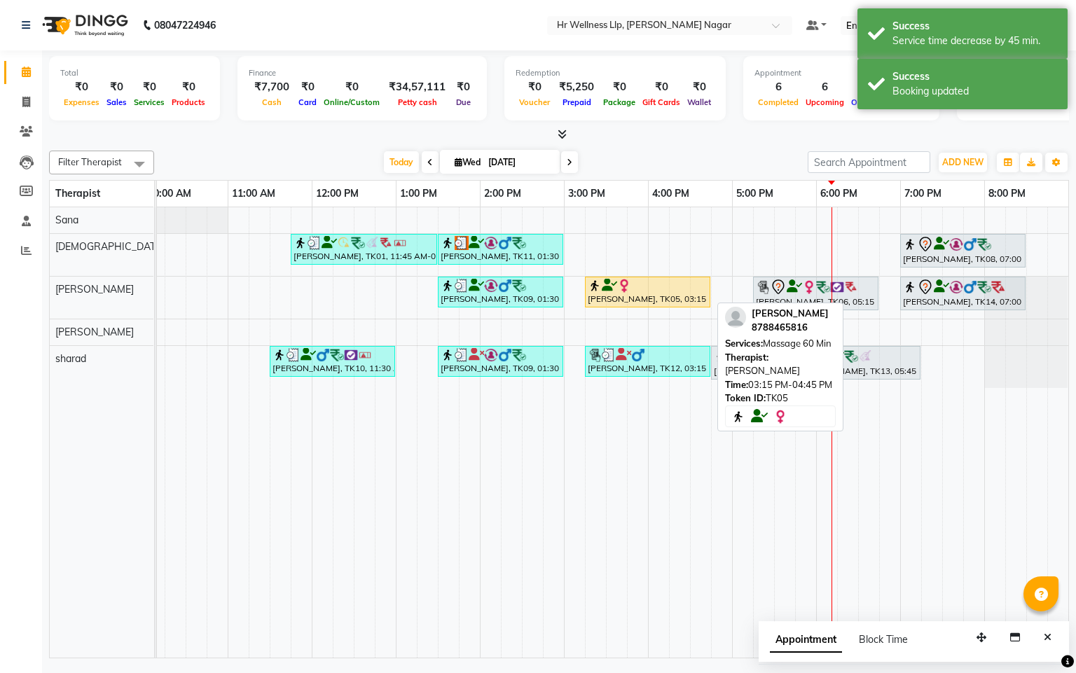
click at [602, 286] on icon at bounding box center [609, 285] width 15 height 1
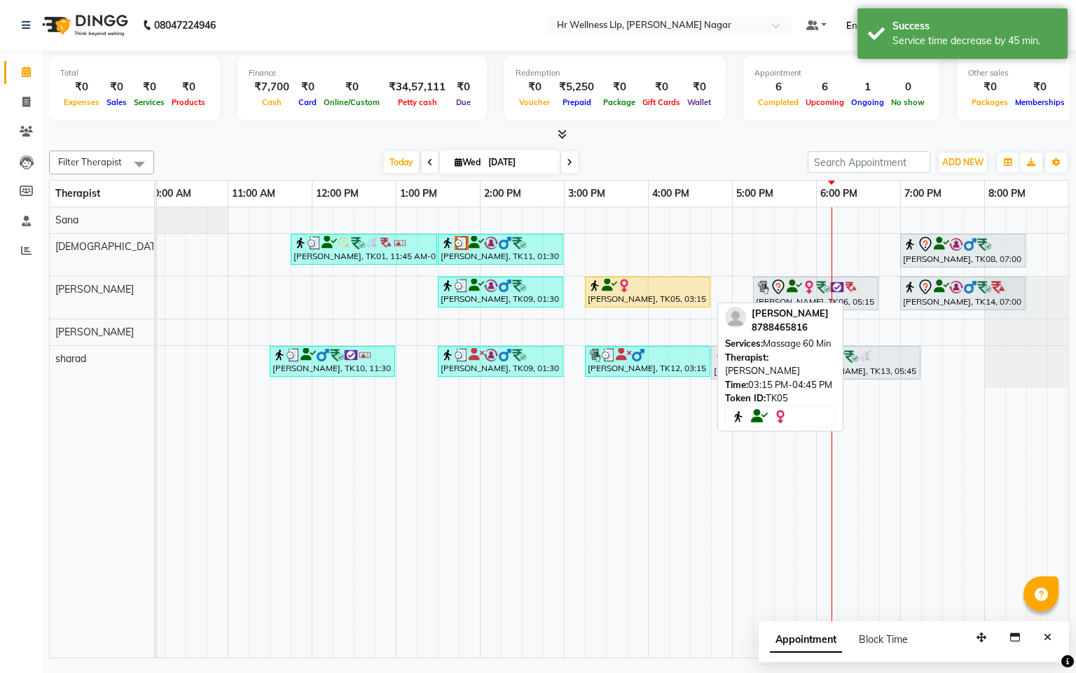
click at [623, 305] on div "Aarti devkar, TK05, 03:15 PM-04:45 PM, Massage 60 Min" at bounding box center [647, 292] width 123 height 27
select select "1"
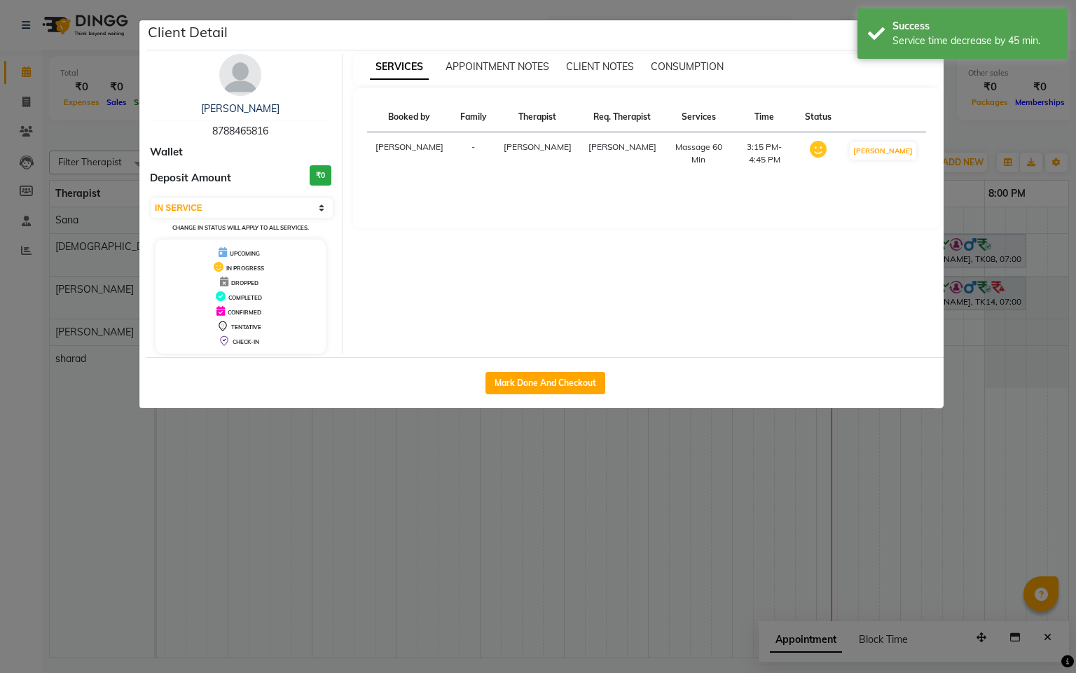
click at [602, 399] on div "Mark Done And Checkout" at bounding box center [544, 382] width 797 height 51
click at [595, 384] on button "Mark Done And Checkout" at bounding box center [545, 383] width 120 height 22
select select "service"
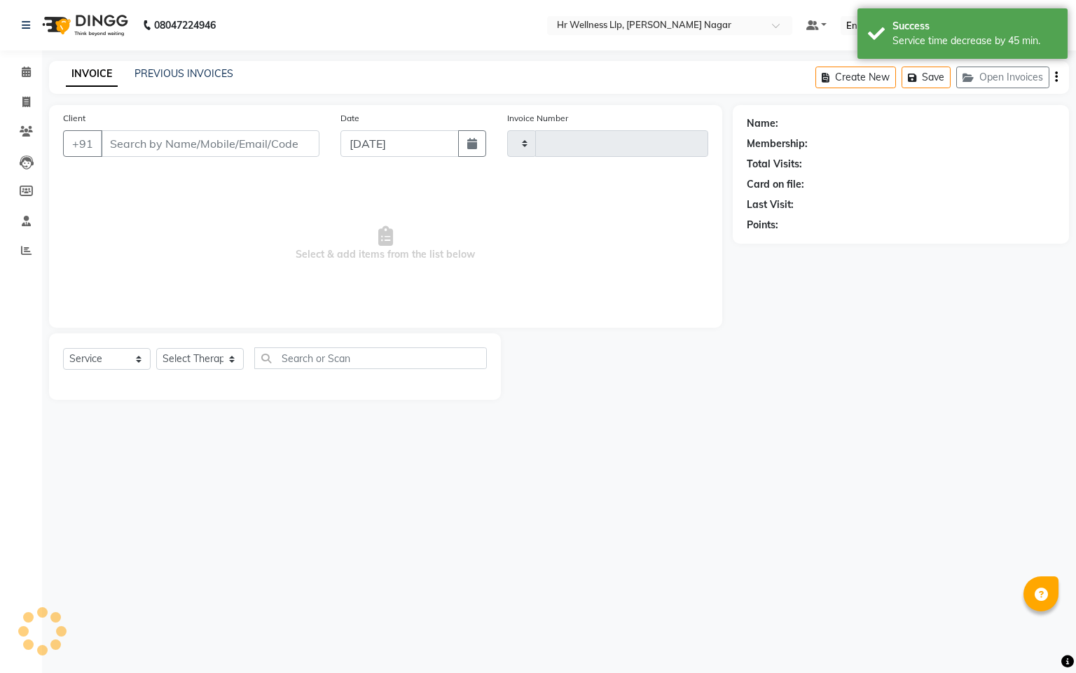
type input "1111"
select select "4289"
type input "8788465816"
select select "50266"
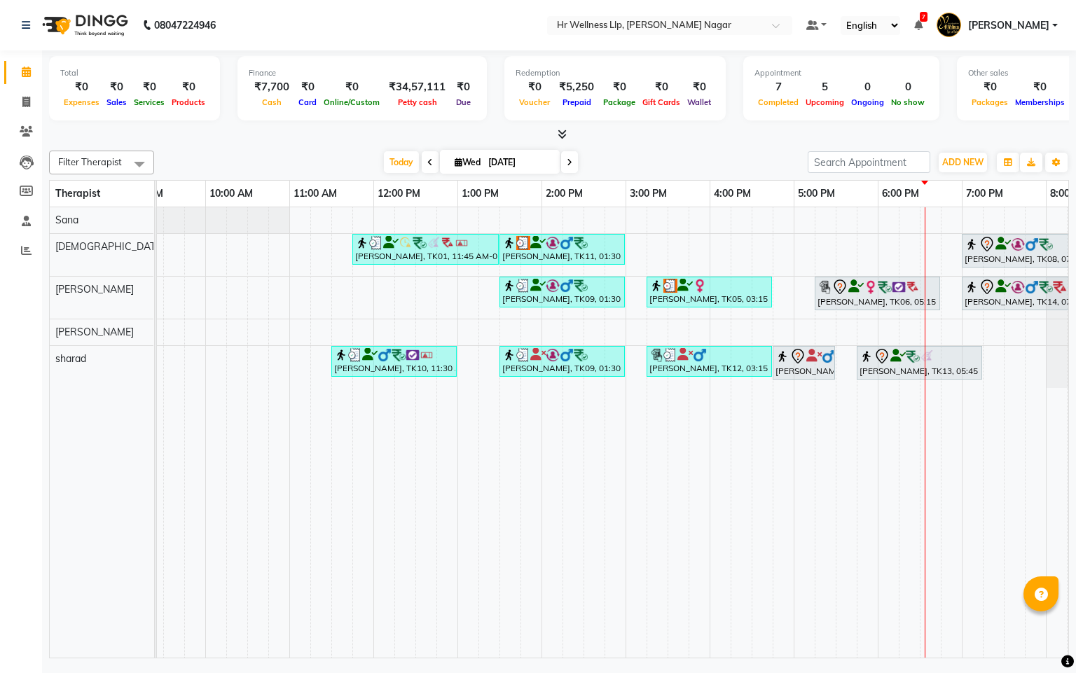
scroll to position [0, 181]
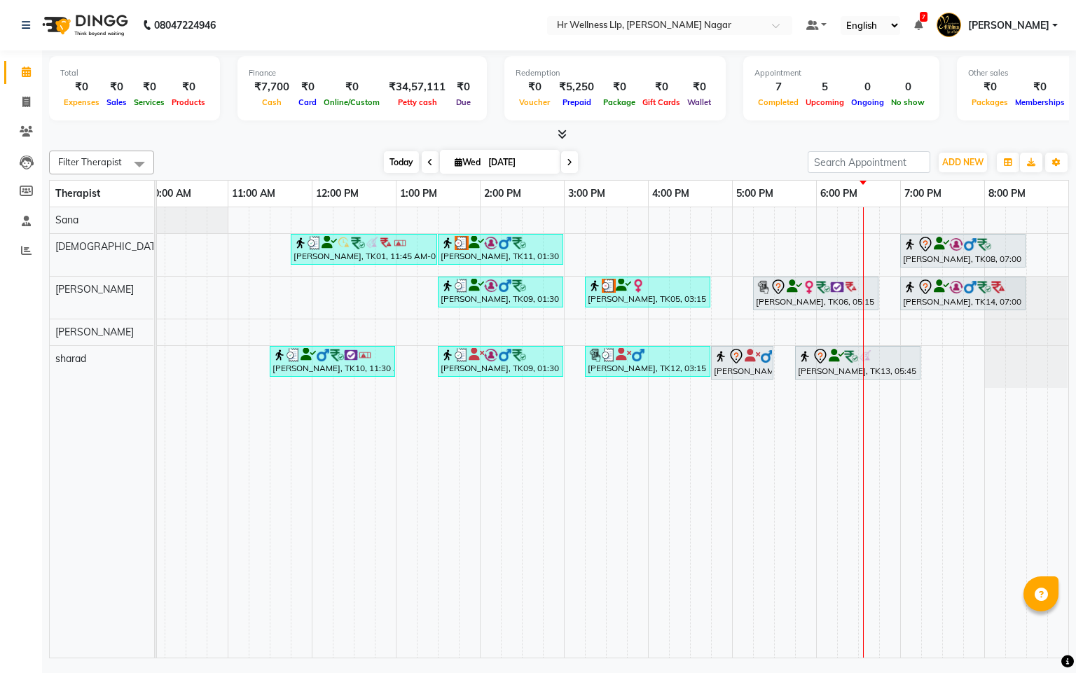
click at [408, 164] on span "Today" at bounding box center [401, 162] width 35 height 22
